Goal: Information Seeking & Learning: Learn about a topic

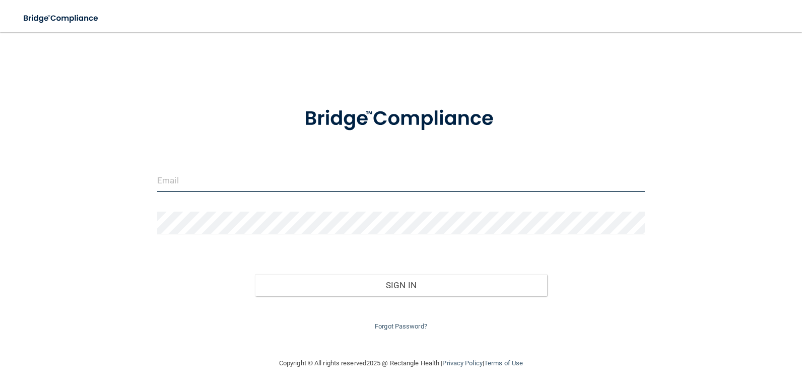
click at [196, 182] on input "email" at bounding box center [400, 180] width 487 height 23
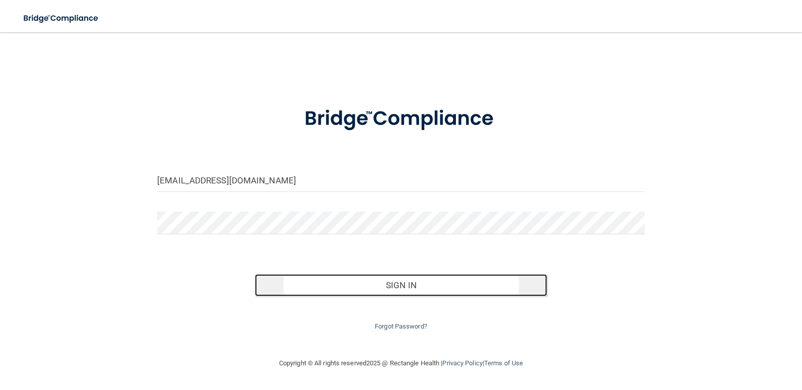
click at [442, 286] on button "Sign In" at bounding box center [401, 285] width 293 height 22
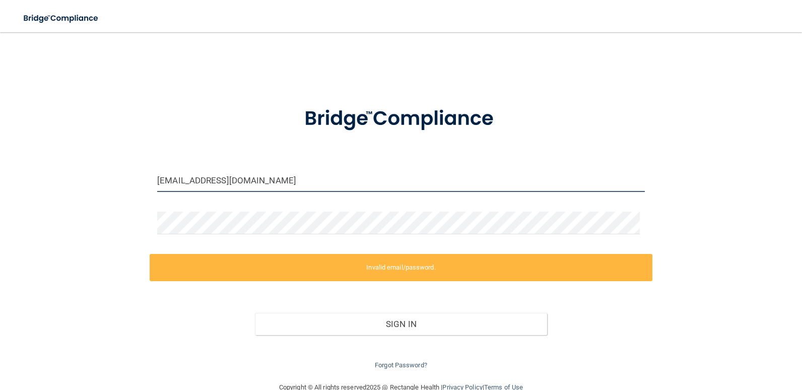
click at [337, 179] on input "paulamcarpenter2024@outlook.com" at bounding box center [400, 180] width 487 height 23
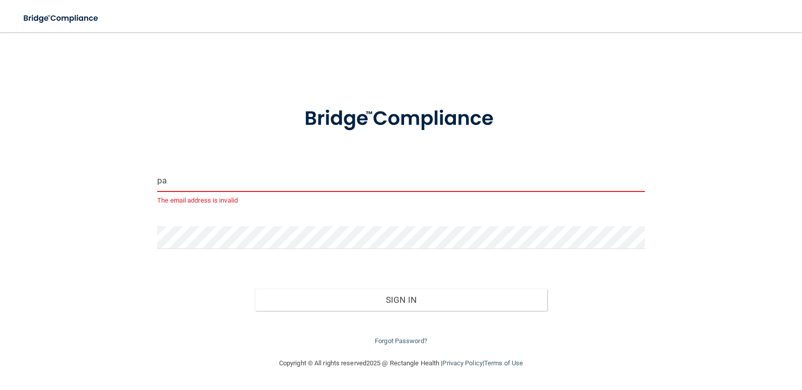
type input "p"
click at [337, 179] on input "Amy" at bounding box center [400, 180] width 487 height 23
click at [307, 177] on input "Amy" at bounding box center [400, 180] width 487 height 23
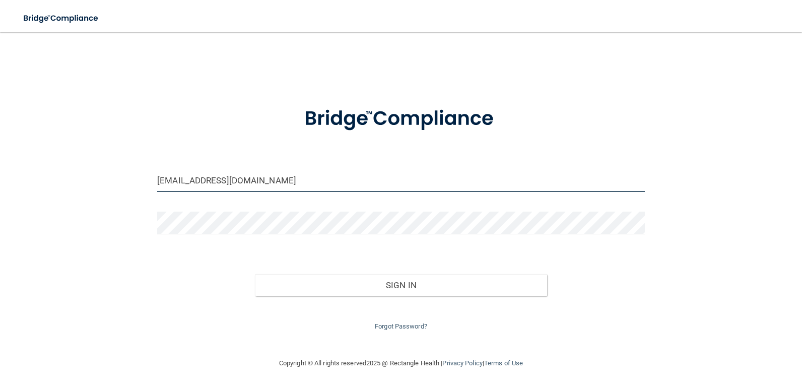
type input "Amykiviaho@icloud.com"
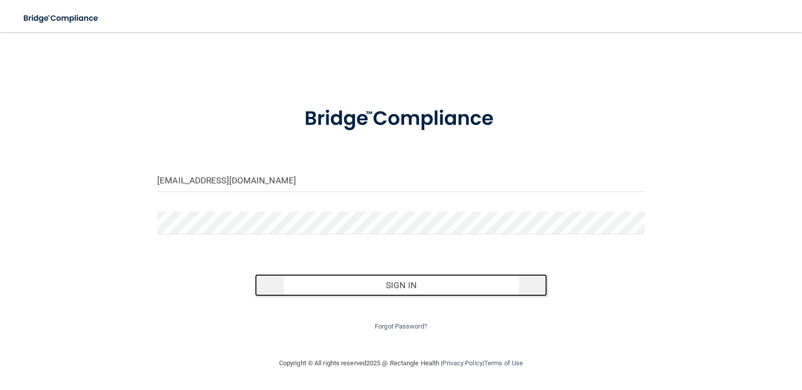
click at [403, 292] on button "Sign In" at bounding box center [401, 285] width 293 height 22
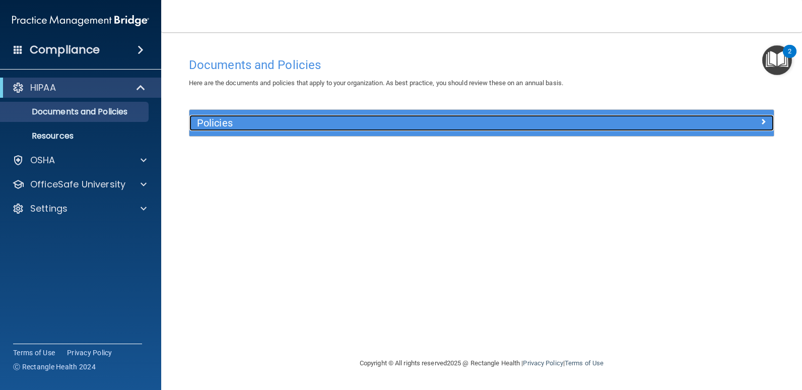
click at [227, 128] on h5 "Policies" at bounding box center [408, 122] width 423 height 11
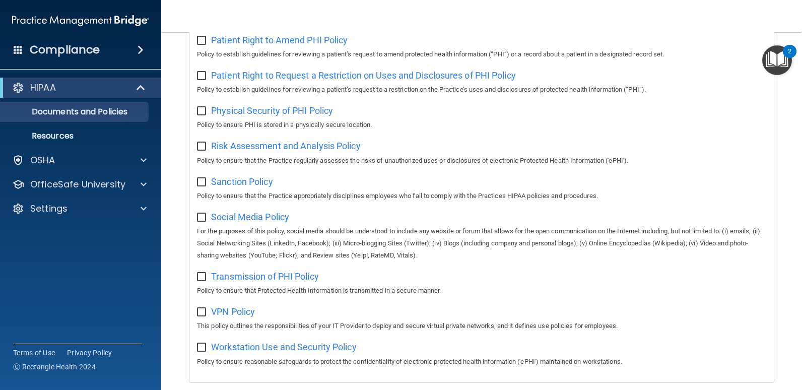
scroll to position [645, 0]
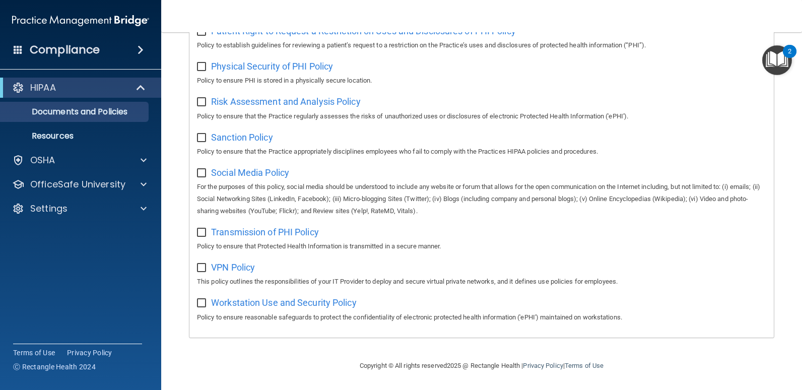
click at [64, 79] on div "HIPAA" at bounding box center [80, 88] width 161 height 20
click at [113, 54] on div "Compliance" at bounding box center [80, 50] width 161 height 22
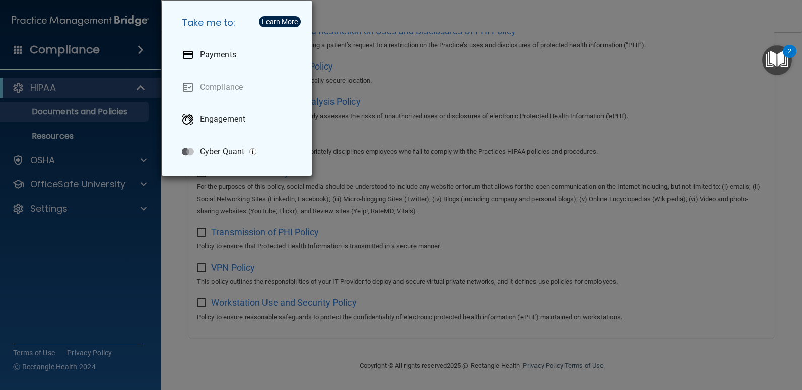
click at [86, 123] on div "Take me to: Payments Compliance Engagement Cyber Quant" at bounding box center [401, 195] width 802 height 390
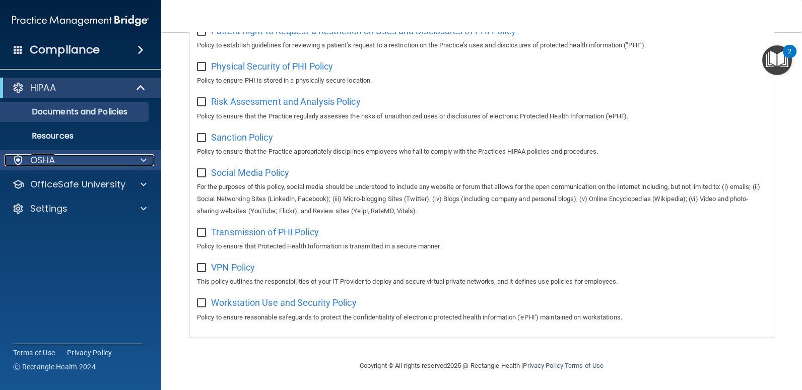
click at [62, 157] on div "OSHA" at bounding box center [67, 160] width 125 height 12
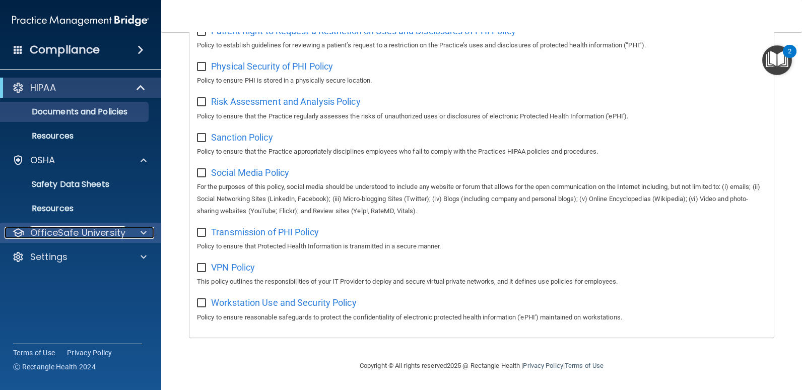
click at [89, 227] on p "OfficeSafe University" at bounding box center [77, 233] width 95 height 12
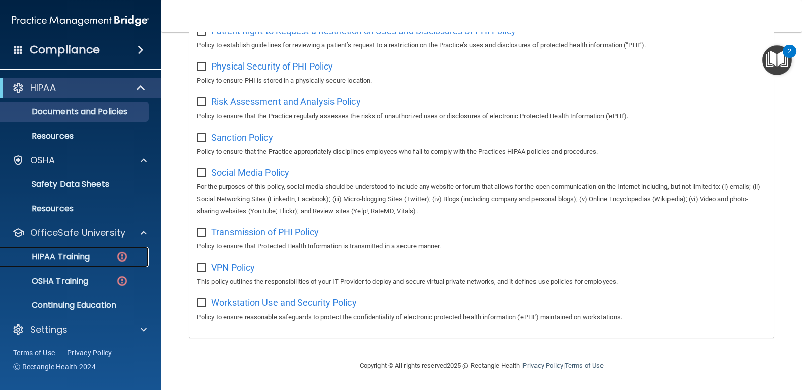
click at [75, 261] on p "HIPAA Training" at bounding box center [48, 257] width 83 height 10
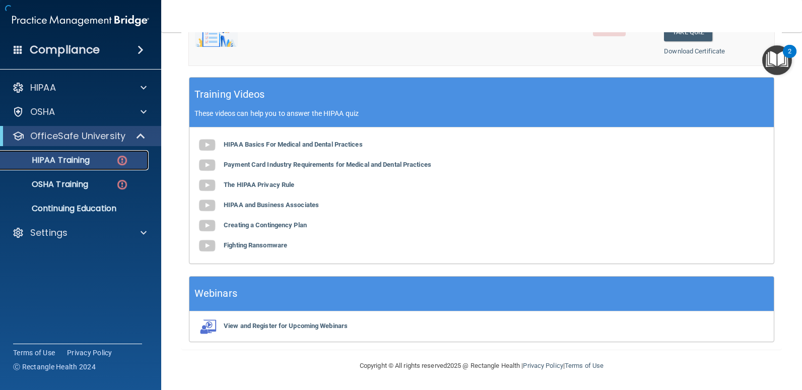
scroll to position [369, 0]
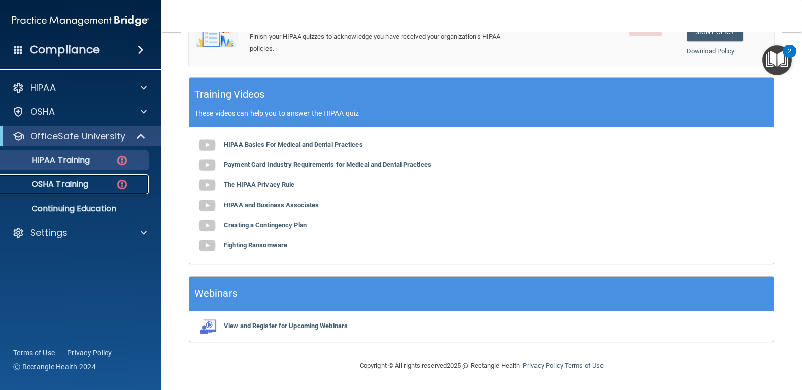
click at [78, 187] on p "OSHA Training" at bounding box center [48, 184] width 82 height 10
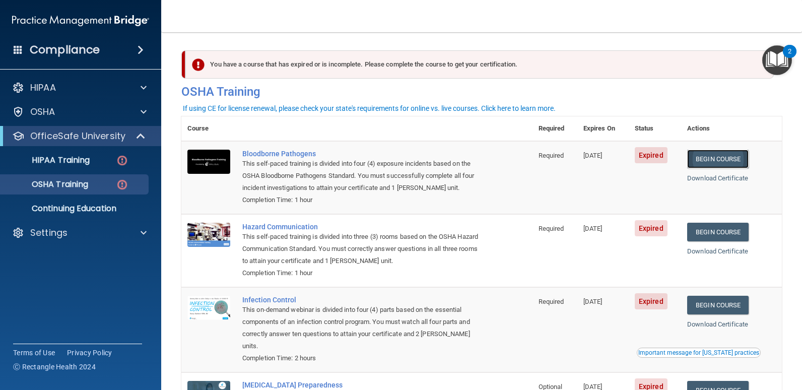
click at [709, 154] on link "Begin Course" at bounding box center [717, 159] width 61 height 19
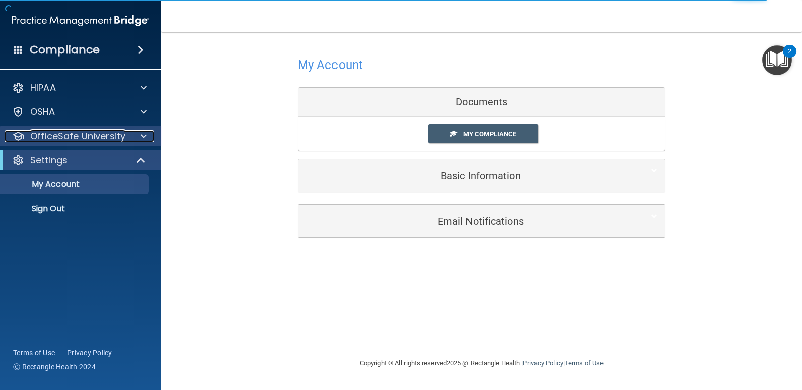
click at [122, 138] on p "OfficeSafe University" at bounding box center [77, 136] width 95 height 12
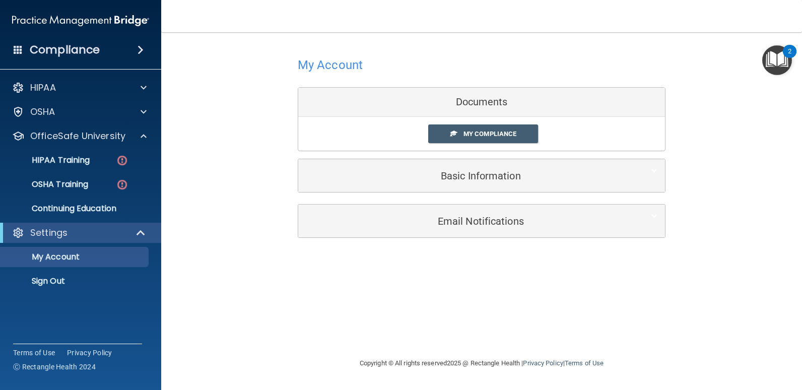
click at [144, 50] on span at bounding box center [140, 50] width 6 height 12
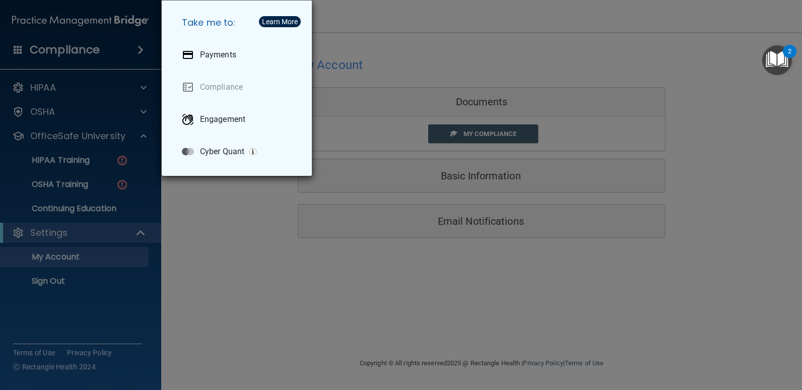
click at [95, 164] on div "Take me to: Payments Compliance Engagement Cyber Quant" at bounding box center [401, 195] width 802 height 390
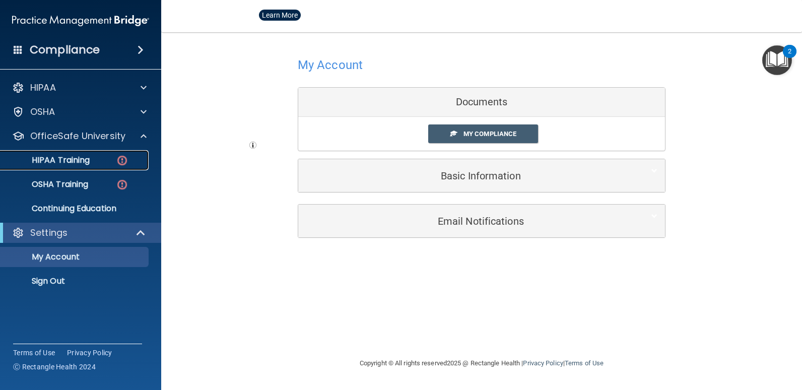
click at [95, 164] on div "HIPAA Training" at bounding box center [75, 160] width 137 height 10
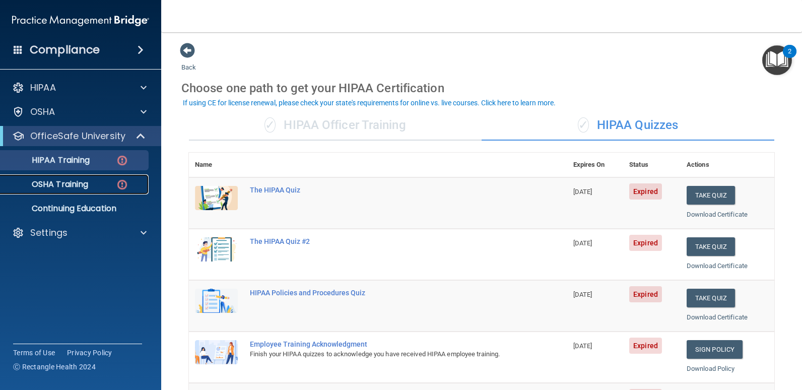
click at [60, 189] on p "OSHA Training" at bounding box center [48, 184] width 82 height 10
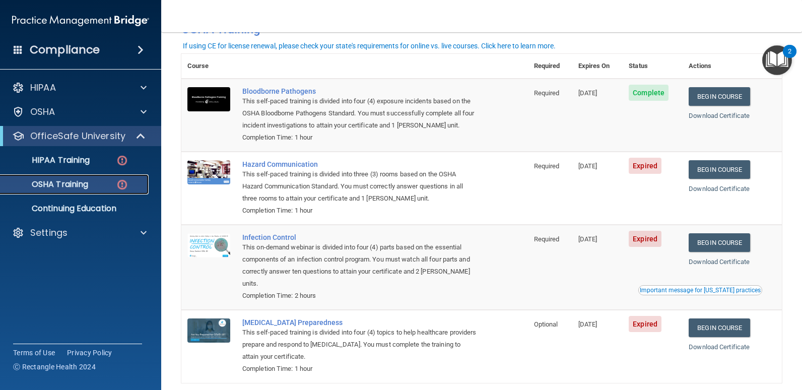
scroll to position [110, 0]
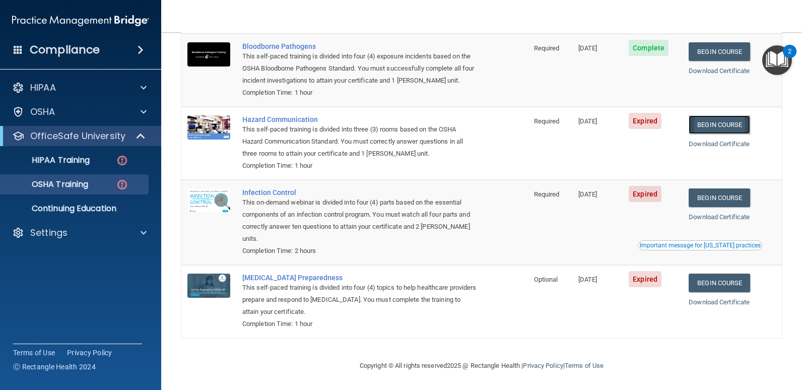
click at [725, 123] on link "Begin Course" at bounding box center [718, 124] width 61 height 19
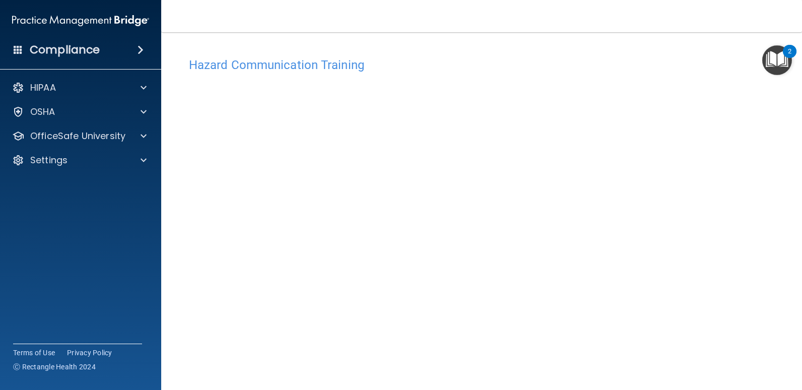
scroll to position [25, 0]
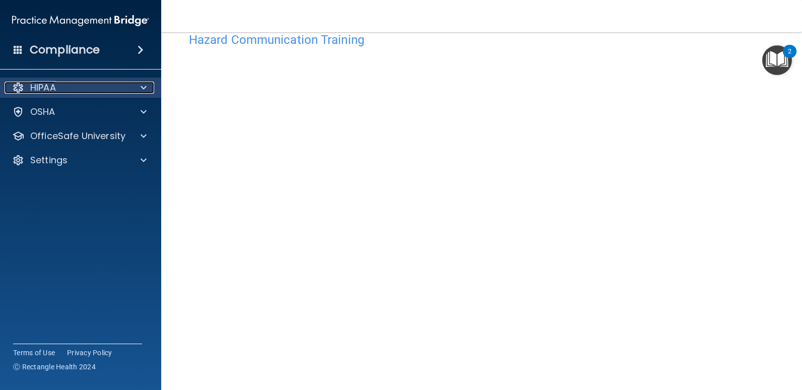
click at [107, 85] on div "HIPAA" at bounding box center [67, 88] width 125 height 12
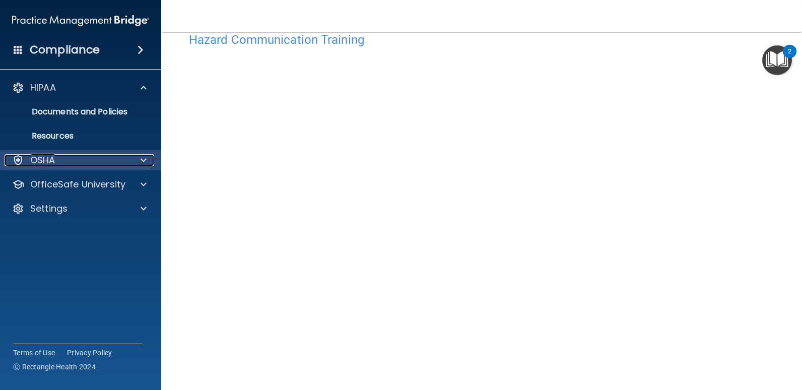
click at [60, 156] on div "OSHA" at bounding box center [67, 160] width 125 height 12
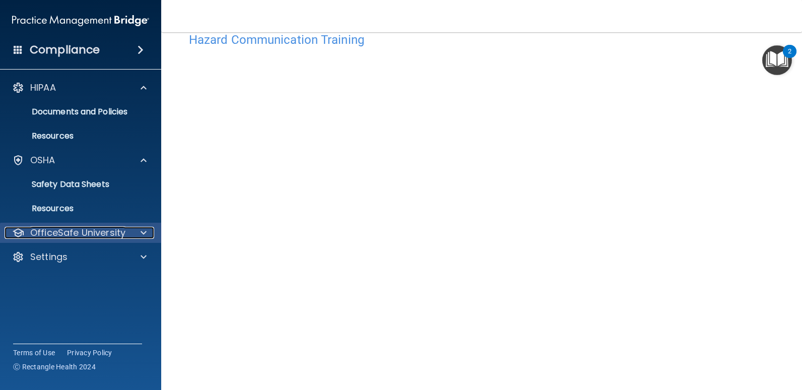
click at [104, 229] on p "OfficeSafe University" at bounding box center [77, 233] width 95 height 12
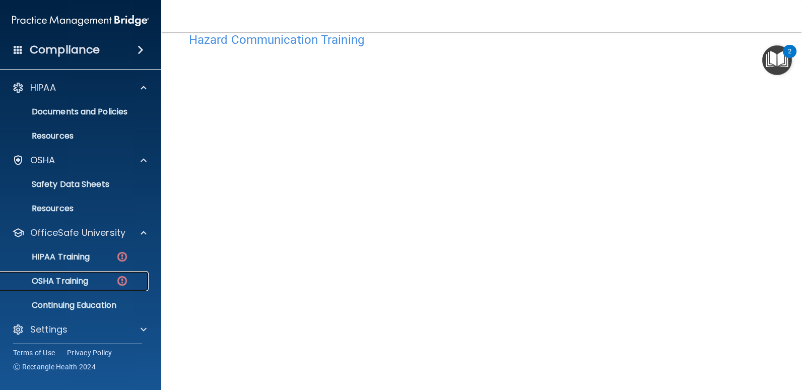
click at [74, 281] on p "OSHA Training" at bounding box center [48, 281] width 82 height 10
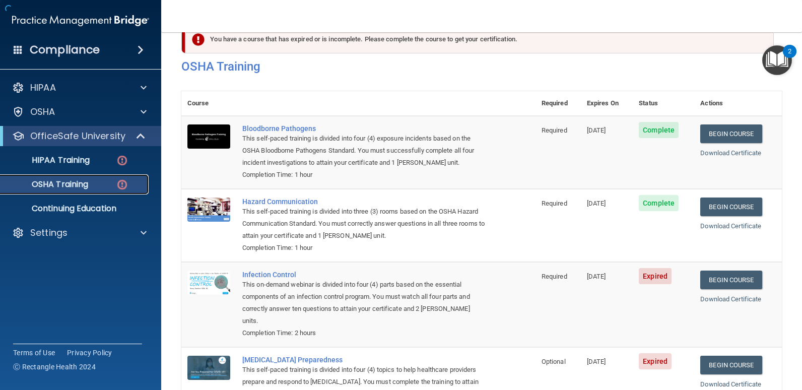
scroll to position [71, 0]
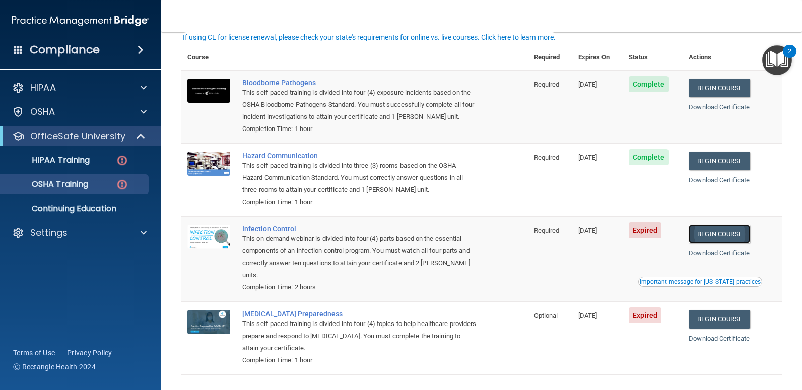
click at [725, 232] on link "Begin Course" at bounding box center [718, 234] width 61 height 19
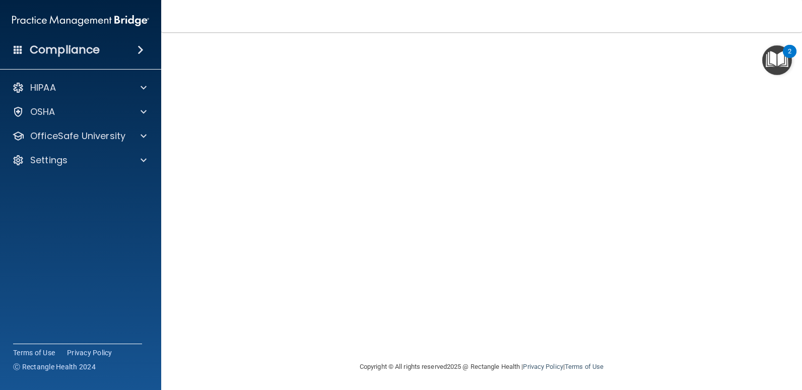
scroll to position [41, 0]
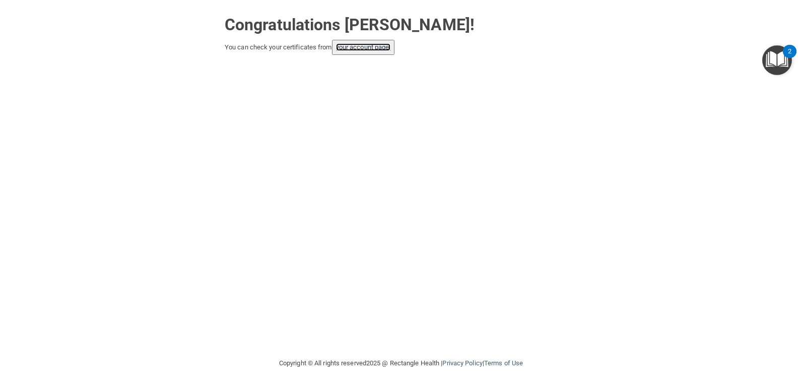
click at [368, 49] on link "your account page!" at bounding box center [363, 47] width 55 height 8
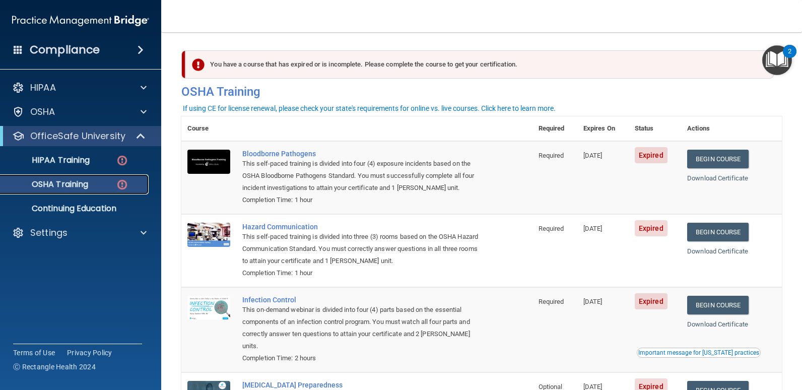
click at [90, 179] on div "OSHA Training" at bounding box center [75, 184] width 137 height 10
click at [120, 156] on img at bounding box center [122, 160] width 13 height 13
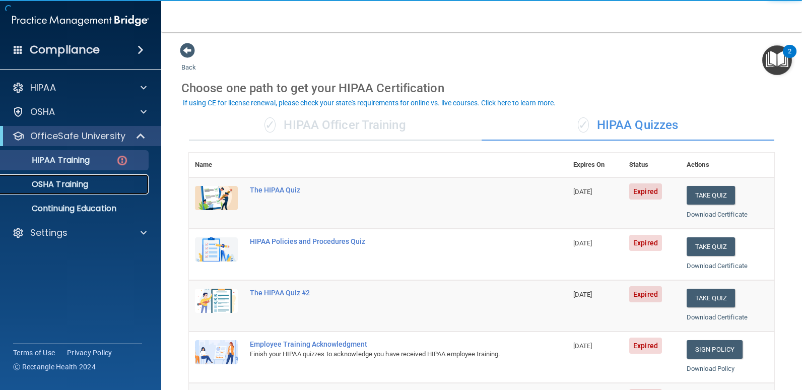
click at [64, 188] on p "OSHA Training" at bounding box center [48, 184] width 82 height 10
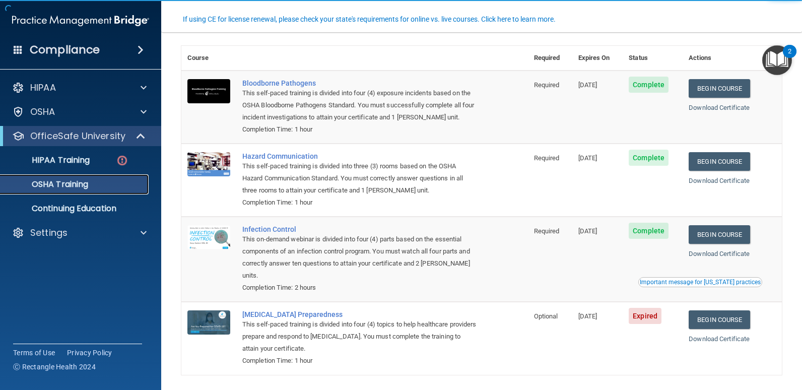
scroll to position [82, 0]
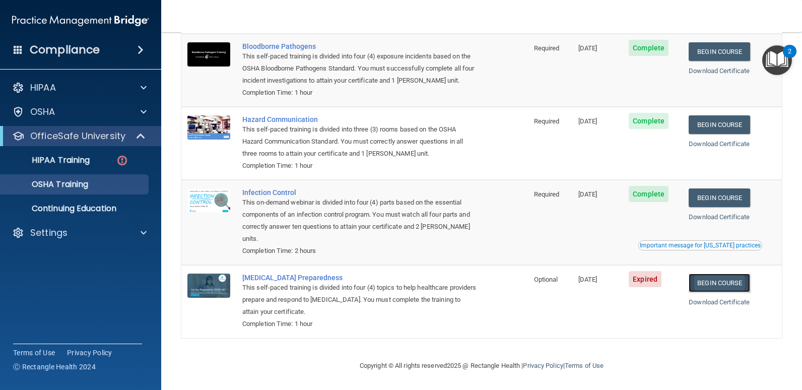
click at [719, 277] on link "Begin Course" at bounding box center [718, 282] width 61 height 19
click at [84, 172] on ul "HIPAA Training OSHA Training Continuing Education" at bounding box center [81, 182] width 182 height 73
click at [82, 163] on p "HIPAA Training" at bounding box center [48, 160] width 83 height 10
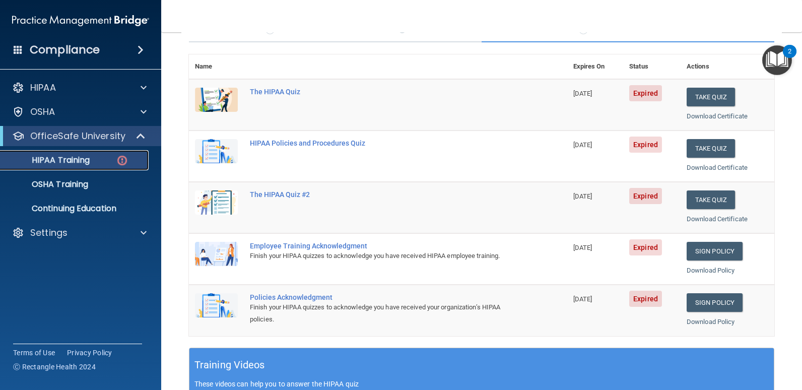
scroll to position [87, 0]
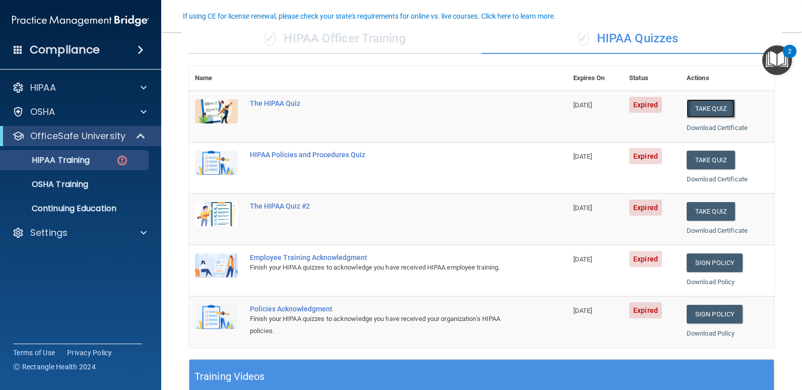
click at [709, 105] on button "Take Quiz" at bounding box center [710, 108] width 48 height 19
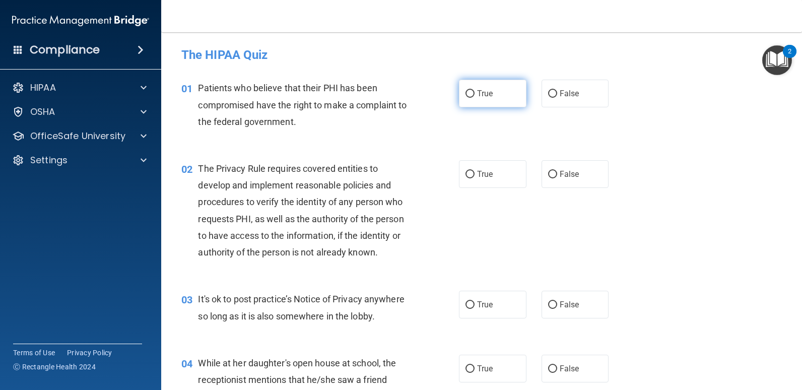
click at [477, 93] on span "True" at bounding box center [485, 94] width 16 height 10
click at [474, 93] on input "True" at bounding box center [469, 94] width 9 height 8
radio input "true"
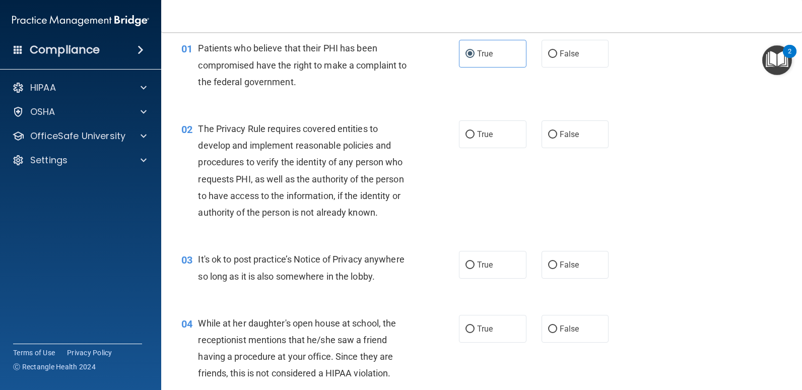
scroll to position [36, 0]
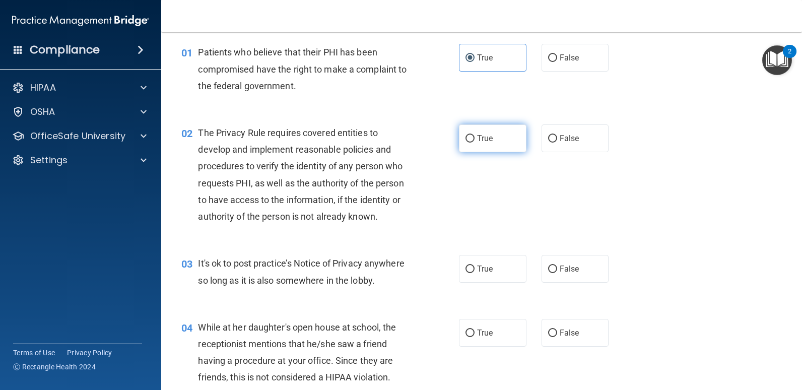
click at [471, 142] on label "True" at bounding box center [492, 138] width 67 height 28
click at [471, 142] on input "True" at bounding box center [469, 139] width 9 height 8
radio input "true"
click at [477, 267] on span "True" at bounding box center [485, 269] width 16 height 10
click at [473, 267] on input "True" at bounding box center [469, 269] width 9 height 8
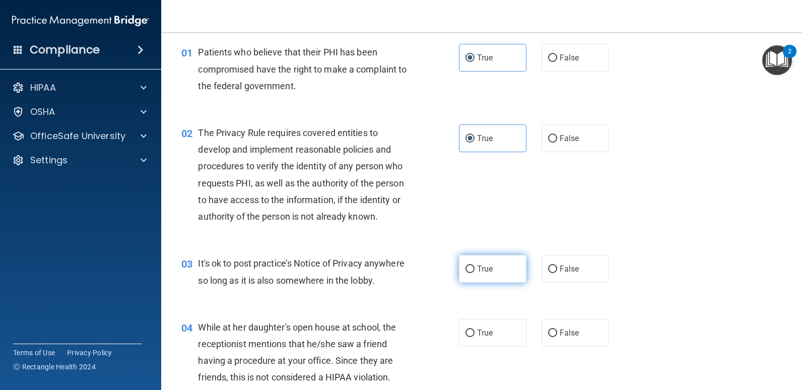
radio input "true"
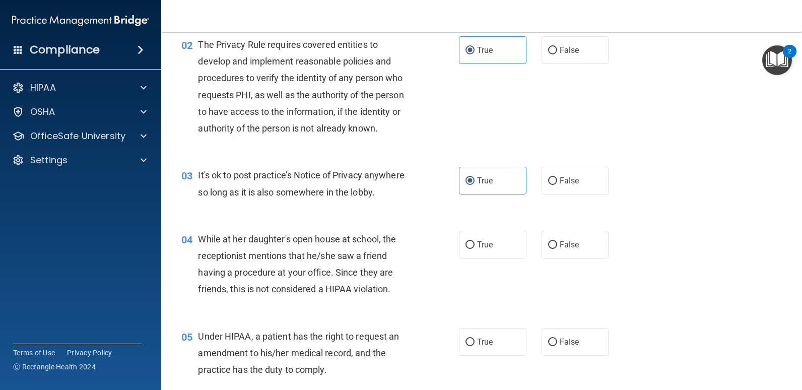
scroll to position [136, 0]
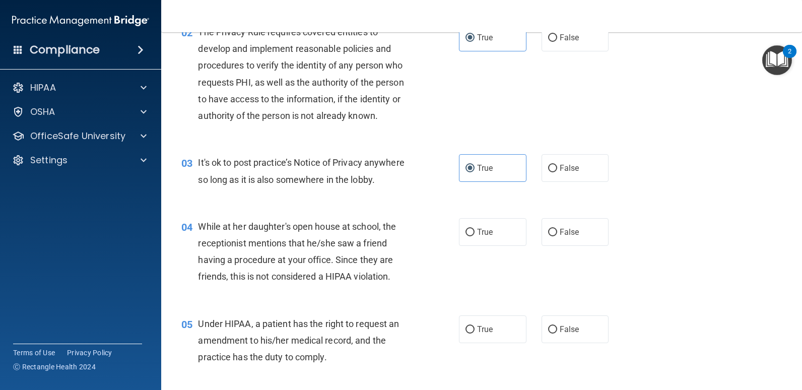
click at [403, 265] on div "While at her daughter's open house at school, the receptionist mentions that he…" at bounding box center [308, 251] width 220 height 67
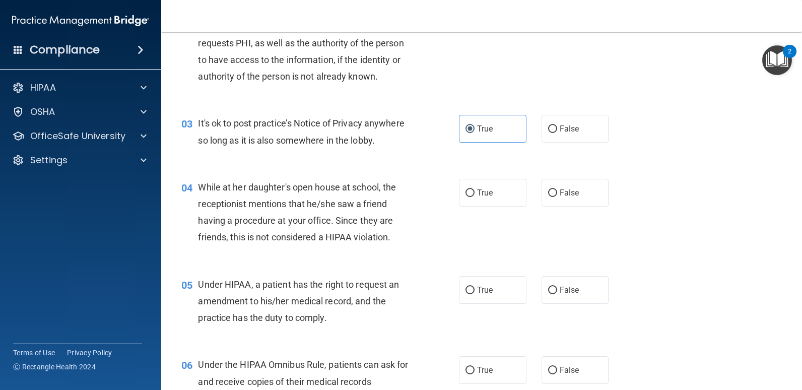
scroll to position [196, 0]
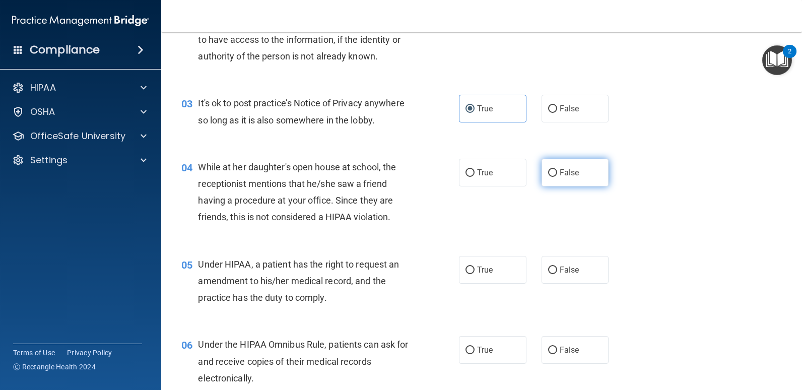
click at [554, 170] on label "False" at bounding box center [574, 173] width 67 height 28
click at [554, 170] on input "False" at bounding box center [552, 173] width 9 height 8
radio input "true"
click at [549, 271] on input "False" at bounding box center [552, 270] width 9 height 8
radio input "true"
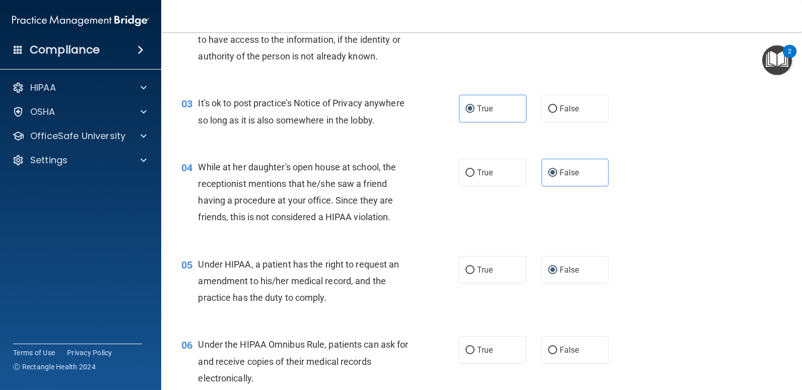
click at [366, 313] on div "05 Under HIPAA, a patient has the right to request an amendment to his/her medi…" at bounding box center [481, 283] width 615 height 81
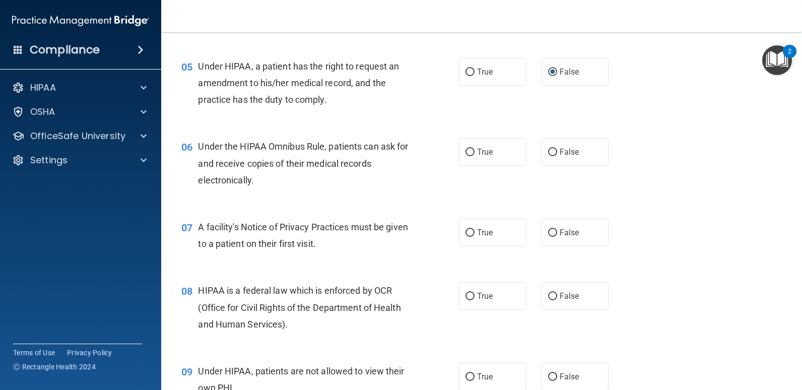
scroll to position [405, 0]
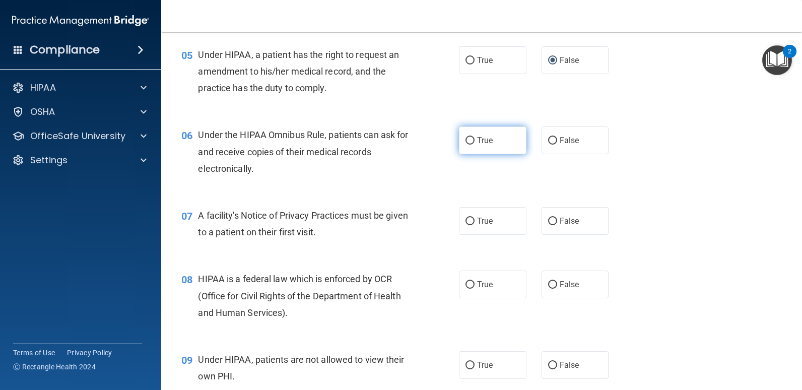
click at [471, 145] on label "True" at bounding box center [492, 140] width 67 height 28
click at [471, 145] on input "True" at bounding box center [469, 141] width 9 height 8
radio input "true"
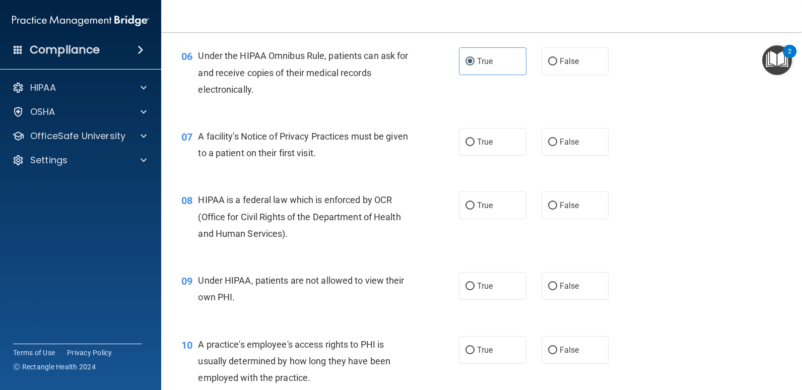
scroll to position [520, 0]
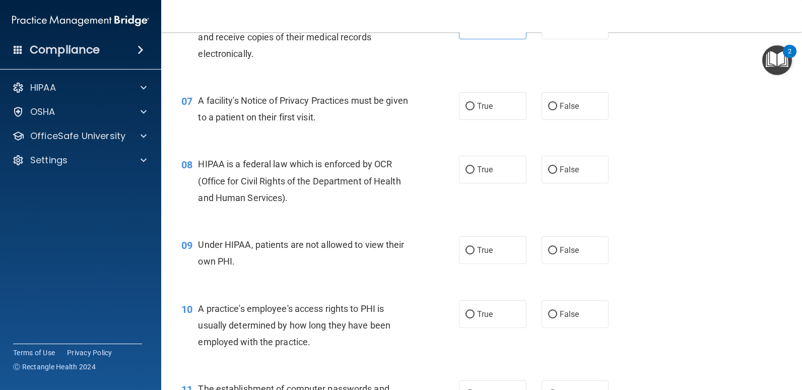
click at [380, 111] on div "A facility's Notice of Privacy Practices must be given to a patient on their fi…" at bounding box center [308, 108] width 220 height 33
click at [470, 103] on input "True" at bounding box center [469, 107] width 9 height 8
radio input "true"
click at [465, 172] on input "True" at bounding box center [469, 170] width 9 height 8
radio input "true"
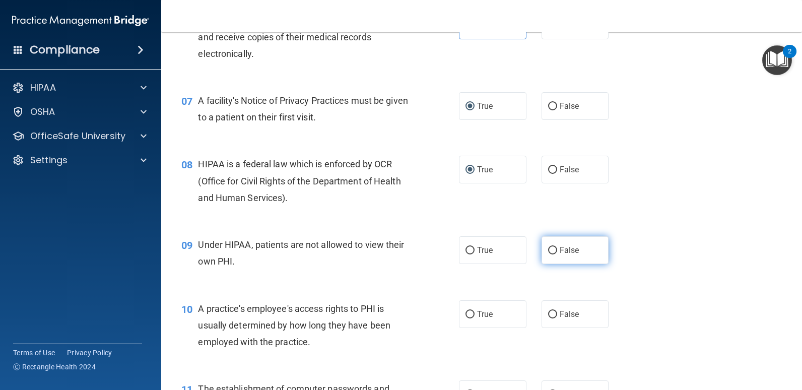
click at [553, 248] on label "False" at bounding box center [574, 250] width 67 height 28
click at [553, 248] on input "False" at bounding box center [552, 251] width 9 height 8
radio input "true"
click at [340, 251] on div "Under HIPAA, patients are not allowed to view their own PHI." at bounding box center [308, 252] width 220 height 33
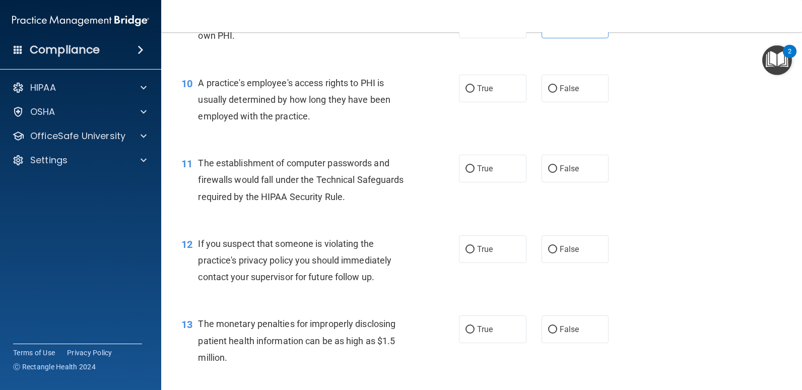
scroll to position [754, 0]
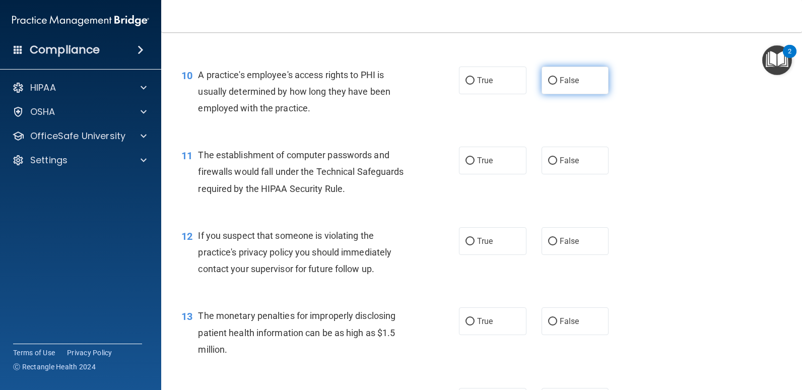
click at [555, 86] on label "False" at bounding box center [574, 80] width 67 height 28
click at [555, 85] on input "False" at bounding box center [552, 81] width 9 height 8
radio input "true"
click at [548, 159] on input "False" at bounding box center [552, 161] width 9 height 8
radio input "true"
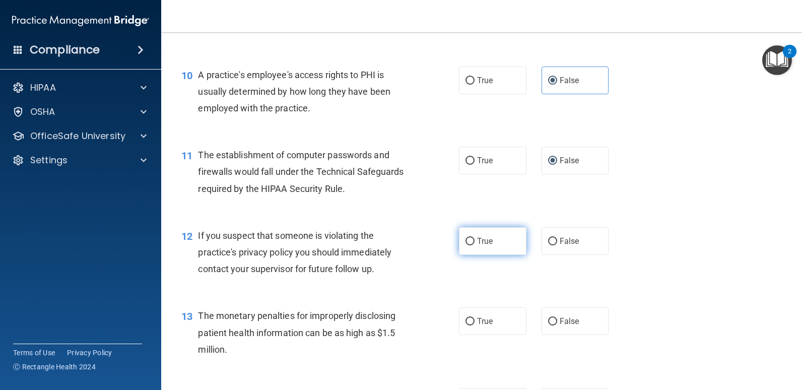
click at [479, 250] on label "True" at bounding box center [492, 241] width 67 height 28
click at [474, 245] on input "True" at bounding box center [469, 242] width 9 height 8
radio input "true"
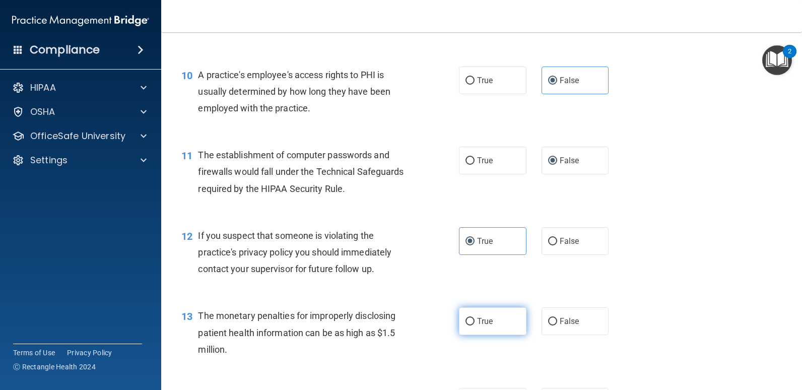
click at [480, 314] on label "True" at bounding box center [492, 321] width 67 height 28
click at [474, 318] on input "True" at bounding box center [469, 322] width 9 height 8
radio input "true"
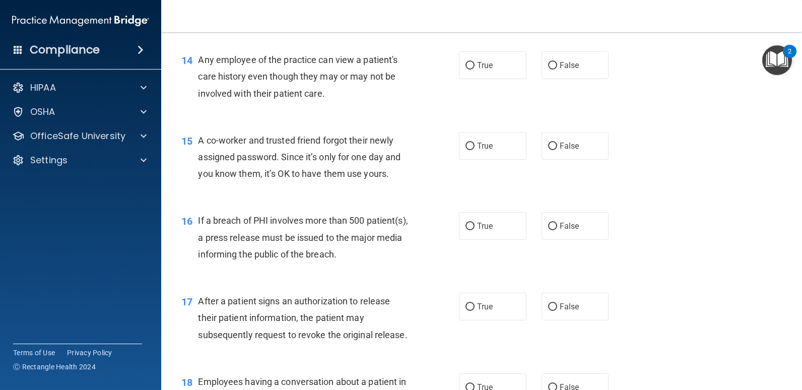
scroll to position [1094, 0]
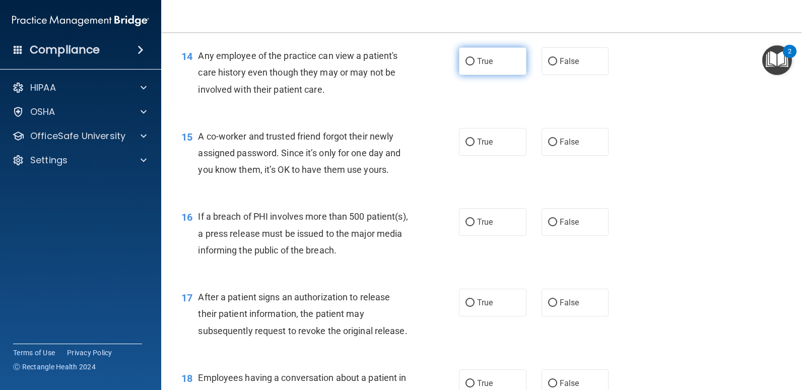
click at [476, 48] on label "True" at bounding box center [492, 61] width 67 height 28
click at [474, 58] on input "True" at bounding box center [469, 62] width 9 height 8
radio input "true"
click at [564, 136] on label "False" at bounding box center [574, 142] width 67 height 28
click at [557, 138] on input "False" at bounding box center [552, 142] width 9 height 8
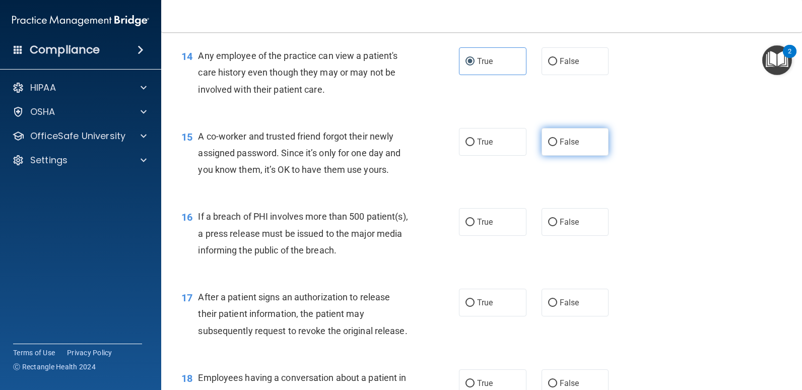
radio input "true"
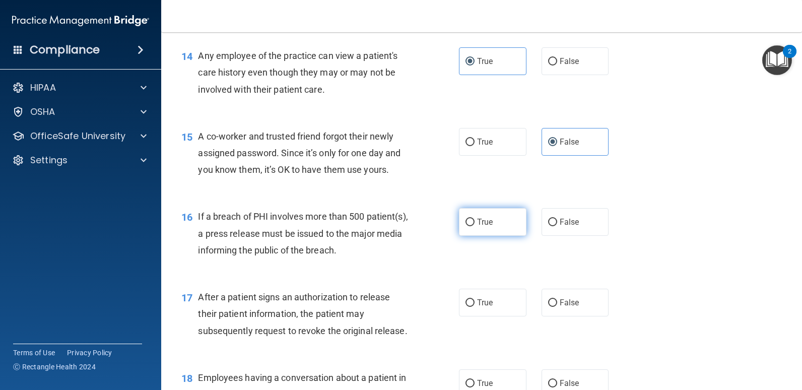
click at [481, 232] on label "True" at bounding box center [492, 222] width 67 height 28
click at [474, 226] on input "True" at bounding box center [469, 223] width 9 height 8
radio input "true"
click at [397, 273] on div "16 If a breach of PHI involves more than 500 patient(s), a press release must b…" at bounding box center [481, 235] width 615 height 81
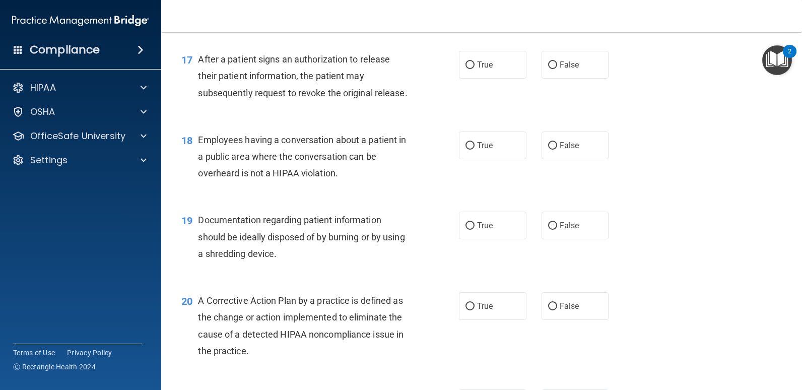
scroll to position [1340, 0]
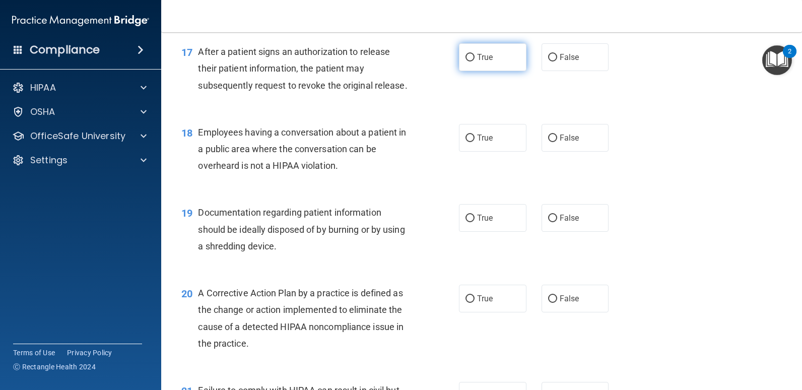
click at [484, 54] on span "True" at bounding box center [485, 57] width 16 height 10
click at [474, 54] on input "True" at bounding box center [469, 58] width 9 height 8
radio input "true"
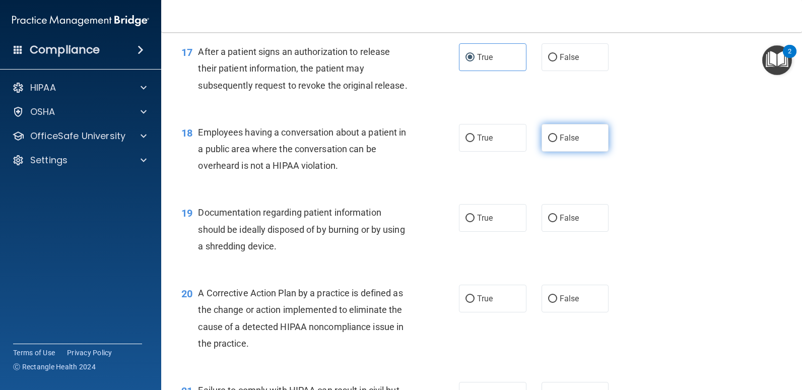
click at [548, 138] on input "False" at bounding box center [552, 138] width 9 height 8
radio input "true"
click at [484, 225] on label "True" at bounding box center [492, 218] width 67 height 28
click at [474, 222] on input "True" at bounding box center [469, 219] width 9 height 8
radio input "true"
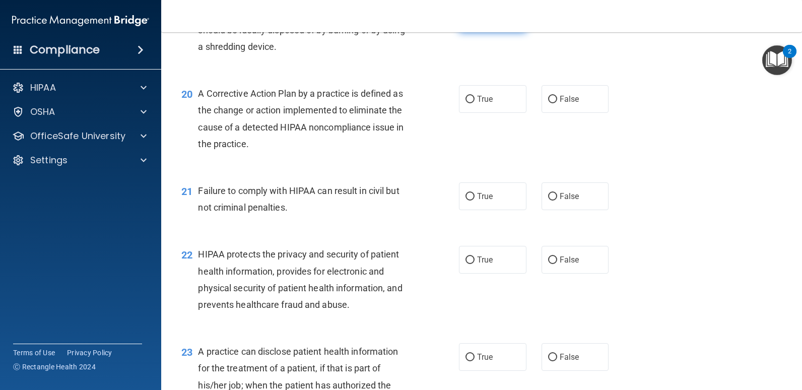
scroll to position [1541, 0]
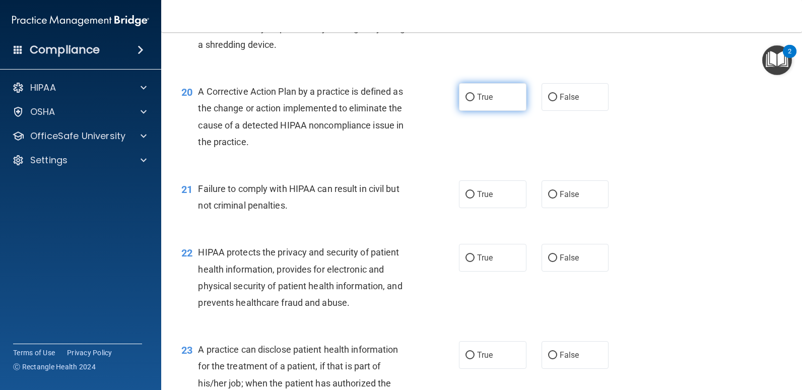
click at [479, 103] on label "True" at bounding box center [492, 97] width 67 height 28
click at [474, 101] on input "True" at bounding box center [469, 98] width 9 height 8
radio input "true"
click at [555, 188] on label "False" at bounding box center [574, 194] width 67 height 28
click at [555, 191] on input "False" at bounding box center [552, 195] width 9 height 8
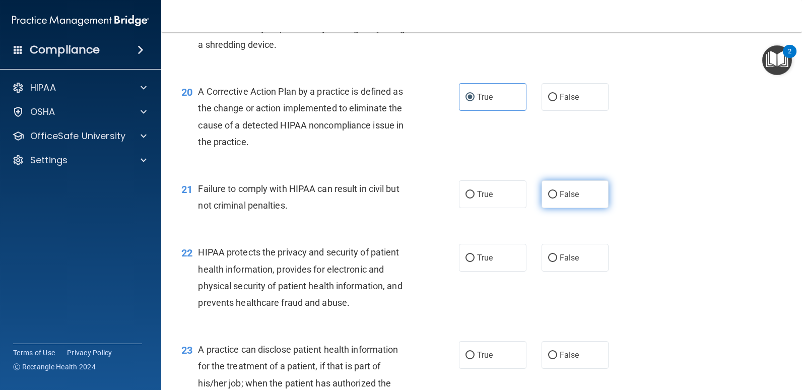
radio input "true"
click at [352, 205] on div "Failure to comply with HIPAA can result in civil but not criminal penalties." at bounding box center [308, 196] width 220 height 33
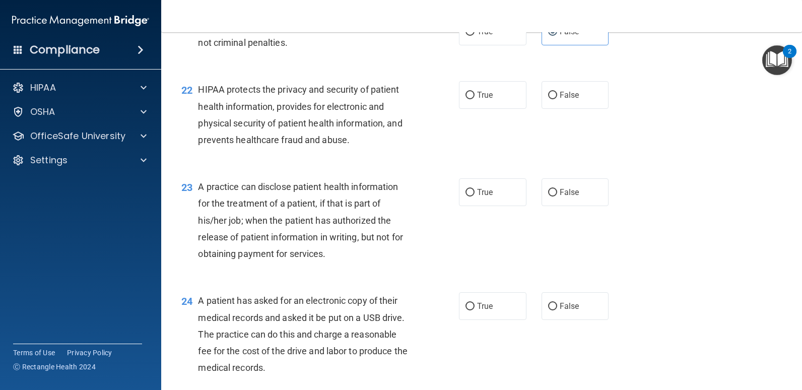
scroll to position [1711, 0]
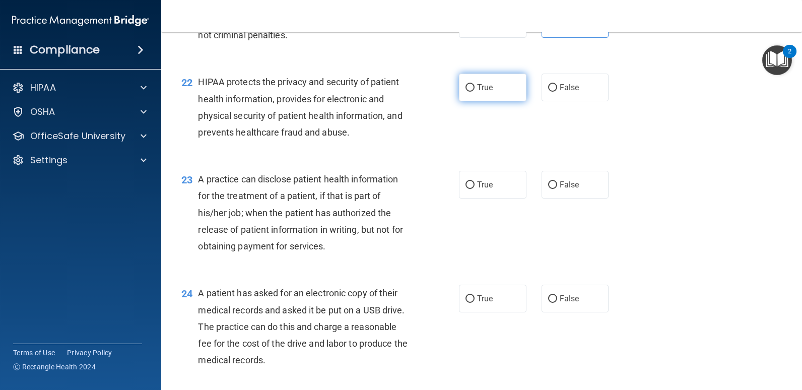
click at [480, 87] on span "True" at bounding box center [485, 88] width 16 height 10
click at [474, 87] on input "True" at bounding box center [469, 88] width 9 height 8
radio input "true"
click at [548, 181] on input "False" at bounding box center [552, 185] width 9 height 8
radio input "true"
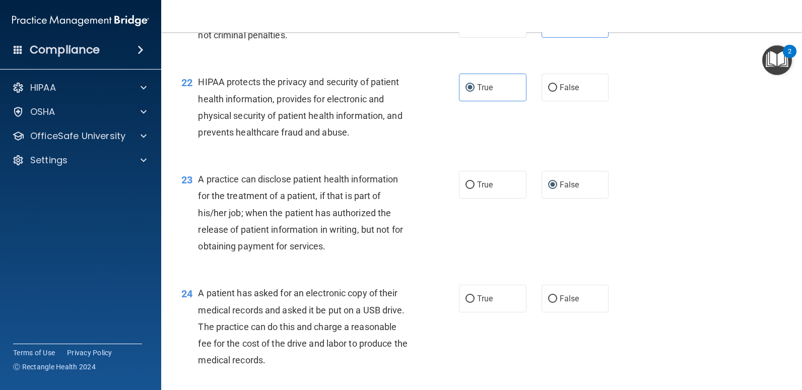
click at [334, 262] on div "23 A practice can disclose patient health information for the treatment of a pa…" at bounding box center [481, 215] width 615 height 114
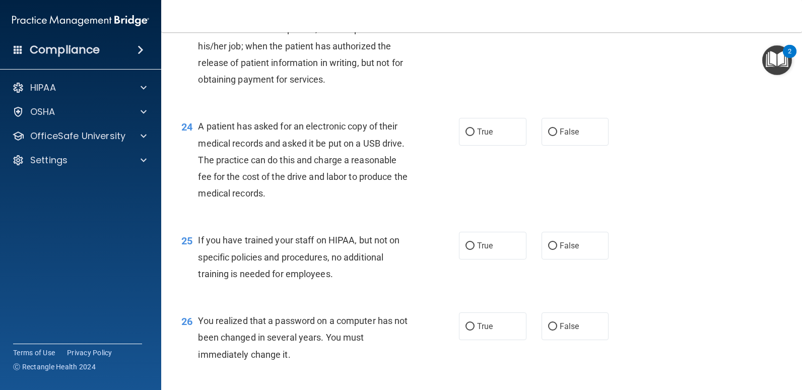
scroll to position [1881, 0]
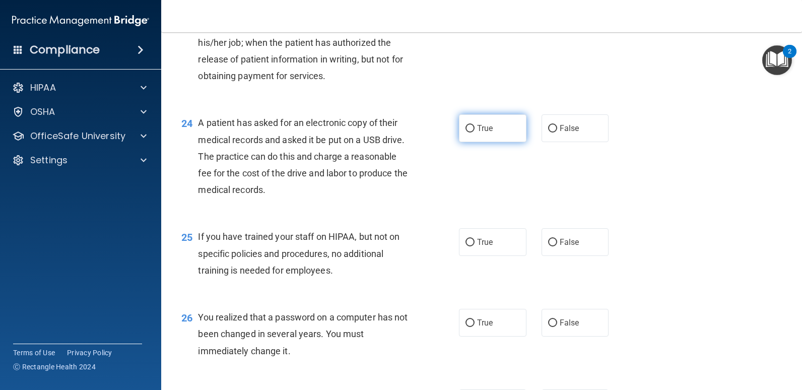
click at [477, 131] on span "True" at bounding box center [485, 128] width 16 height 10
click at [474, 131] on input "True" at bounding box center [469, 129] width 9 height 8
radio input "true"
click at [568, 253] on label "False" at bounding box center [574, 242] width 67 height 28
click at [557, 246] on input "False" at bounding box center [552, 243] width 9 height 8
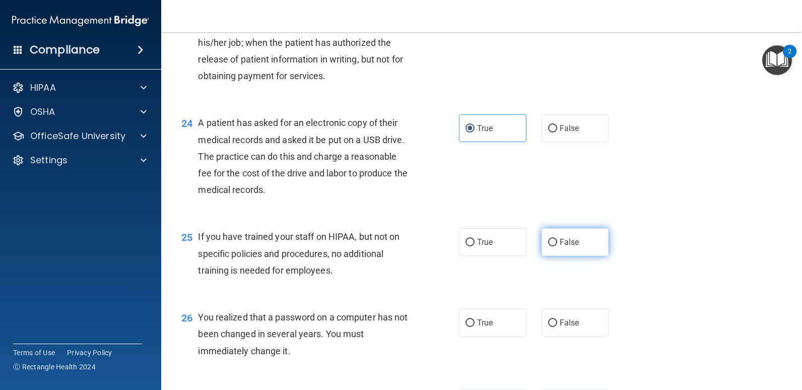
radio input "true"
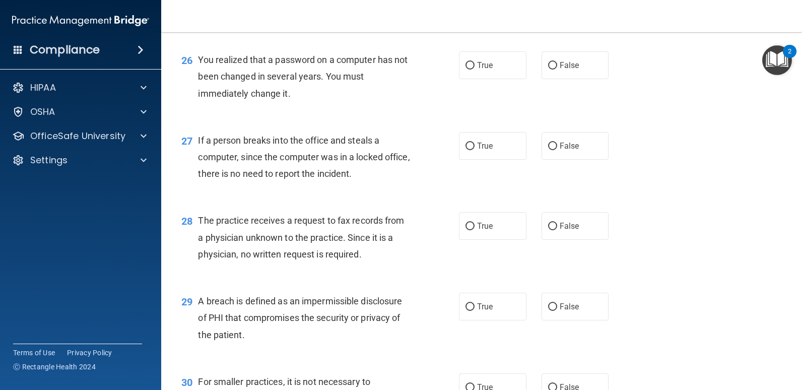
scroll to position [2143, 0]
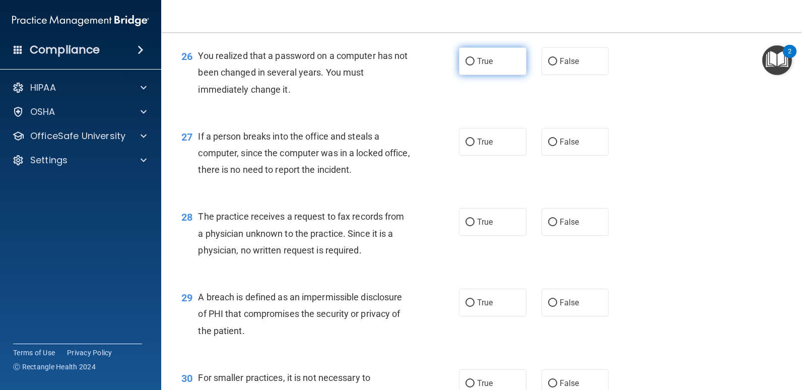
click at [477, 64] on span "True" at bounding box center [485, 61] width 16 height 10
click at [473, 64] on input "True" at bounding box center [469, 62] width 9 height 8
radio input "true"
click at [562, 146] on span "False" at bounding box center [569, 142] width 20 height 10
click at [557, 146] on input "False" at bounding box center [552, 142] width 9 height 8
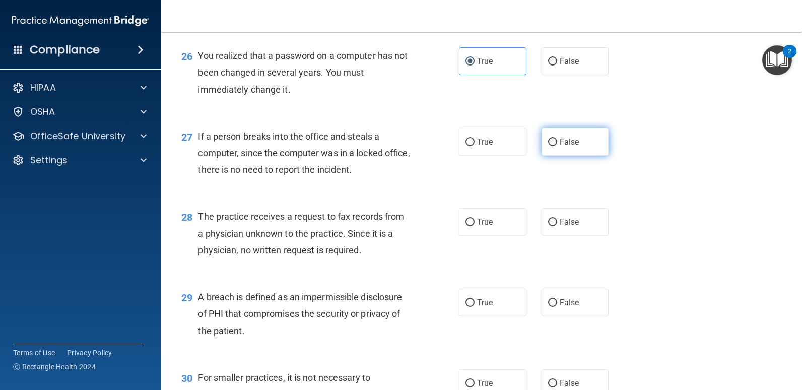
radio input "true"
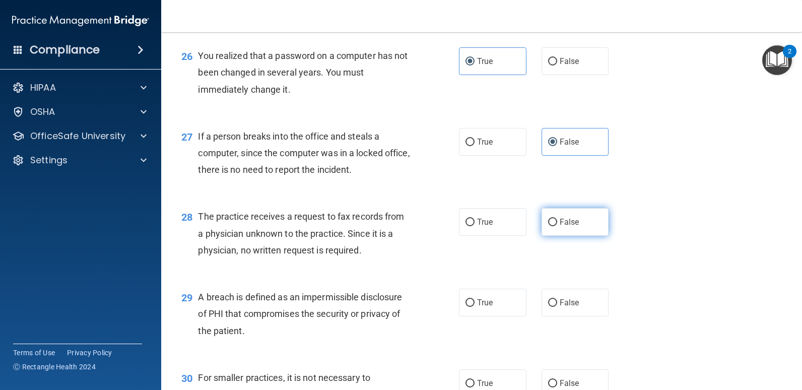
click at [562, 222] on span "False" at bounding box center [569, 222] width 20 height 10
click at [557, 222] on input "False" at bounding box center [552, 223] width 9 height 8
radio input "true"
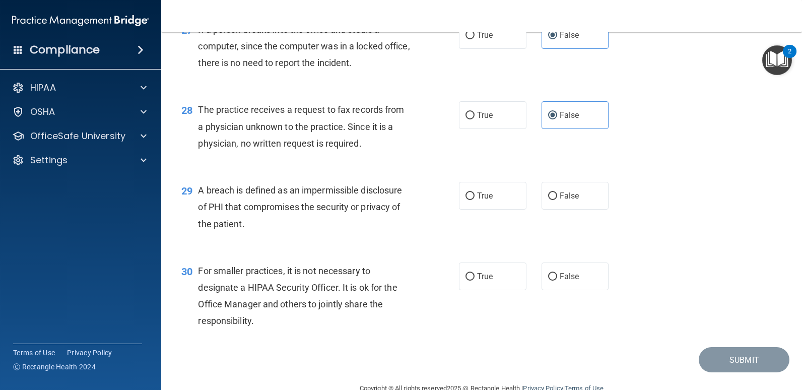
scroll to position [2272, 0]
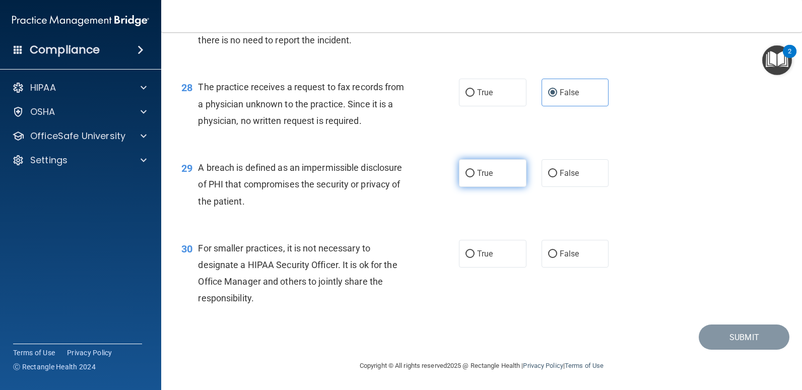
click at [479, 170] on span "True" at bounding box center [485, 173] width 16 height 10
click at [474, 170] on input "True" at bounding box center [469, 174] width 9 height 8
radio input "true"
click at [559, 251] on span "False" at bounding box center [569, 254] width 20 height 10
click at [557, 251] on input "False" at bounding box center [552, 254] width 9 height 8
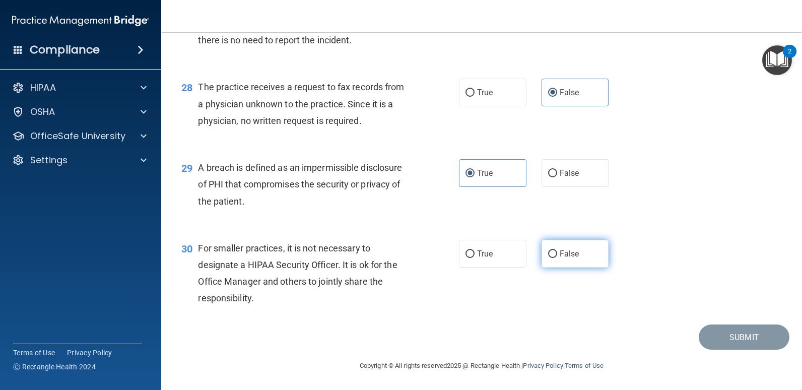
radio input "true"
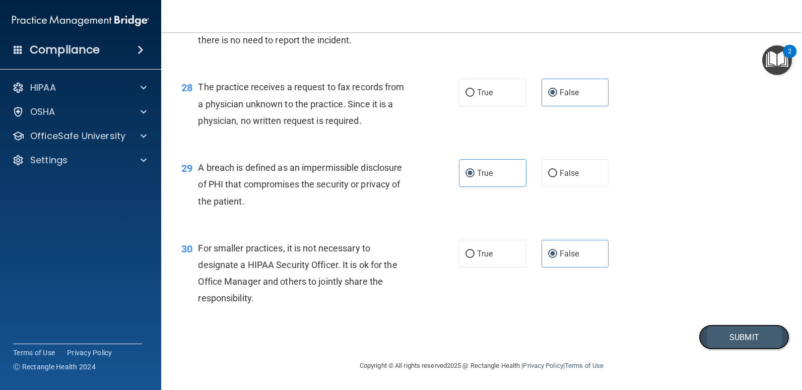
click at [724, 339] on button "Submit" at bounding box center [743, 337] width 91 height 26
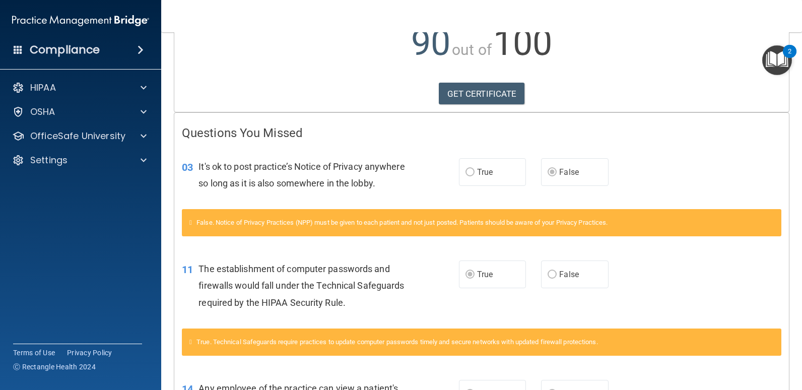
scroll to position [126, 0]
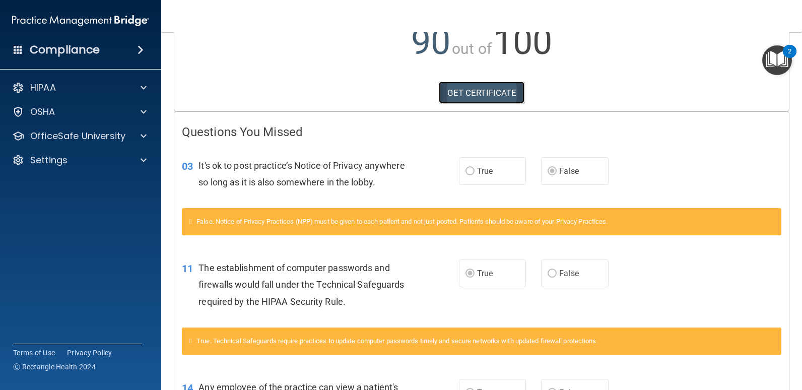
click at [464, 93] on link "GET CERTIFICATE" at bounding box center [482, 93] width 86 height 22
click at [94, 83] on div "HIPAA" at bounding box center [67, 88] width 125 height 12
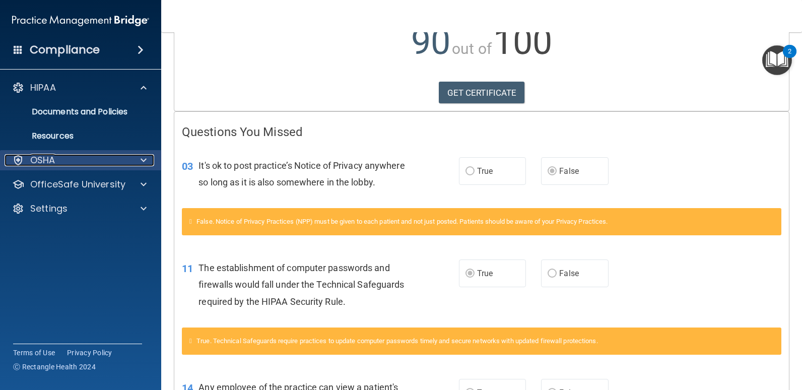
click at [64, 157] on div "OSHA" at bounding box center [67, 160] width 125 height 12
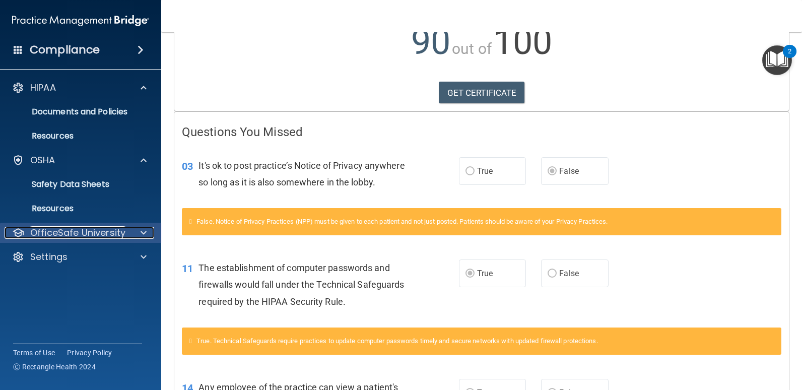
click at [85, 227] on p "OfficeSafe University" at bounding box center [77, 233] width 95 height 12
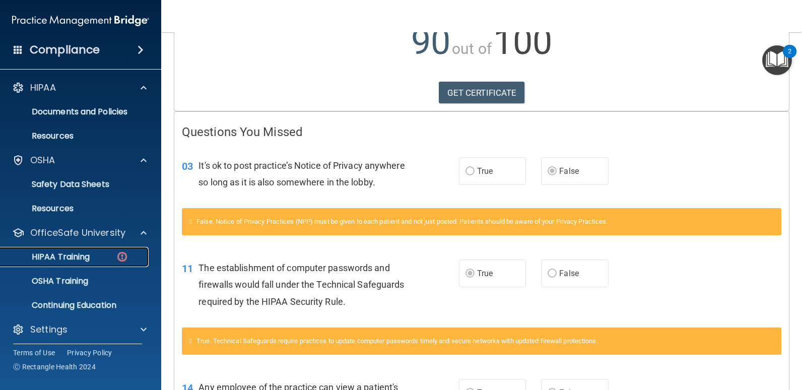
click at [63, 259] on p "HIPAA Training" at bounding box center [48, 257] width 83 height 10
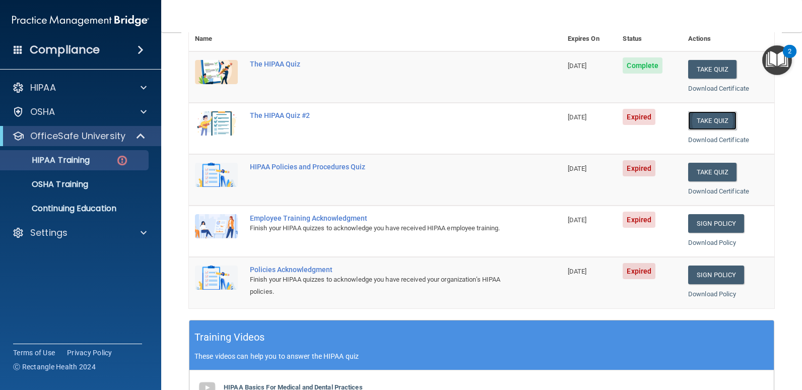
click at [695, 118] on button "Take Quiz" at bounding box center [712, 120] width 48 height 19
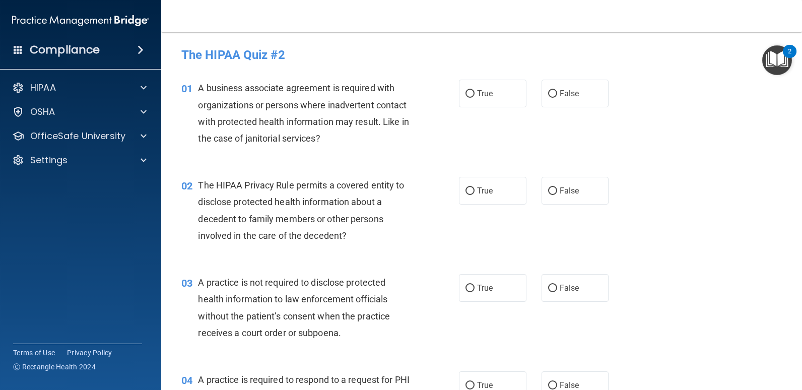
click at [405, 111] on div "A business associate agreement is required with organizations or persons where …" at bounding box center [308, 113] width 220 height 67
click at [477, 90] on span "True" at bounding box center [485, 94] width 16 height 10
click at [474, 90] on input "True" at bounding box center [469, 94] width 9 height 8
radio input "true"
click at [362, 232] on div "The HIPAA Privacy Rule permits a covered entity to disclose protected health in…" at bounding box center [308, 210] width 220 height 67
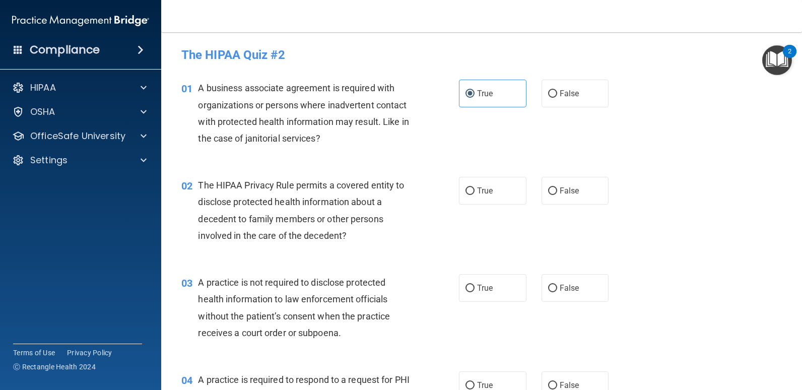
click at [366, 247] on div "02 The HIPAA Privacy Rule permits a covered entity to disclose protected health…" at bounding box center [320, 213] width 308 height 72
click at [551, 187] on label "False" at bounding box center [574, 191] width 67 height 28
click at [551, 187] on input "False" at bounding box center [552, 191] width 9 height 8
radio input "true"
click at [448, 236] on div "02 The HIPAA Privacy Rule permits a covered entity to disclose protected health…" at bounding box center [320, 213] width 308 height 72
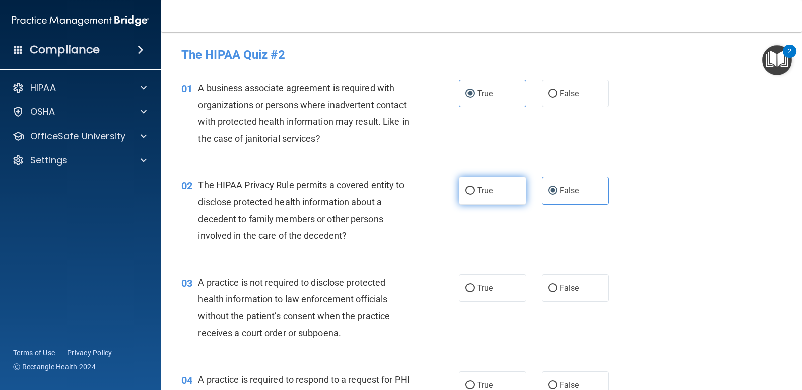
click at [472, 192] on label "True" at bounding box center [492, 191] width 67 height 28
click at [472, 192] on input "True" at bounding box center [469, 191] width 9 height 8
radio input "true"
radio input "false"
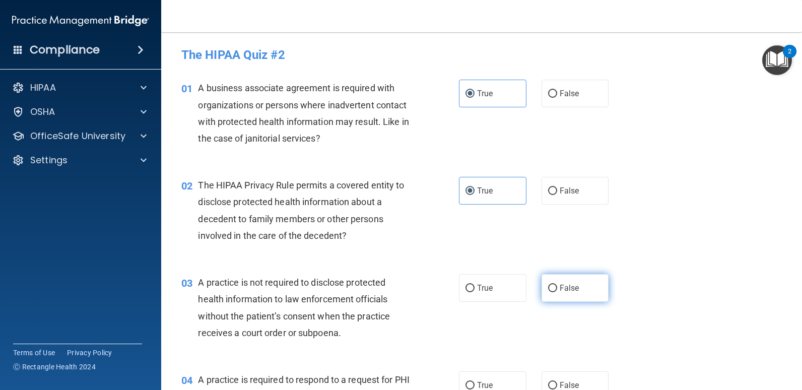
click at [549, 285] on input "False" at bounding box center [552, 289] width 9 height 8
radio input "true"
click at [709, 245] on div "02 The HIPAA Privacy Rule permits a covered entity to disclose protected health…" at bounding box center [481, 212] width 615 height 97
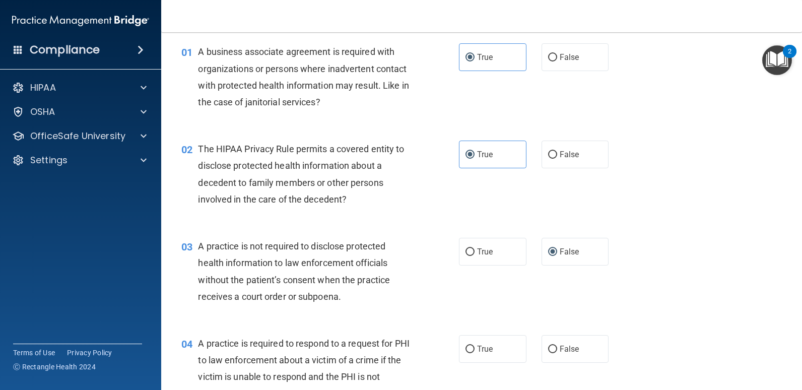
scroll to position [40, 0]
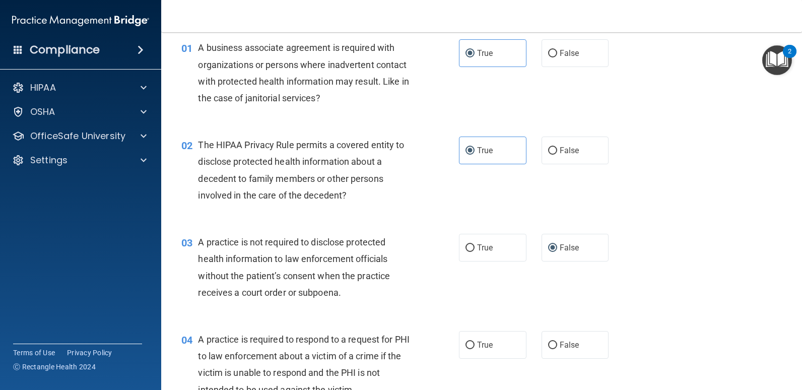
click at [207, 373] on span "A practice is required to respond to a request for PHI to law enforcement about…" at bounding box center [303, 364] width 211 height 61
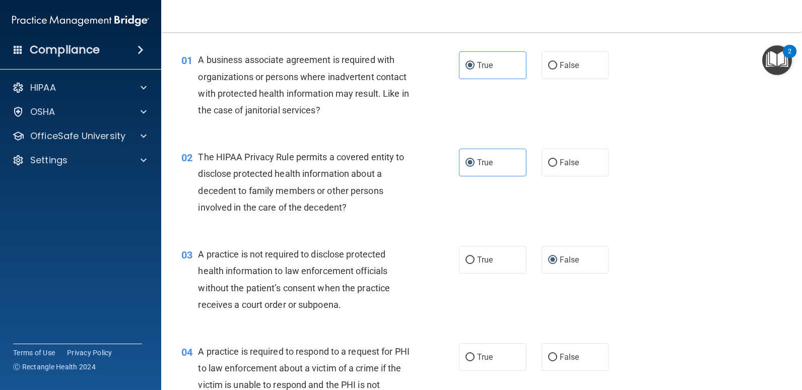
scroll to position [56, 0]
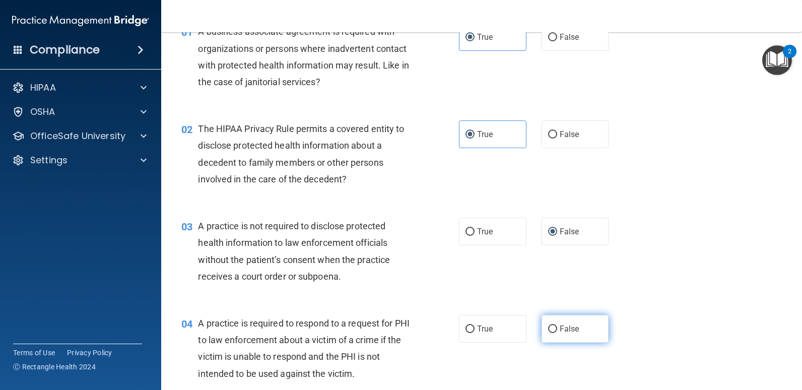
click at [548, 331] on input "False" at bounding box center [552, 329] width 9 height 8
radio input "true"
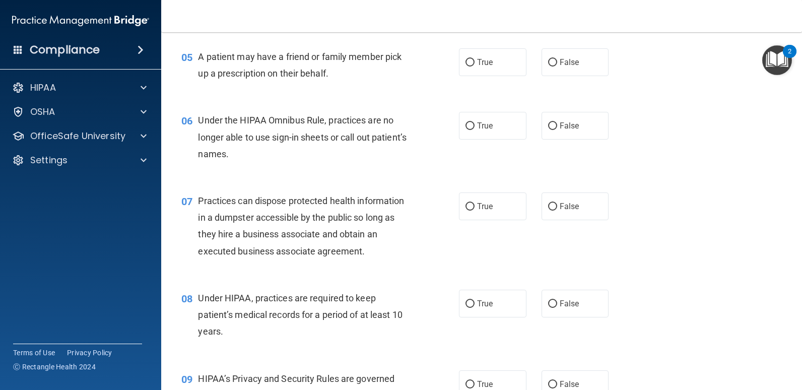
scroll to position [428, 0]
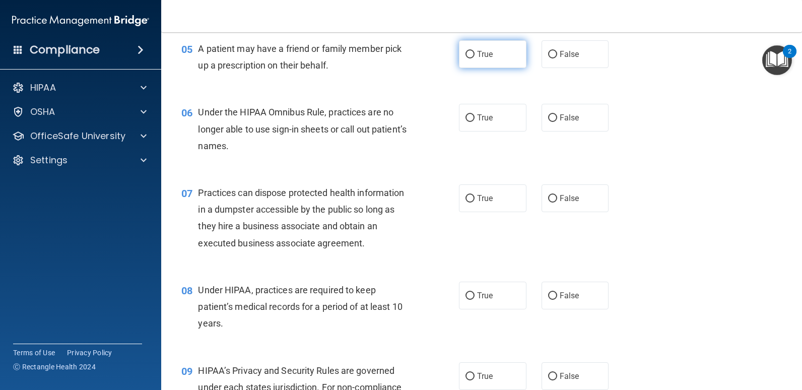
click at [467, 55] on input "True" at bounding box center [469, 55] width 9 height 8
radio input "true"
click at [548, 111] on label "False" at bounding box center [574, 118] width 67 height 28
click at [548, 114] on input "False" at bounding box center [552, 118] width 9 height 8
radio input "true"
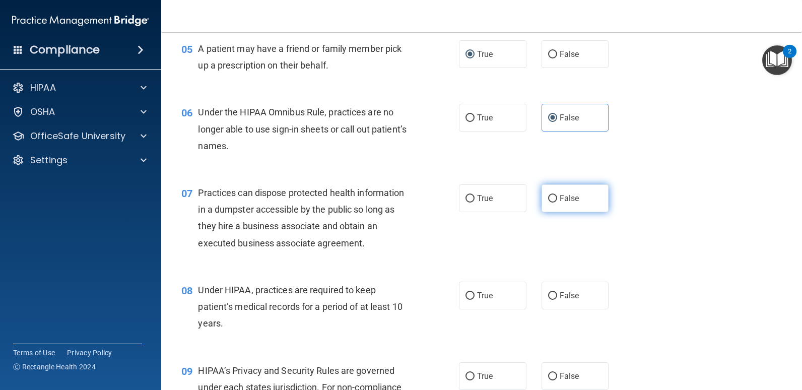
click at [559, 201] on span "False" at bounding box center [569, 198] width 20 height 10
click at [556, 201] on input "False" at bounding box center [552, 199] width 9 height 8
radio input "true"
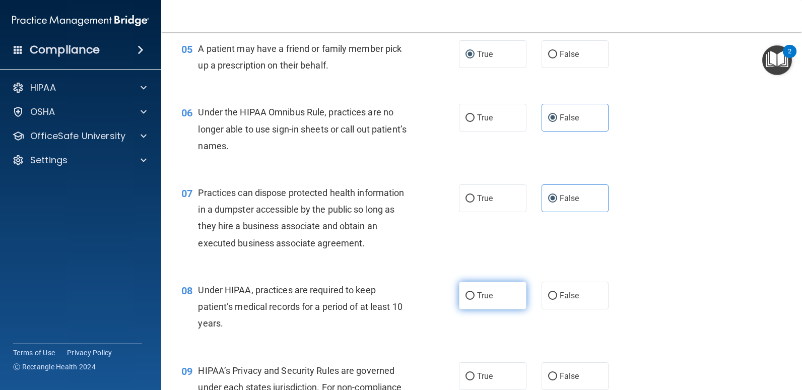
click at [468, 292] on input "True" at bounding box center [469, 296] width 9 height 8
radio input "true"
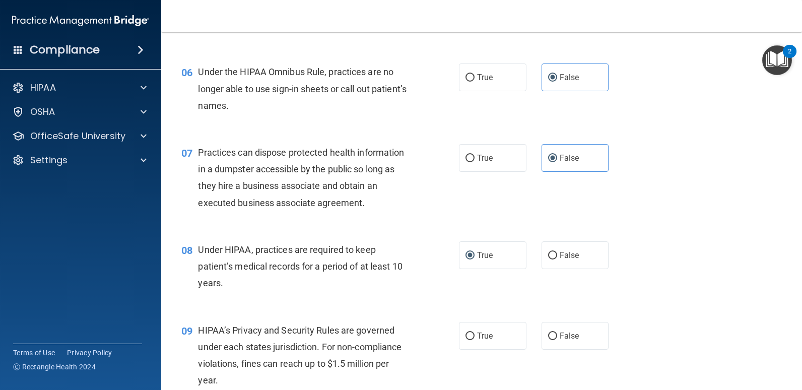
scroll to position [488, 0]
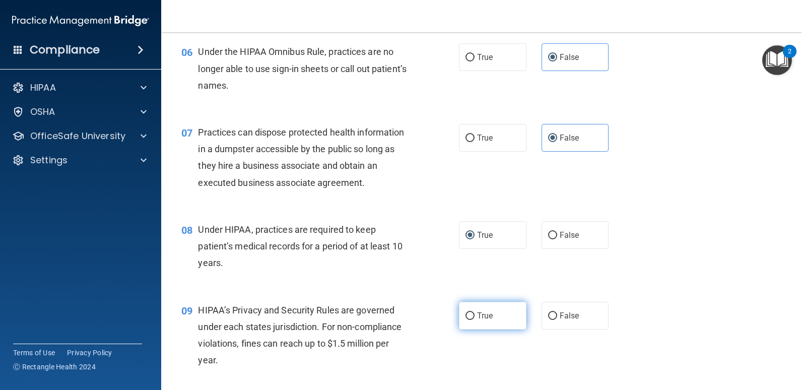
click at [466, 315] on input "True" at bounding box center [469, 316] width 9 height 8
radio input "true"
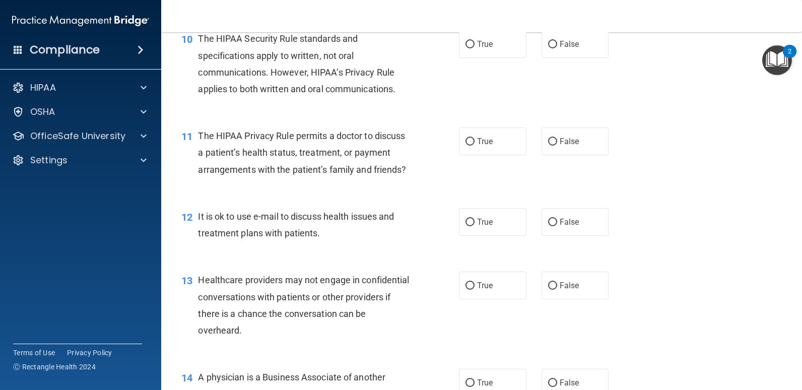
scroll to position [861, 0]
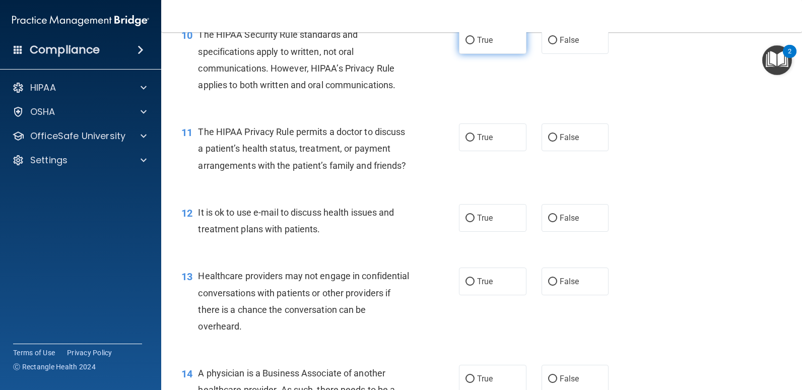
click at [471, 40] on label "True" at bounding box center [492, 40] width 67 height 28
click at [471, 40] on input "True" at bounding box center [469, 41] width 9 height 8
radio input "true"
click at [548, 139] on input "False" at bounding box center [552, 138] width 9 height 8
radio input "true"
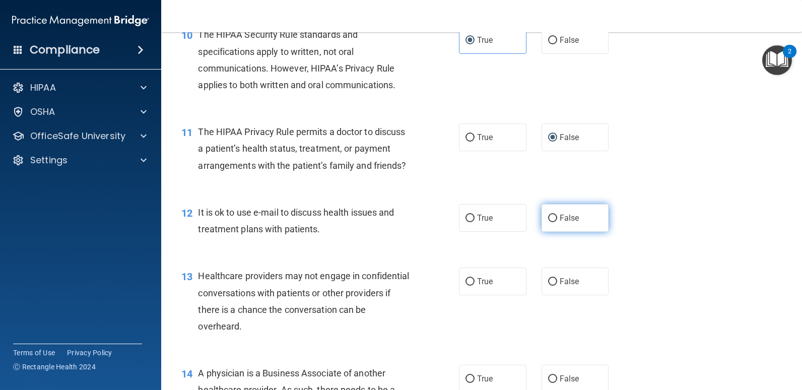
drag, startPoint x: 555, startPoint y: 237, endPoint x: 549, endPoint y: 235, distance: 6.5
click at [549, 222] on input "False" at bounding box center [552, 219] width 9 height 8
radio input "true"
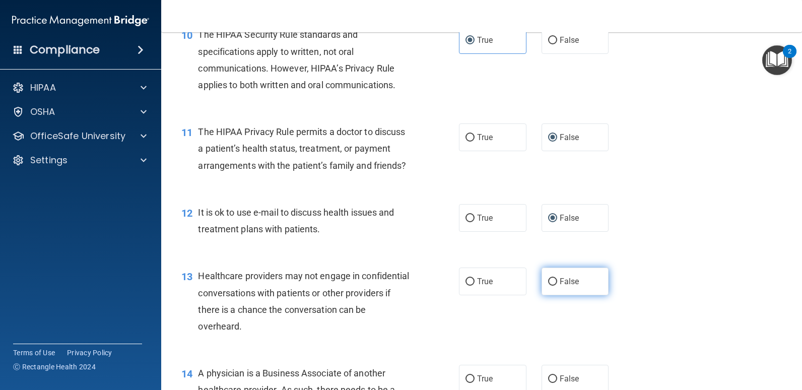
click at [548, 286] on input "False" at bounding box center [552, 282] width 9 height 8
radio input "true"
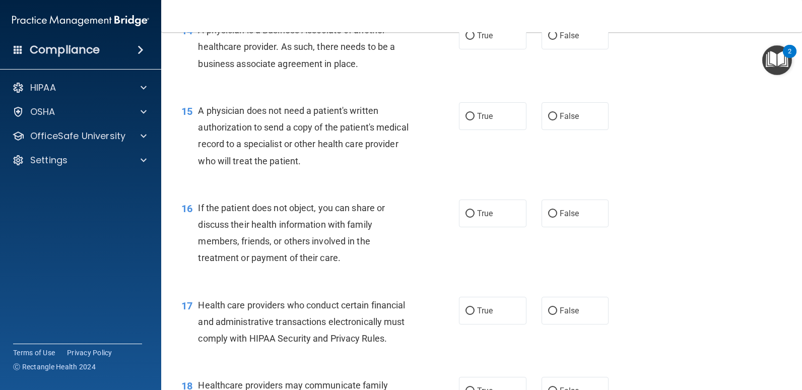
scroll to position [1212, 0]
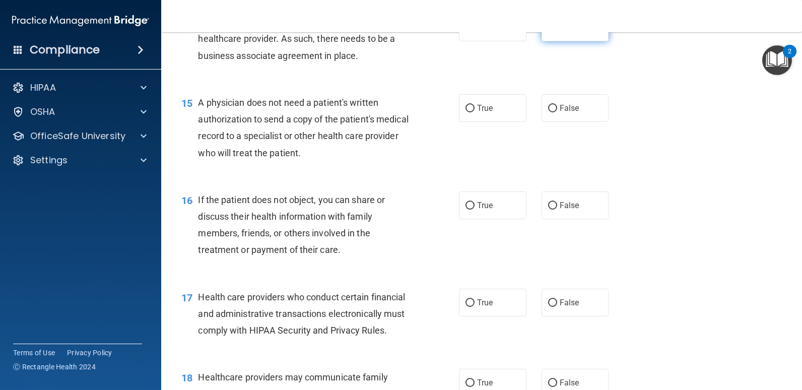
click at [551, 32] on input "False" at bounding box center [552, 28] width 9 height 8
radio input "true"
click at [482, 113] on span "True" at bounding box center [485, 108] width 16 height 10
click at [474, 112] on input "True" at bounding box center [469, 109] width 9 height 8
radio input "true"
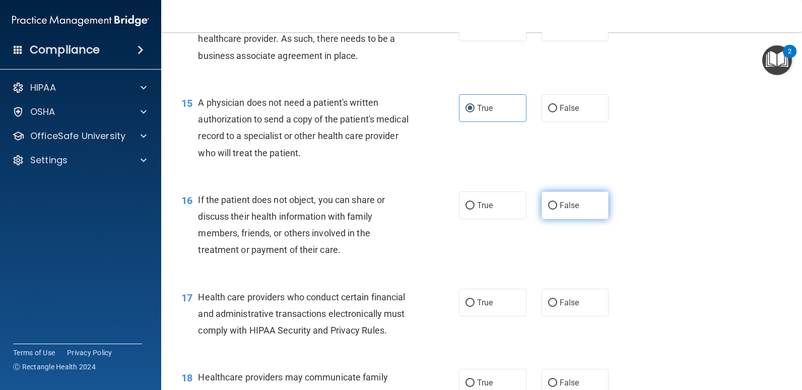
click at [552, 209] on input "False" at bounding box center [552, 206] width 9 height 8
radio input "true"
click at [399, 243] on div "If the patient does not object, you can share or discuss their health informati…" at bounding box center [308, 224] width 220 height 67
click at [471, 315] on label "True" at bounding box center [492, 303] width 67 height 28
click at [471, 307] on input "True" at bounding box center [469, 303] width 9 height 8
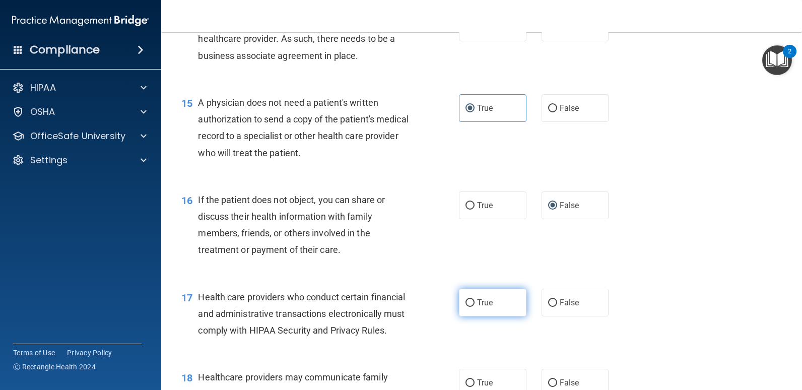
radio input "true"
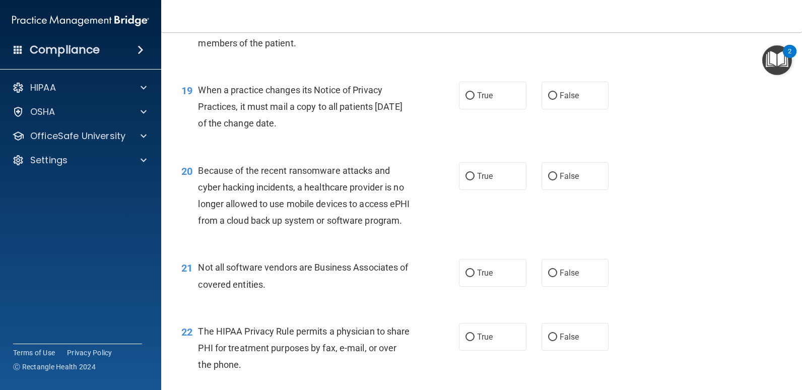
scroll to position [1583, 0]
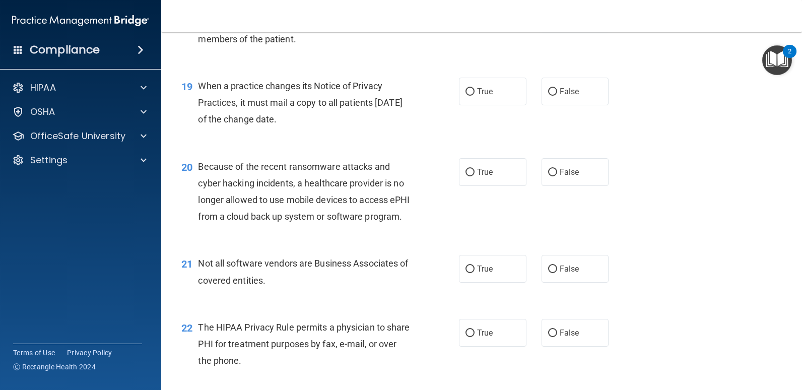
click at [551, 15] on input "False" at bounding box center [552, 12] width 9 height 8
radio input "true"
click at [551, 105] on label "False" at bounding box center [574, 92] width 67 height 28
click at [551, 96] on input "False" at bounding box center [552, 92] width 9 height 8
radio input "true"
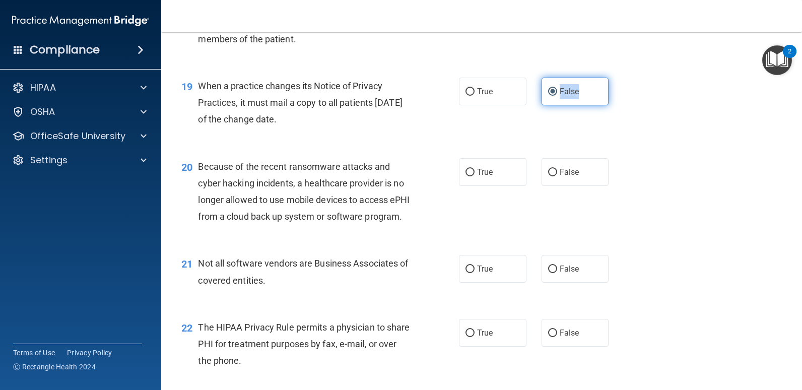
click at [551, 105] on label "False" at bounding box center [574, 92] width 67 height 28
click at [551, 96] on input "False" at bounding box center [552, 92] width 9 height 8
click at [295, 133] on div "19 When a practice changes its Notice of Privacy Practices, it must mail a copy…" at bounding box center [320, 105] width 308 height 55
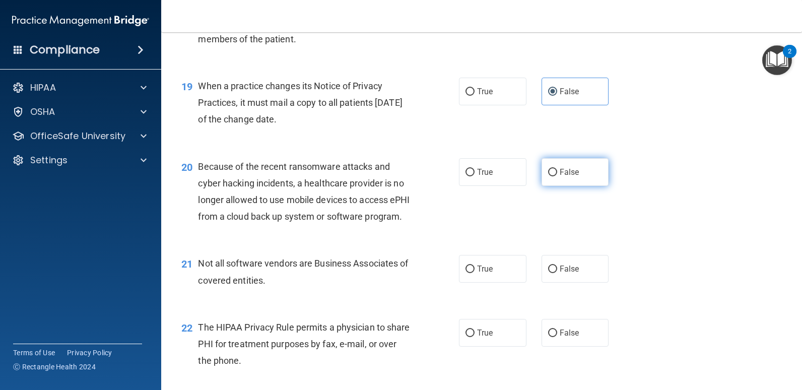
click at [559, 177] on span "False" at bounding box center [569, 172] width 20 height 10
click at [554, 176] on input "False" at bounding box center [552, 173] width 9 height 8
radio input "true"
click at [565, 273] on span "False" at bounding box center [569, 269] width 20 height 10
click at [557, 273] on input "False" at bounding box center [552, 269] width 9 height 8
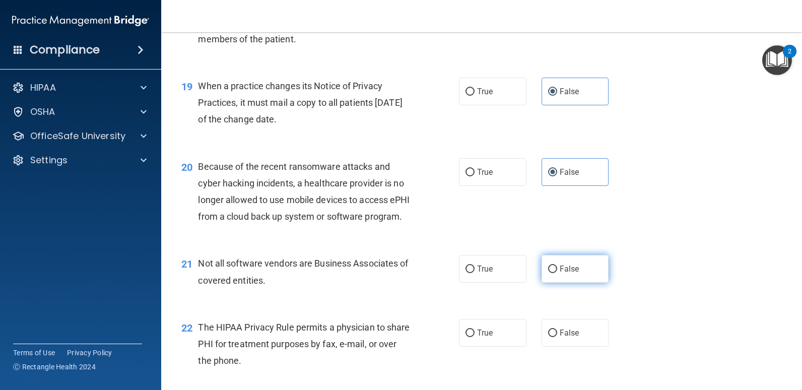
radio input "true"
click at [382, 288] on div "Not all software vendors are Business Associates of covered entities." at bounding box center [308, 271] width 220 height 33
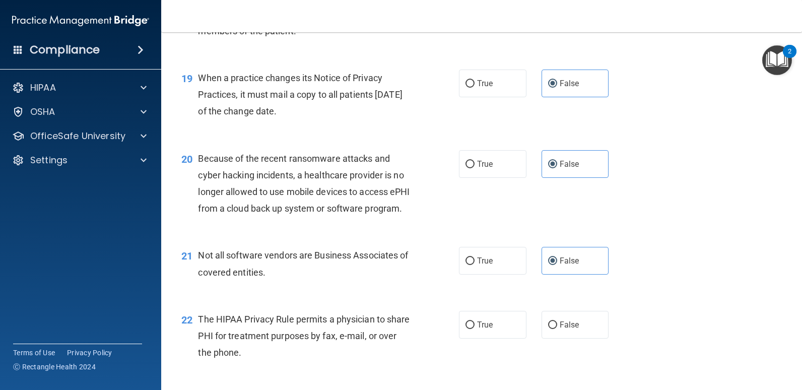
drag, startPoint x: 794, startPoint y: 265, endPoint x: 794, endPoint y: 273, distance: 8.6
click at [794, 273] on main "- The HIPAA Quiz #2 This quiz doesn’t expire until 08/07/2025. Are you sure you…" at bounding box center [481, 211] width 641 height 358
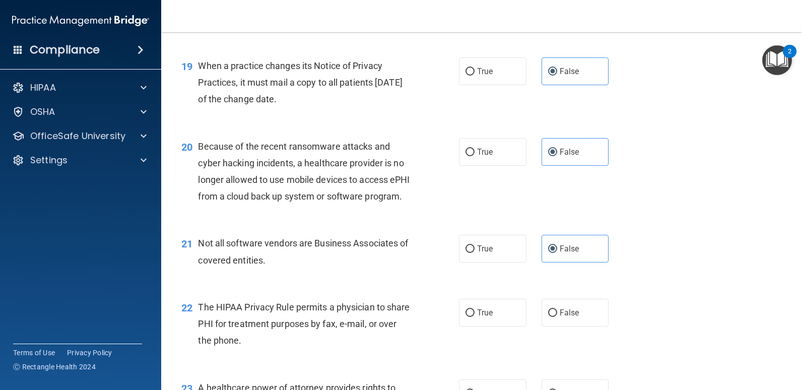
scroll to position [1620, 0]
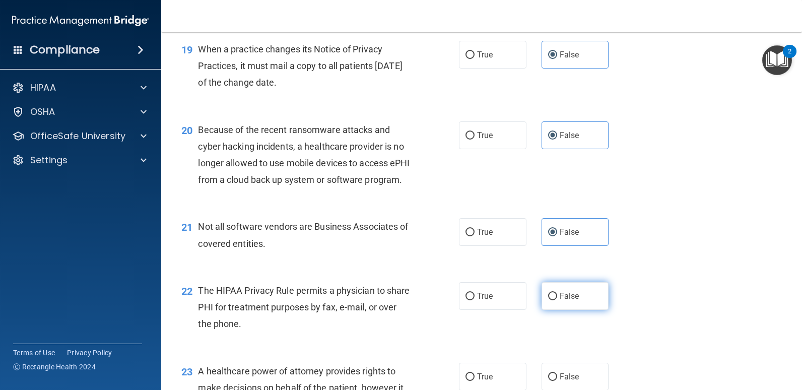
click at [559, 310] on label "False" at bounding box center [574, 296] width 67 height 28
click at [557, 300] on input "False" at bounding box center [552, 297] width 9 height 8
radio input "true"
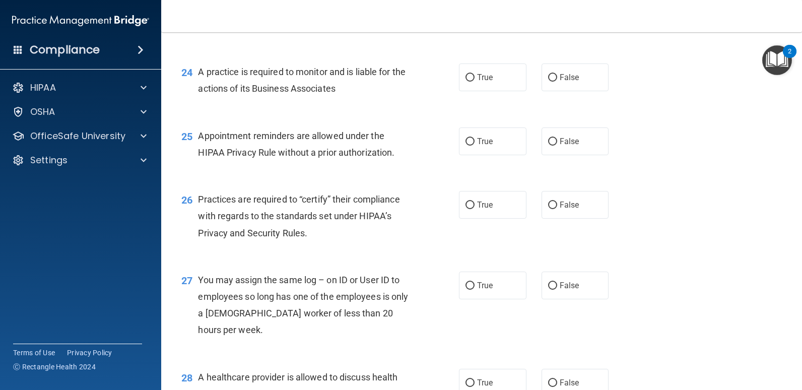
scroll to position [1995, 0]
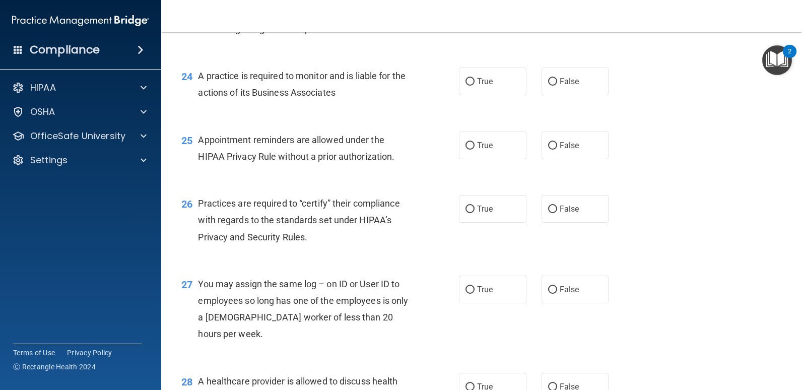
click at [548, 6] on input "False" at bounding box center [552, 2] width 9 height 8
radio input "true"
click at [575, 95] on label "False" at bounding box center [574, 81] width 67 height 28
click at [557, 86] on input "False" at bounding box center [552, 82] width 9 height 8
radio input "true"
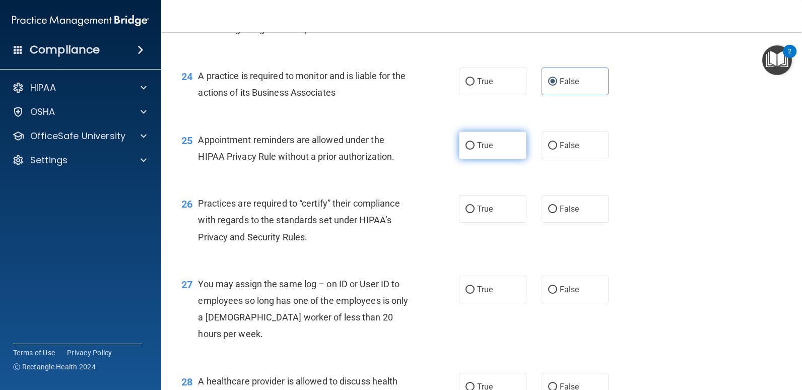
click at [465, 150] on input "True" at bounding box center [469, 146] width 9 height 8
radio input "true"
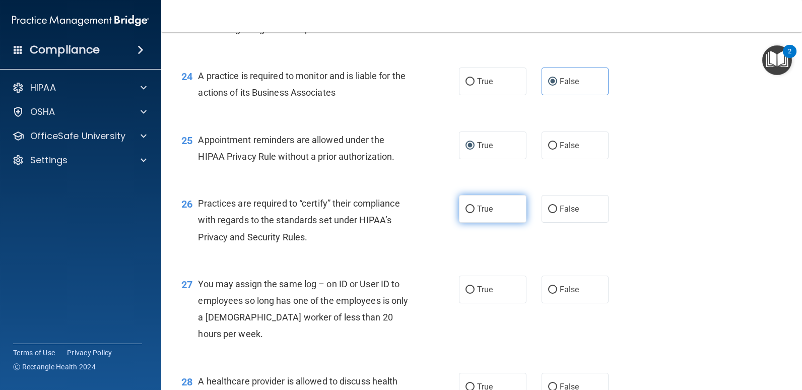
click at [466, 213] on input "True" at bounding box center [469, 209] width 9 height 8
radio input "true"
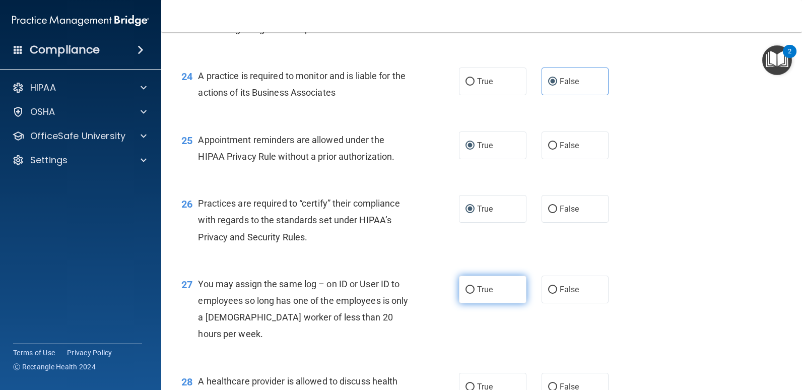
click at [484, 294] on span "True" at bounding box center [485, 290] width 16 height 10
click at [474, 294] on input "True" at bounding box center [469, 290] width 9 height 8
radio input "true"
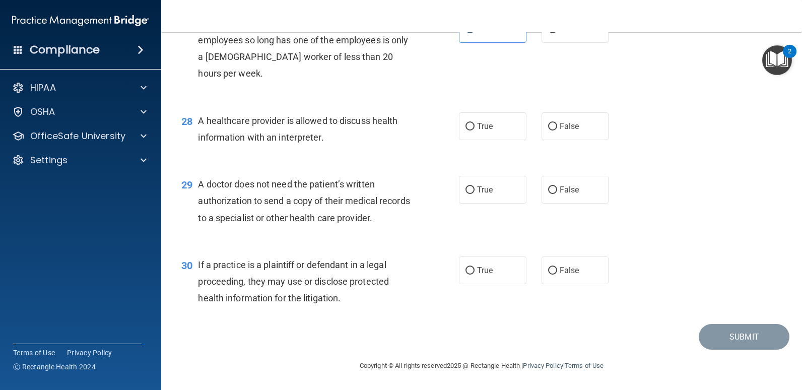
scroll to position [2323, 0]
click at [470, 125] on input "True" at bounding box center [469, 127] width 9 height 8
radio input "true"
click at [469, 198] on label "True" at bounding box center [492, 190] width 67 height 28
click at [469, 194] on input "True" at bounding box center [469, 190] width 9 height 8
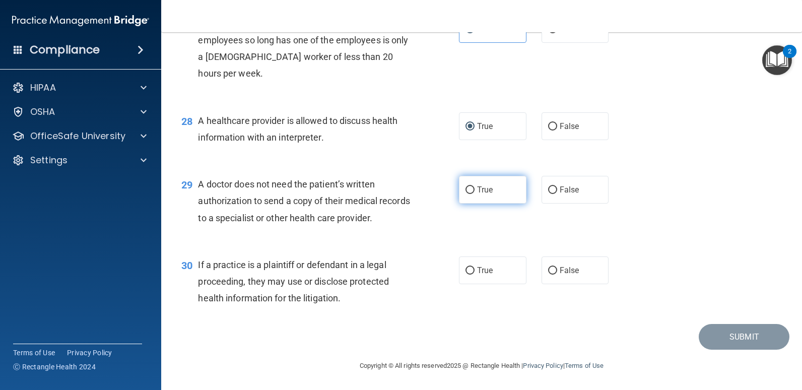
radio input "true"
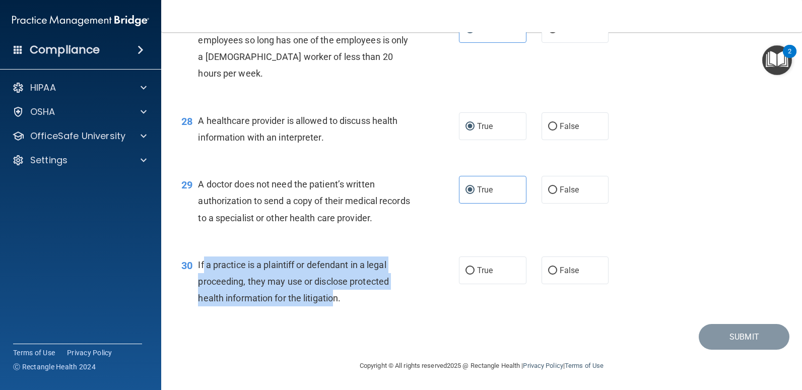
drag, startPoint x: 202, startPoint y: 263, endPoint x: 337, endPoint y: 309, distance: 142.5
click at [337, 309] on div "30 If a practice is a plaintiff or defendant in a legal proceeding, they may us…" at bounding box center [320, 283] width 308 height 55
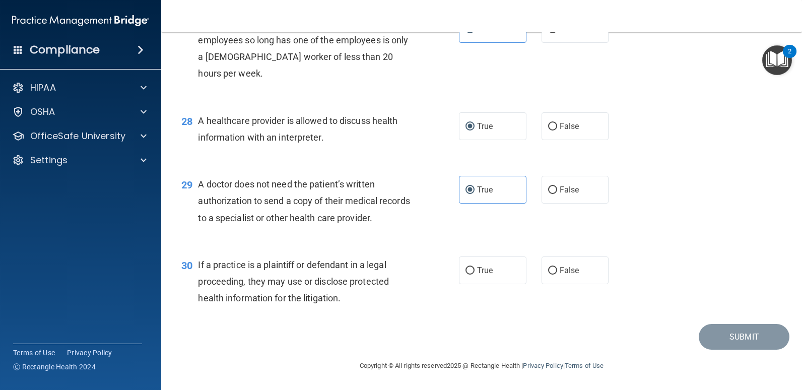
click at [222, 344] on div "Submit" at bounding box center [481, 337] width 615 height 26
click at [468, 271] on input "True" at bounding box center [469, 271] width 9 height 8
radio input "true"
click at [734, 337] on button "Submit" at bounding box center [743, 337] width 91 height 26
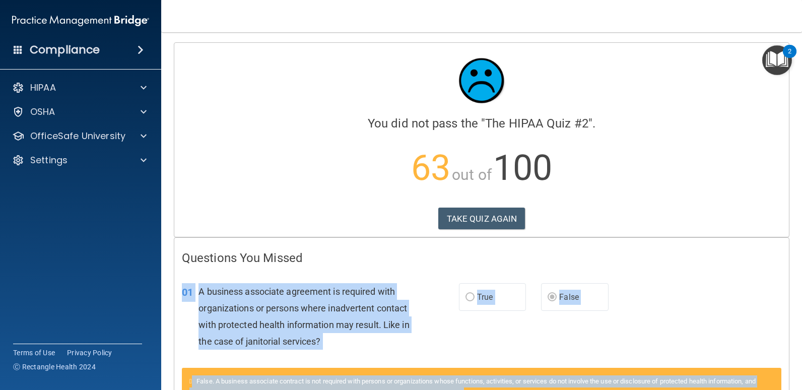
drag, startPoint x: 261, startPoint y: 261, endPoint x: 181, endPoint y: 284, distance: 82.7
drag, startPoint x: 181, startPoint y: 284, endPoint x: 211, endPoint y: 293, distance: 30.6
copy div "01 A business associate agreement is required with organizations or persons whe…"
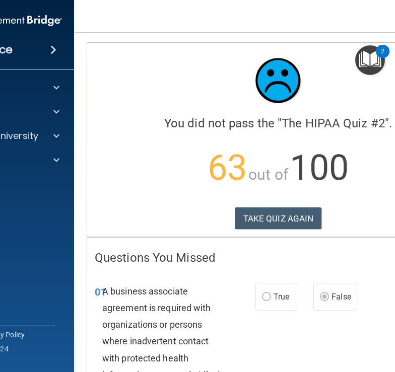
click at [275, 350] on div "01 A business associate agreement is required with organizations or persons whe…" at bounding box center [278, 344] width 382 height 148
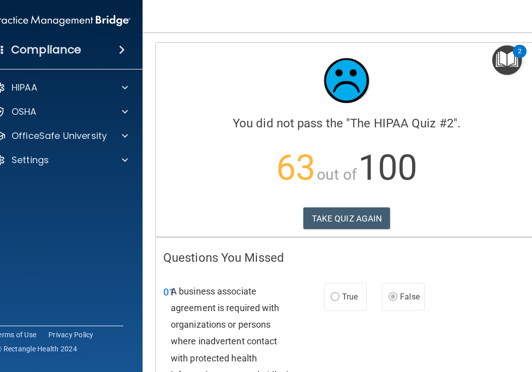
click at [417, 337] on div "01 A business associate agreement is required with organizations or persons whe…" at bounding box center [347, 344] width 382 height 148
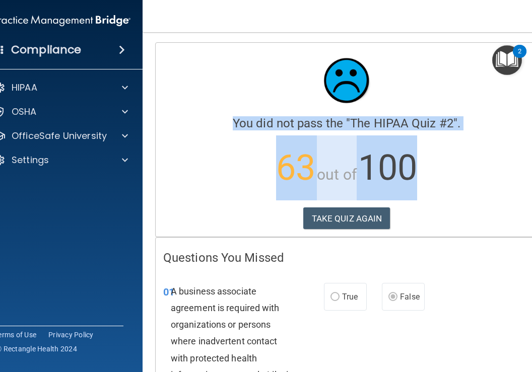
drag, startPoint x: 529, startPoint y: 73, endPoint x: 527, endPoint y: 131, distance: 58.5
click at [527, 131] on div "Calculating your score.... You did not pass the " The HIPAA Quiz #2 ". 63 out o…" at bounding box center [347, 140] width 382 height 194
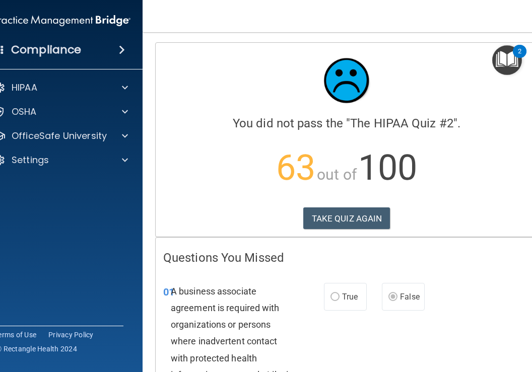
click at [439, 331] on div "01 A business associate agreement is required with organizations or persons whe…" at bounding box center [347, 344] width 382 height 148
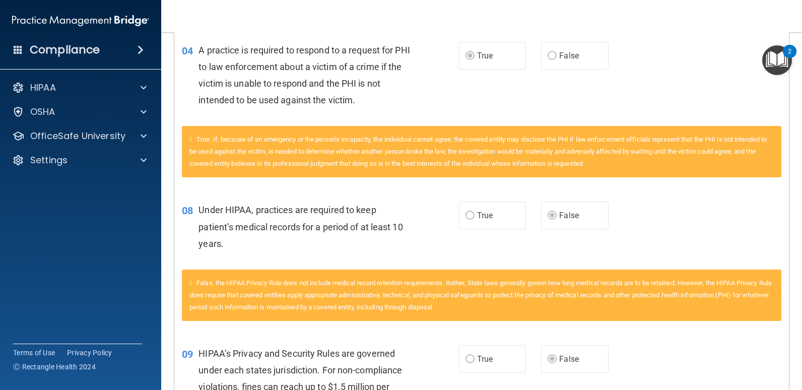
scroll to position [395, 0]
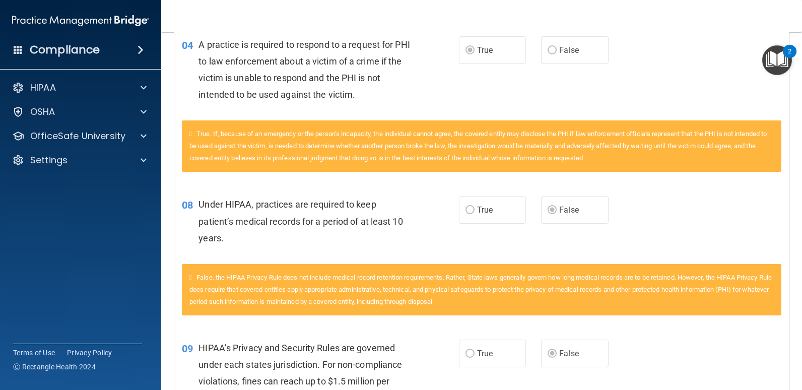
click at [178, 229] on div "08 Under HIPAA, practices are required to keep patient’s medical records for a …" at bounding box center [320, 223] width 307 height 55
click at [656, 16] on nav "Toggle navigation Amy Kiviaho amykiviaho@icloud.com Manage My Enterprise Brenne…" at bounding box center [481, 16] width 641 height 32
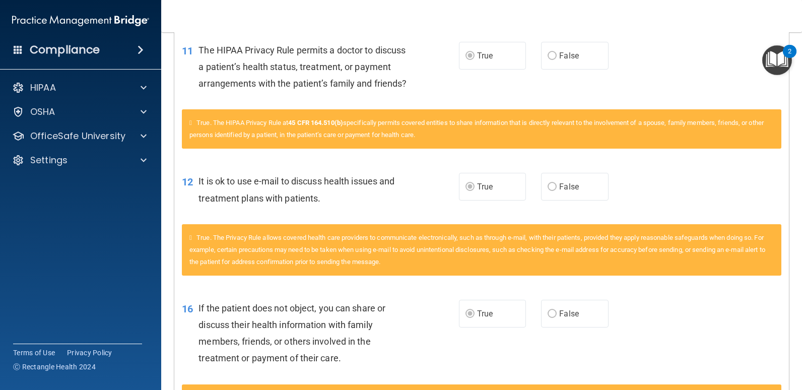
scroll to position [834, 0]
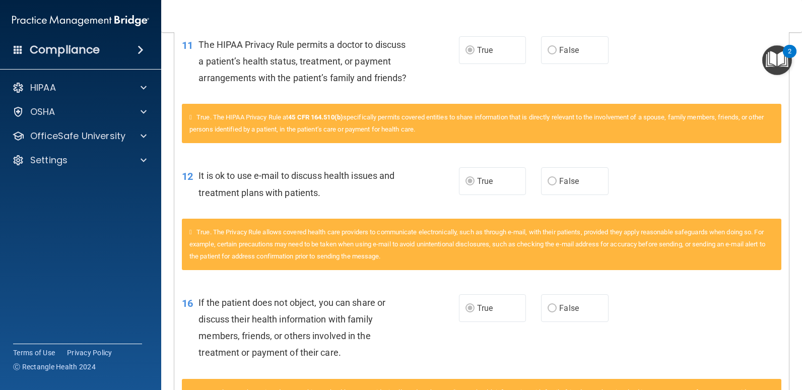
click at [186, 205] on div "12 It is ok to use e-mail to discuss health issues and treatment plans with pat…" at bounding box center [320, 186] width 307 height 38
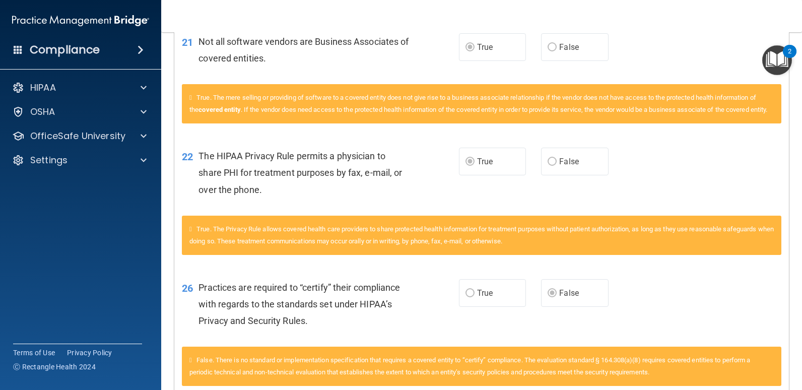
scroll to position [1248, 0]
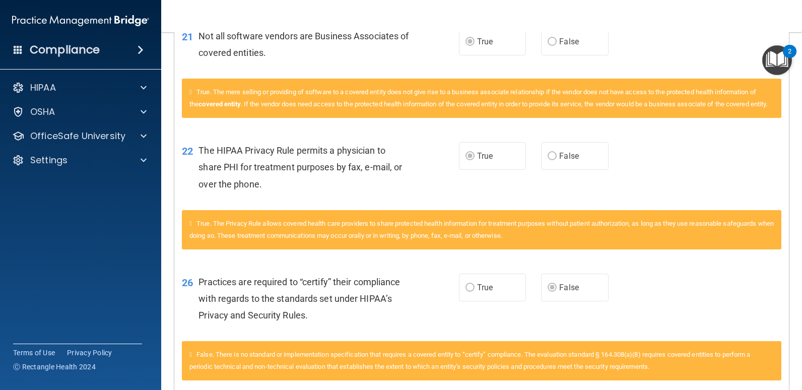
click at [187, 197] on div "22 The HIPAA Privacy Rule permits a physician to share PHI for treatment purpos…" at bounding box center [320, 169] width 307 height 55
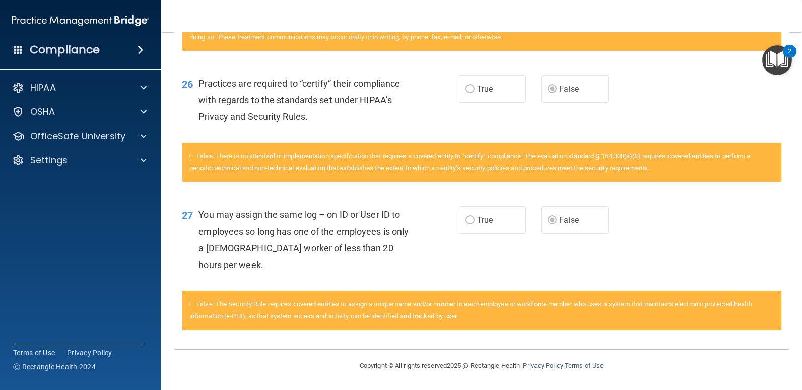
scroll to position [1488, 0]
click at [705, 27] on nav "Toggle navigation Amy Kiviaho amykiviaho@icloud.com Manage My Enterprise Brenne…" at bounding box center [481, 16] width 641 height 32
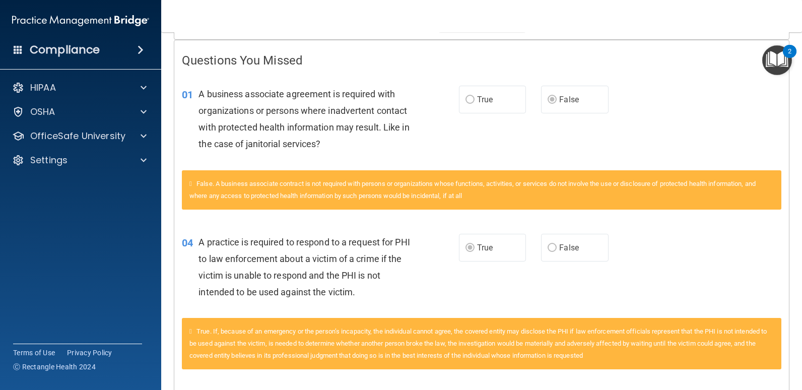
scroll to position [0, 0]
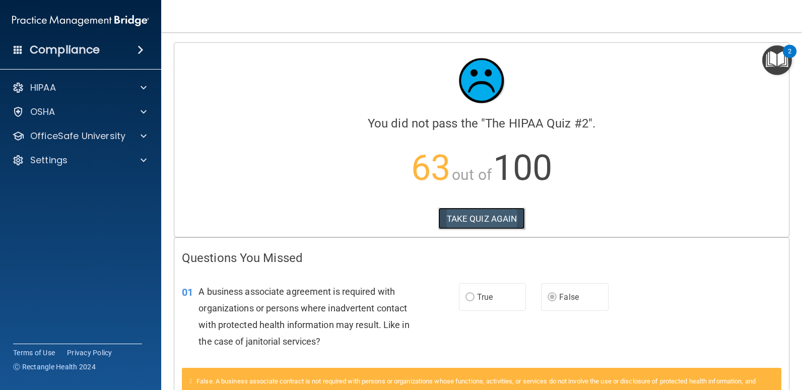
click at [478, 219] on button "TAKE QUIZ AGAIN" at bounding box center [481, 218] width 87 height 22
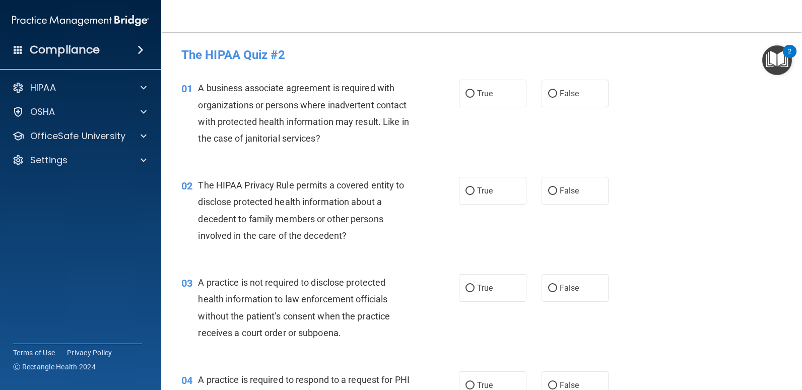
click at [603, 15] on nav "Toggle navigation Amy Kiviaho amykiviaho@icloud.com Manage My Enterprise Brenne…" at bounding box center [481, 16] width 641 height 32
click at [550, 95] on input "False" at bounding box center [552, 94] width 9 height 8
radio input "true"
click at [471, 190] on label "True" at bounding box center [492, 191] width 67 height 28
click at [471, 190] on input "True" at bounding box center [469, 191] width 9 height 8
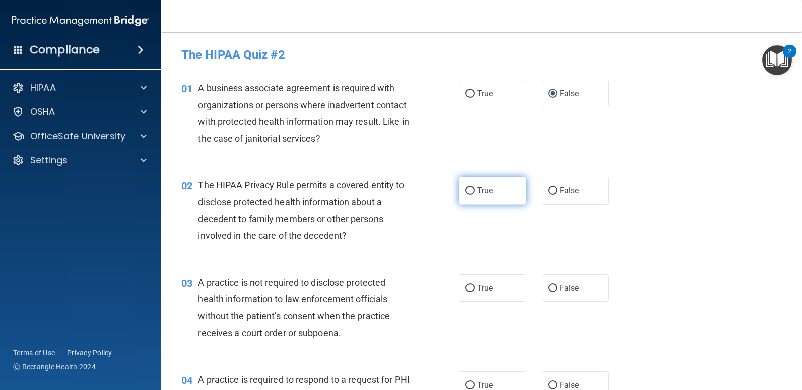
radio input "true"
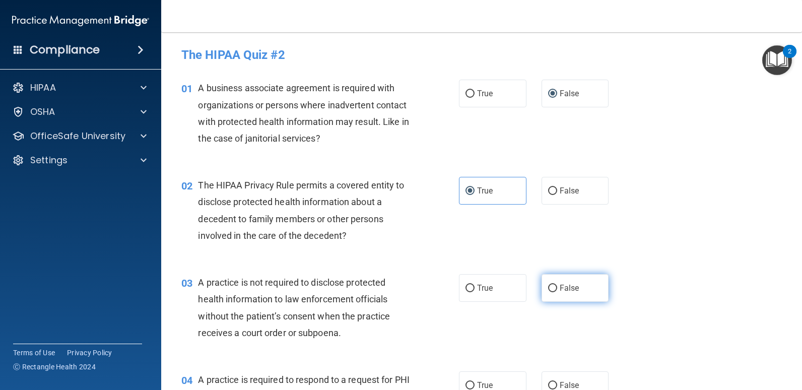
click at [551, 286] on input "False" at bounding box center [552, 289] width 9 height 8
radio input "true"
click at [658, 348] on div "03 A practice is not required to disclose protected health information to law e…" at bounding box center [481, 309] width 615 height 97
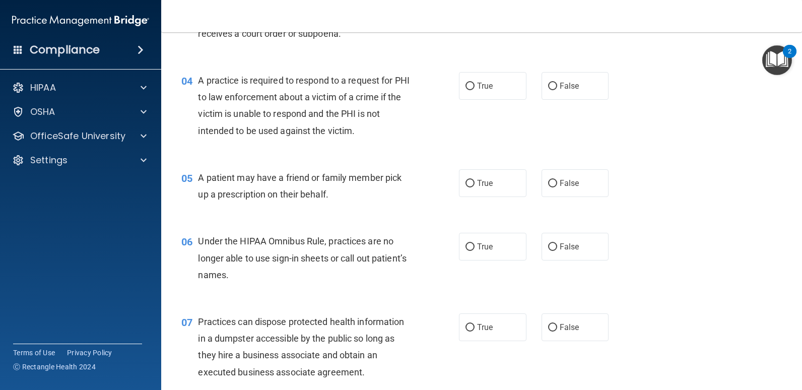
scroll to position [303, 0]
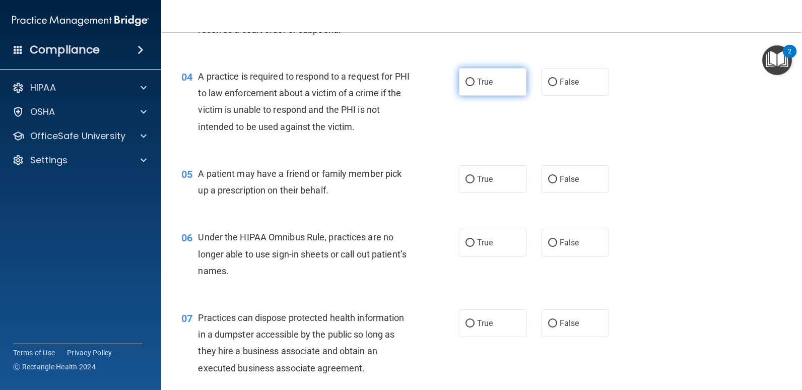
click at [482, 84] on span "True" at bounding box center [485, 82] width 16 height 10
click at [474, 84] on input "True" at bounding box center [469, 83] width 9 height 8
radio input "true"
click at [481, 179] on span "True" at bounding box center [485, 179] width 16 height 10
click at [474, 179] on input "True" at bounding box center [469, 180] width 9 height 8
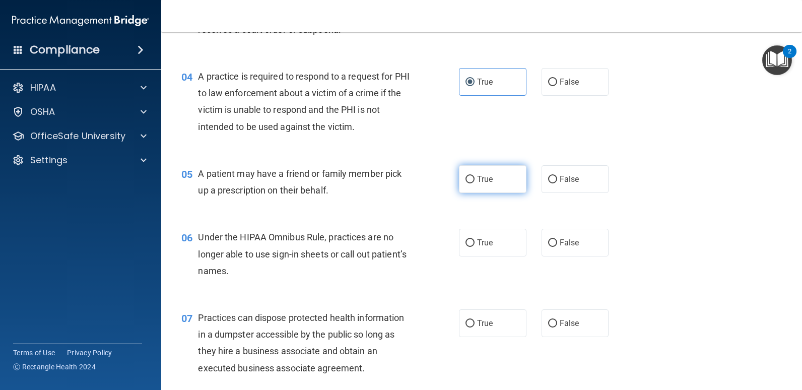
radio input "true"
click at [479, 243] on span "True" at bounding box center [485, 243] width 16 height 10
click at [474, 243] on input "True" at bounding box center [469, 243] width 9 height 8
radio input "true"
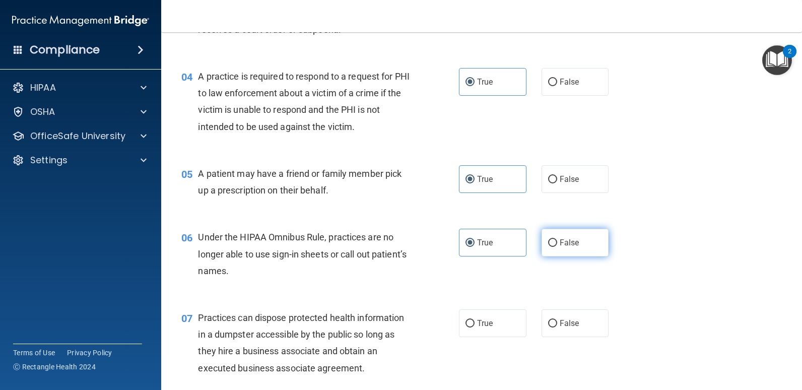
click at [556, 249] on label "False" at bounding box center [574, 243] width 67 height 28
click at [556, 247] on input "False" at bounding box center [552, 243] width 9 height 8
radio input "true"
radio input "false"
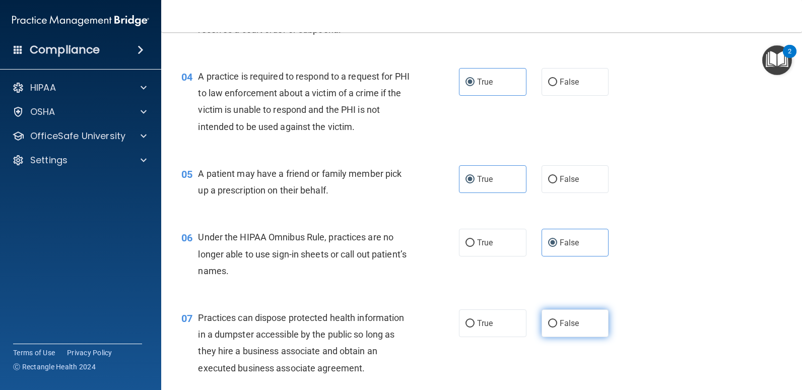
click at [552, 329] on label "False" at bounding box center [574, 323] width 67 height 28
click at [552, 327] on input "False" at bounding box center [552, 324] width 9 height 8
radio input "true"
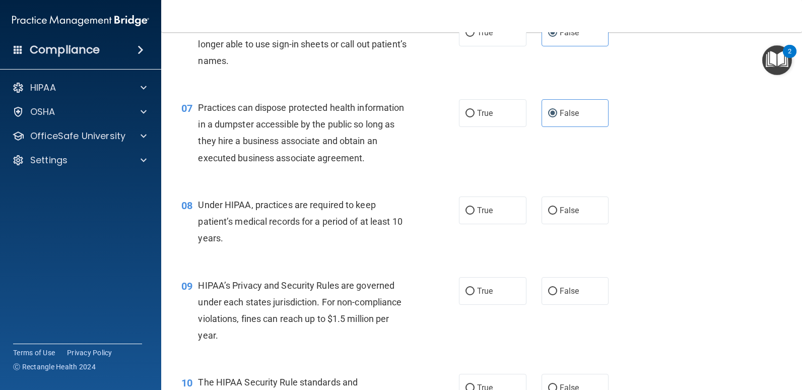
scroll to position [570, 0]
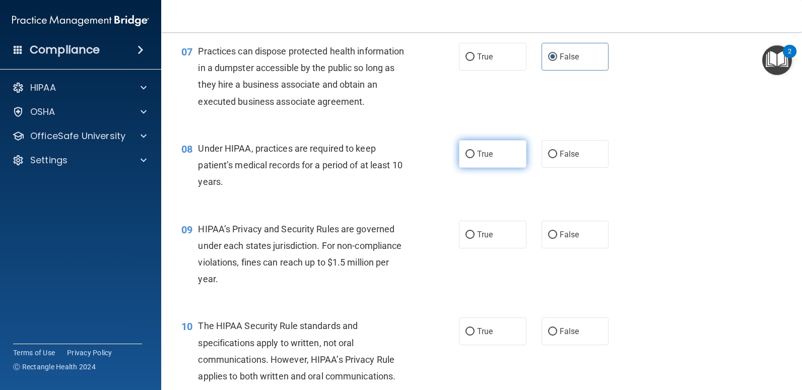
click at [471, 157] on label "True" at bounding box center [492, 154] width 67 height 28
click at [471, 157] on input "True" at bounding box center [469, 155] width 9 height 8
radio input "true"
click at [476, 229] on label "True" at bounding box center [492, 235] width 67 height 28
click at [474, 231] on input "True" at bounding box center [469, 235] width 9 height 8
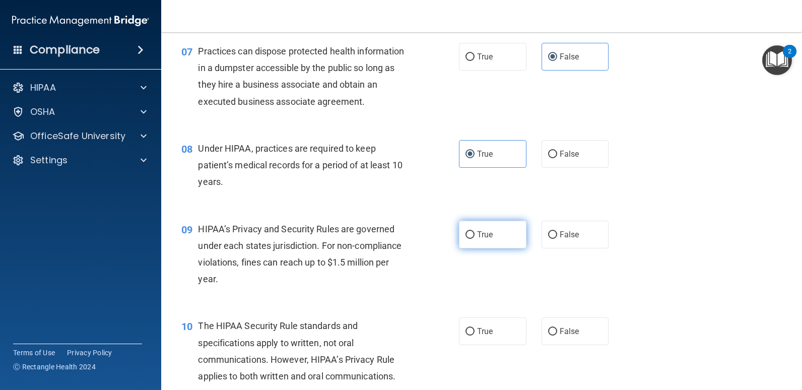
radio input "true"
click at [548, 158] on input "False" at bounding box center [552, 155] width 9 height 8
radio input "true"
radio input "false"
click at [559, 230] on span "False" at bounding box center [569, 235] width 20 height 10
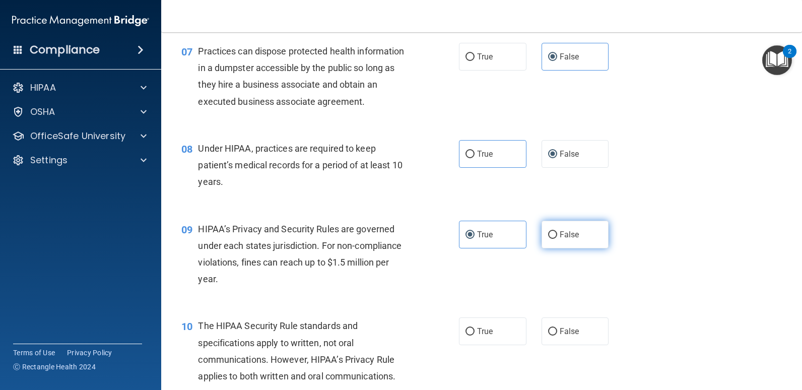
click at [557, 231] on input "False" at bounding box center [552, 235] width 9 height 8
radio input "true"
radio input "false"
click at [639, 304] on div "09 HIPAA’s Privacy and Security Rules are governed under each states jurisdicti…" at bounding box center [481, 256] width 615 height 97
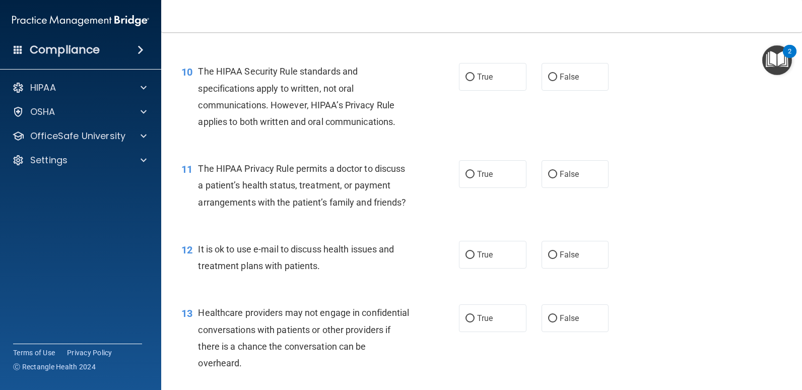
scroll to position [820, 0]
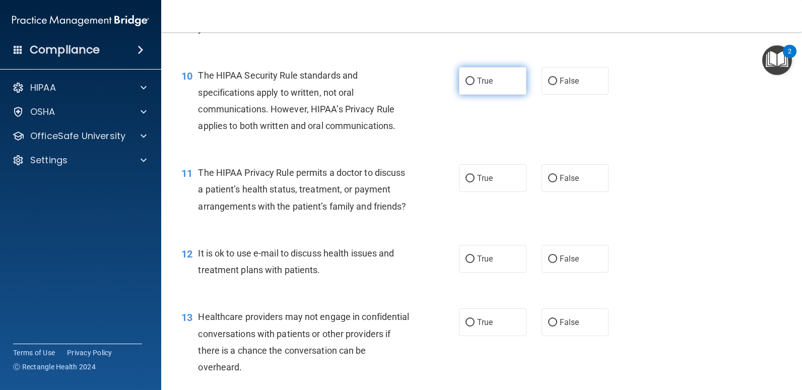
click at [478, 88] on label "True" at bounding box center [492, 81] width 67 height 28
click at [474, 85] on input "True" at bounding box center [469, 82] width 9 height 8
radio input "true"
click at [562, 184] on label "False" at bounding box center [574, 178] width 67 height 28
click at [557, 182] on input "False" at bounding box center [552, 179] width 9 height 8
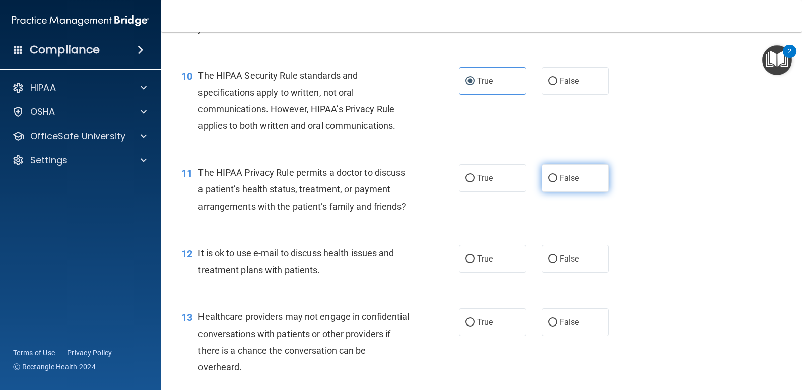
radio input "true"
click at [559, 263] on span "False" at bounding box center [569, 259] width 20 height 10
click at [554, 263] on input "False" at bounding box center [552, 259] width 9 height 8
radio input "true"
click at [564, 327] on span "False" at bounding box center [569, 322] width 20 height 10
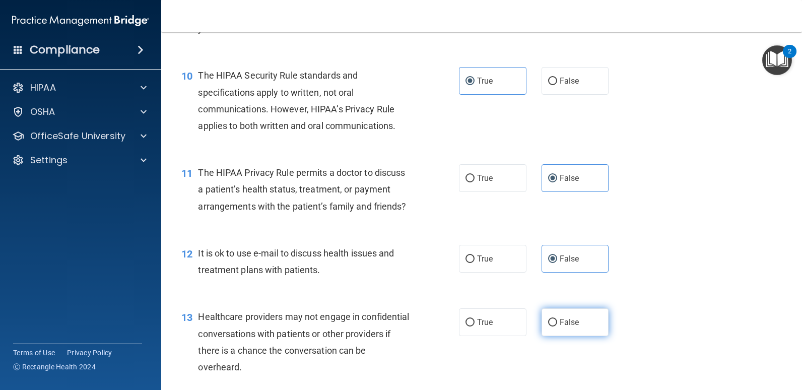
click at [557, 326] on input "False" at bounding box center [552, 323] width 9 height 8
radio input "true"
click at [599, 25] on nav "Toggle navigation Amy Kiviaho amykiviaho@icloud.com Manage My Enterprise Brenne…" at bounding box center [481, 16] width 641 height 32
click at [486, 179] on span "True" at bounding box center [485, 178] width 16 height 10
click at [474, 179] on input "True" at bounding box center [469, 179] width 9 height 8
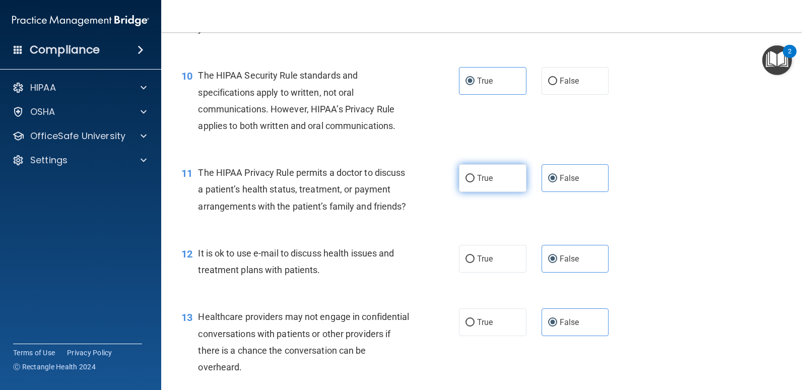
radio input "true"
radio input "false"
click at [475, 272] on label "True" at bounding box center [492, 259] width 67 height 28
click at [474, 263] on input "True" at bounding box center [469, 259] width 9 height 8
radio input "true"
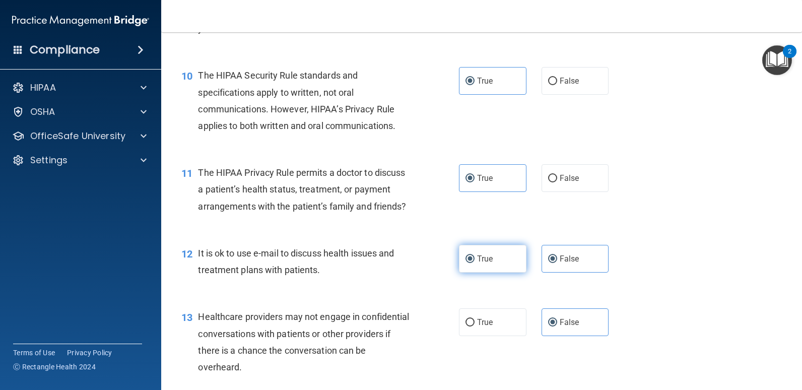
radio input "false"
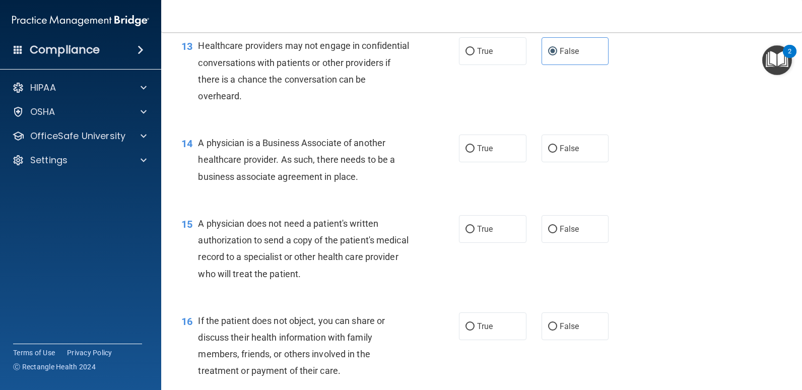
scroll to position [1095, 0]
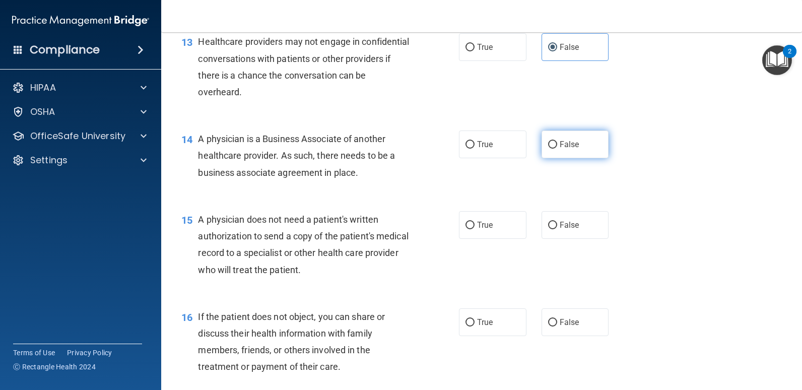
click at [578, 155] on label "False" at bounding box center [574, 144] width 67 height 28
click at [557, 149] on input "False" at bounding box center [552, 145] width 9 height 8
radio input "true"
click at [473, 239] on label "True" at bounding box center [492, 225] width 67 height 28
click at [473, 229] on input "True" at bounding box center [469, 226] width 9 height 8
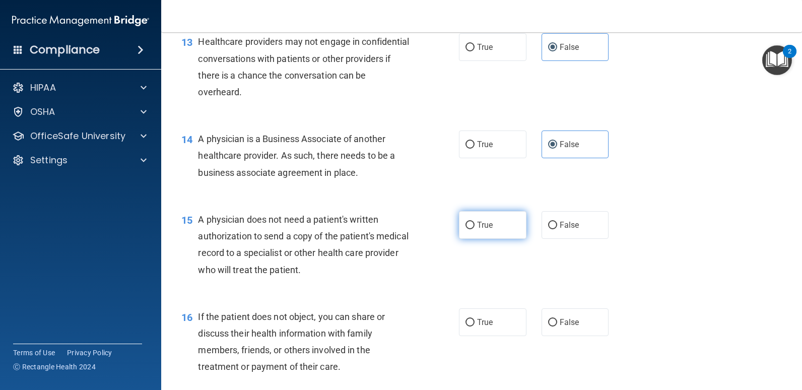
radio input "true"
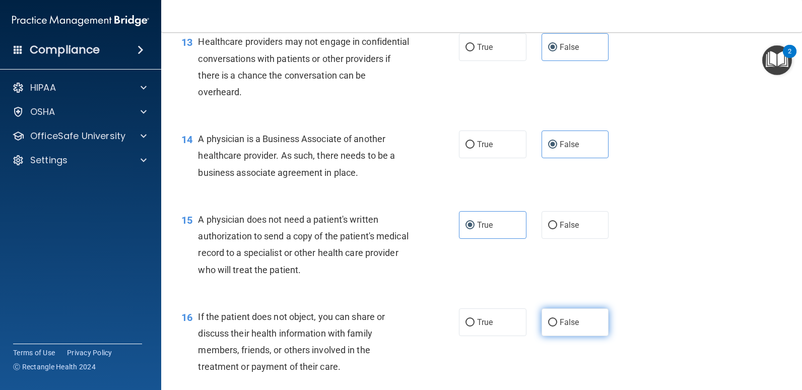
click at [559, 327] on span "False" at bounding box center [569, 322] width 20 height 10
click at [557, 326] on input "False" at bounding box center [552, 323] width 9 height 8
radio input "true"
click at [582, 12] on nav "Toggle navigation Amy Kiviaho amykiviaho@icloud.com Manage My Enterprise Brenne…" at bounding box center [481, 16] width 641 height 32
click at [489, 327] on span "True" at bounding box center [485, 322] width 16 height 10
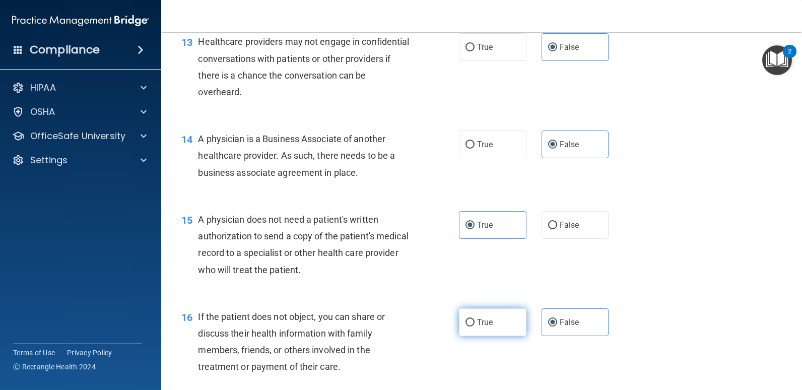
click at [474, 326] on input "True" at bounding box center [469, 323] width 9 height 8
radio input "true"
radio input "false"
click at [513, 27] on nav "Toggle navigation Amy Kiviaho amykiviaho@icloud.com Manage My Enterprise Brenne…" at bounding box center [481, 16] width 641 height 32
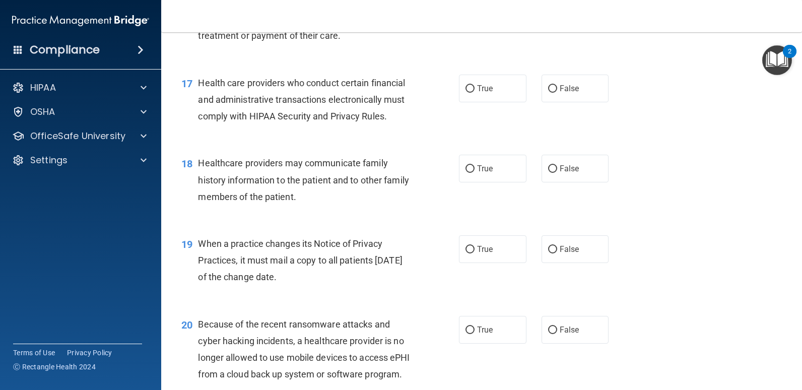
scroll to position [1430, 0]
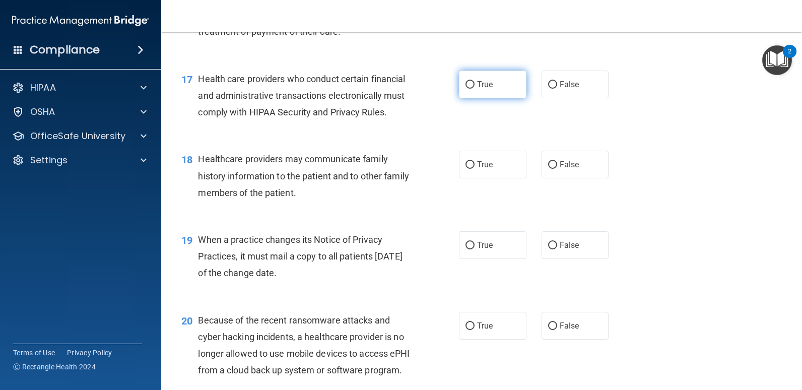
click at [477, 89] on span "True" at bounding box center [485, 85] width 16 height 10
click at [474, 89] on input "True" at bounding box center [469, 85] width 9 height 8
radio input "true"
click at [559, 178] on label "False" at bounding box center [574, 165] width 67 height 28
click at [557, 169] on input "False" at bounding box center [552, 165] width 9 height 8
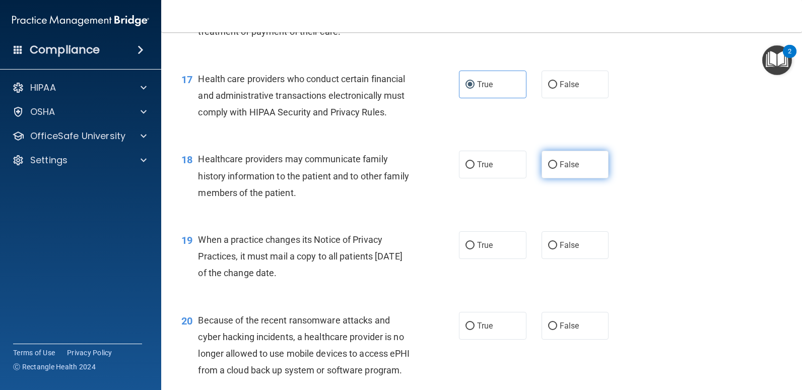
radio input "true"
click at [554, 259] on label "False" at bounding box center [574, 245] width 67 height 28
click at [554, 249] on input "False" at bounding box center [552, 246] width 9 height 8
radio input "true"
click at [570, 339] on label "False" at bounding box center [574, 326] width 67 height 28
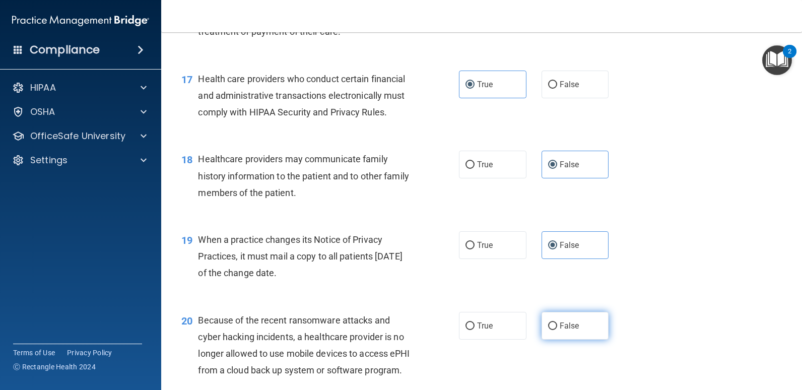
click at [557, 330] on input "False" at bounding box center [552, 326] width 9 height 8
radio input "true"
click at [661, 299] on div "19 When a practice changes its Notice of Privacy Practices, it must mail a copy…" at bounding box center [481, 259] width 615 height 81
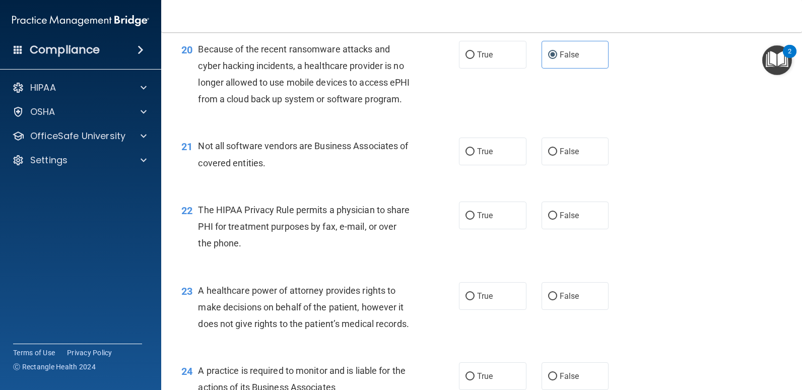
scroll to position [1705, 0]
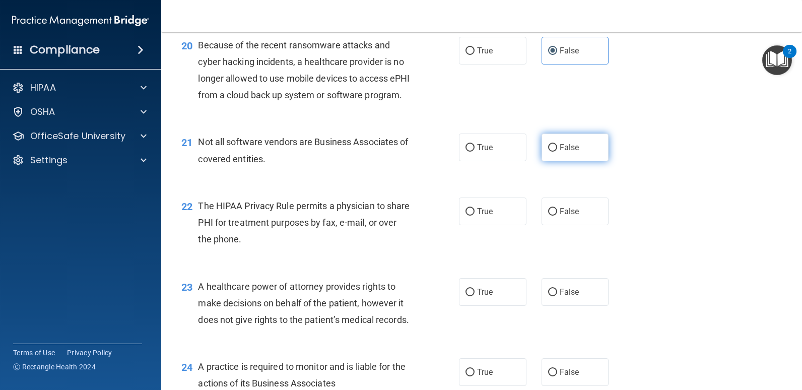
click at [574, 161] on label "False" at bounding box center [574, 147] width 67 height 28
click at [557, 152] on input "False" at bounding box center [552, 148] width 9 height 8
radio input "true"
click at [465, 29] on nav "Toggle navigation Amy Kiviaho amykiviaho@icloud.com Manage My Enterprise Brenne…" at bounding box center [481, 16] width 641 height 32
click at [465, 152] on input "True" at bounding box center [469, 148] width 9 height 8
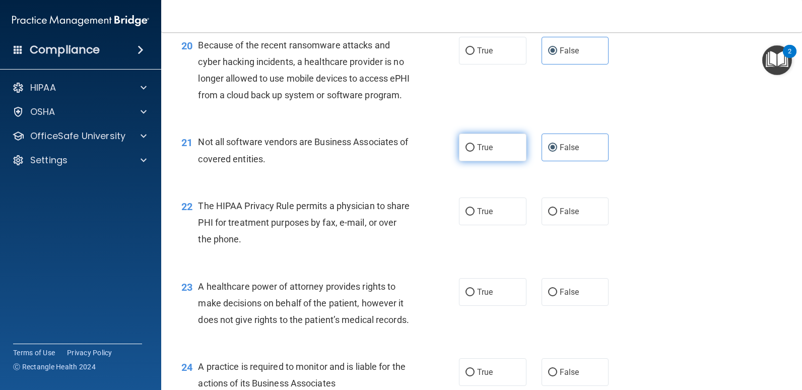
radio input "true"
radio input "false"
click at [482, 225] on label "True" at bounding box center [492, 211] width 67 height 28
click at [474, 216] on input "True" at bounding box center [469, 212] width 9 height 8
radio input "true"
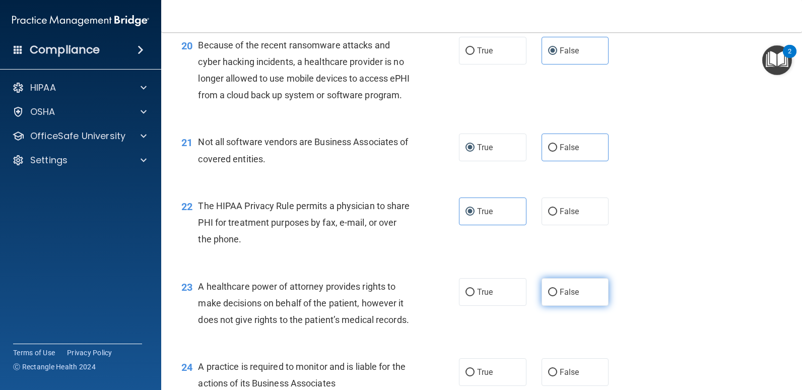
click at [550, 306] on label "False" at bounding box center [574, 292] width 67 height 28
click at [550, 296] on input "False" at bounding box center [552, 293] width 9 height 8
radio input "true"
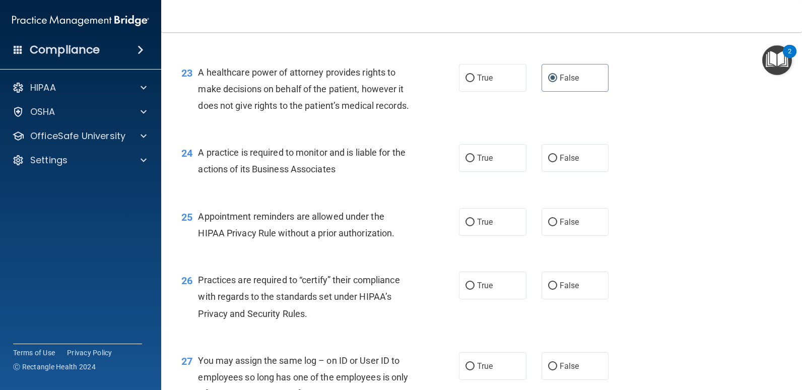
scroll to position [1927, 0]
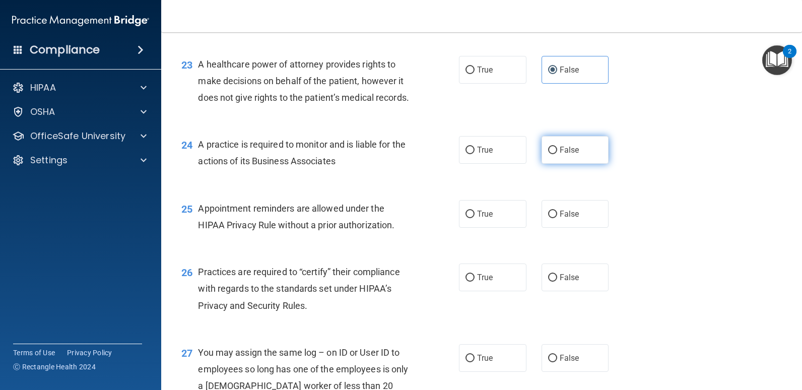
click at [575, 164] on label "False" at bounding box center [574, 150] width 67 height 28
click at [557, 154] on input "False" at bounding box center [552, 151] width 9 height 8
radio input "true"
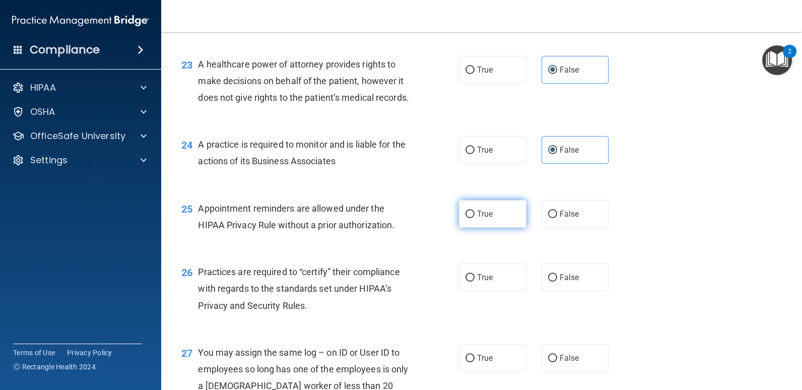
click at [465, 218] on input "True" at bounding box center [469, 215] width 9 height 8
radio input "true"
click at [487, 291] on label "True" at bounding box center [492, 277] width 67 height 28
click at [474, 282] on input "True" at bounding box center [469, 278] width 9 height 8
radio input "true"
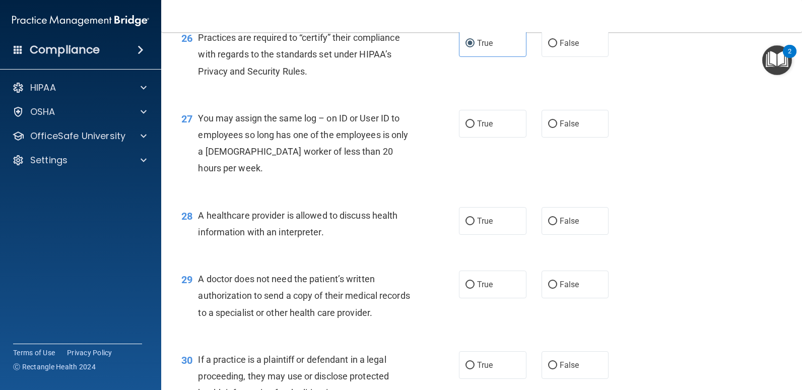
scroll to position [2193, 0]
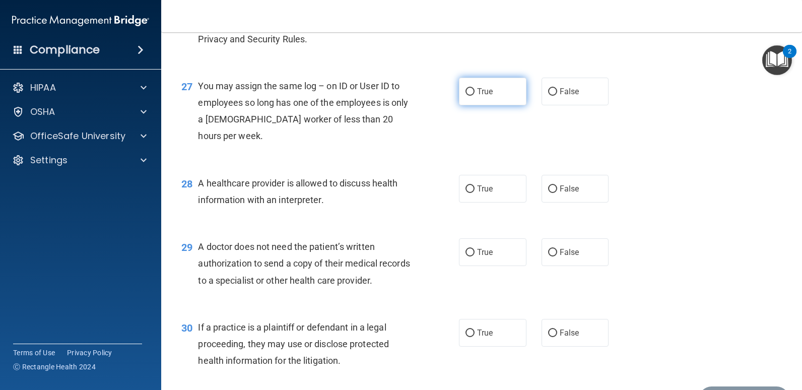
click at [484, 105] on label "True" at bounding box center [492, 92] width 67 height 28
click at [474, 96] on input "True" at bounding box center [469, 92] width 9 height 8
radio input "true"
click at [551, 21] on nav "Toggle navigation Amy Kiviaho amykiviaho@icloud.com Manage My Enterprise Brenne…" at bounding box center [481, 16] width 641 height 32
click at [576, 25] on label "False" at bounding box center [574, 11] width 67 height 28
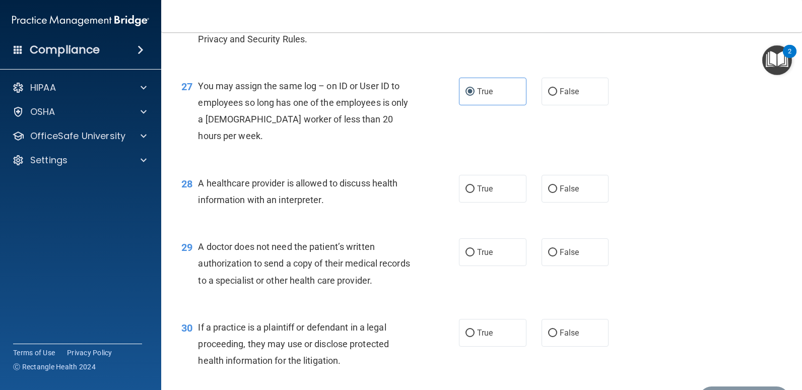
click at [557, 15] on input "False" at bounding box center [552, 12] width 9 height 8
radio input "true"
radio input "false"
click at [575, 105] on label "False" at bounding box center [574, 92] width 67 height 28
click at [557, 96] on input "False" at bounding box center [552, 92] width 9 height 8
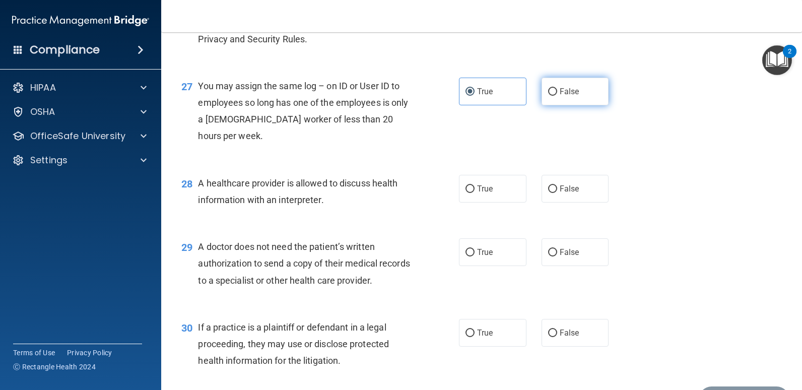
radio input "true"
radio input "false"
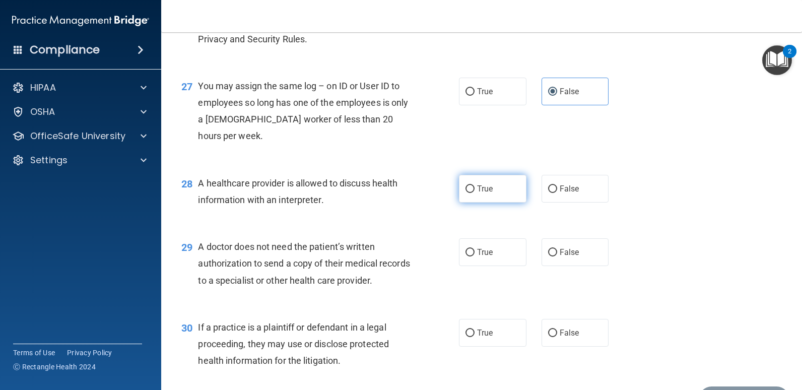
click at [477, 193] on span "True" at bounding box center [485, 189] width 16 height 10
click at [474, 193] on input "True" at bounding box center [469, 189] width 9 height 8
radio input "true"
click at [486, 257] on span "True" at bounding box center [485, 252] width 16 height 10
click at [474, 256] on input "True" at bounding box center [469, 253] width 9 height 8
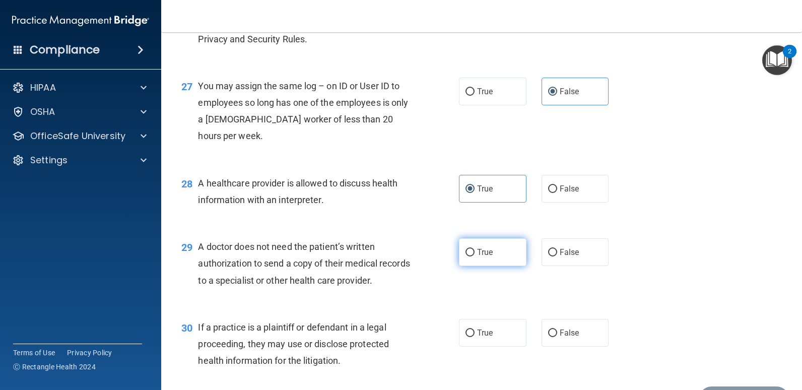
radio input "true"
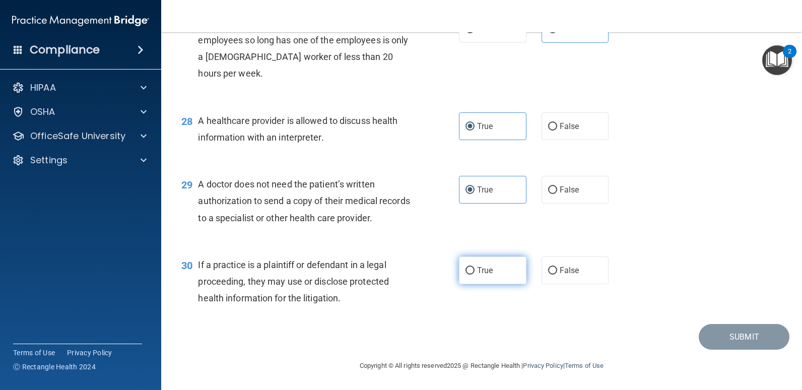
click at [500, 269] on label "True" at bounding box center [492, 270] width 67 height 28
click at [474, 269] on input "True" at bounding box center [469, 271] width 9 height 8
radio input "true"
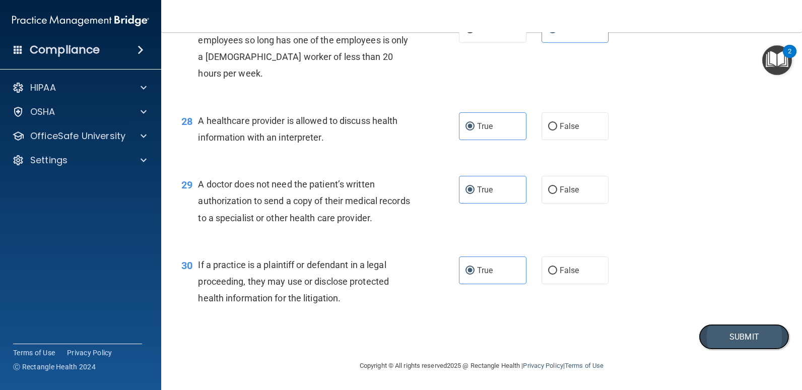
click at [715, 328] on button "Submit" at bounding box center [743, 337] width 91 height 26
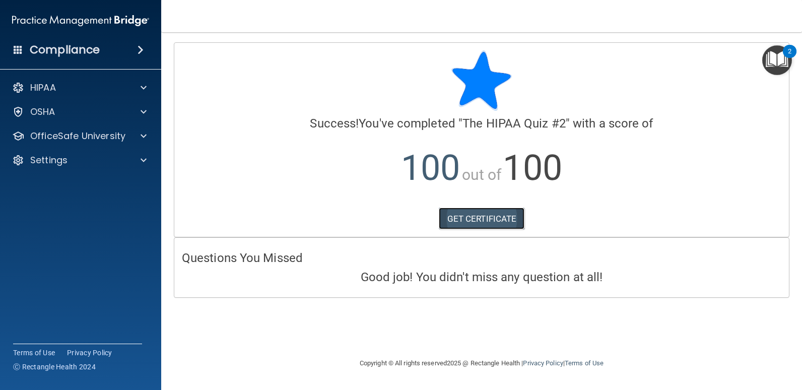
click at [487, 218] on link "GET CERTIFICATE" at bounding box center [482, 218] width 86 height 22
click at [76, 140] on p "OfficeSafe University" at bounding box center [77, 136] width 95 height 12
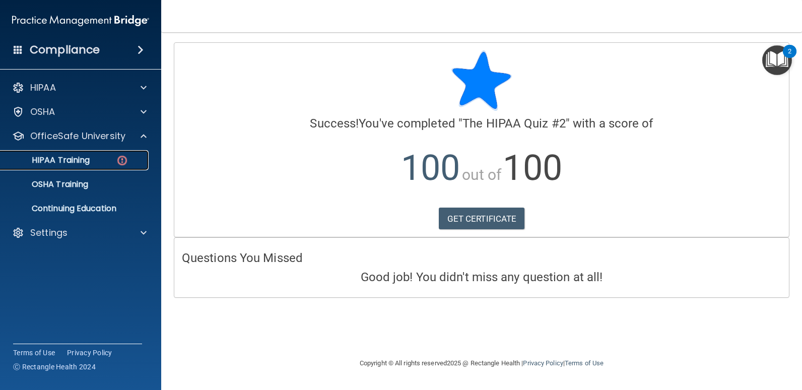
click at [79, 160] on p "HIPAA Training" at bounding box center [48, 160] width 83 height 10
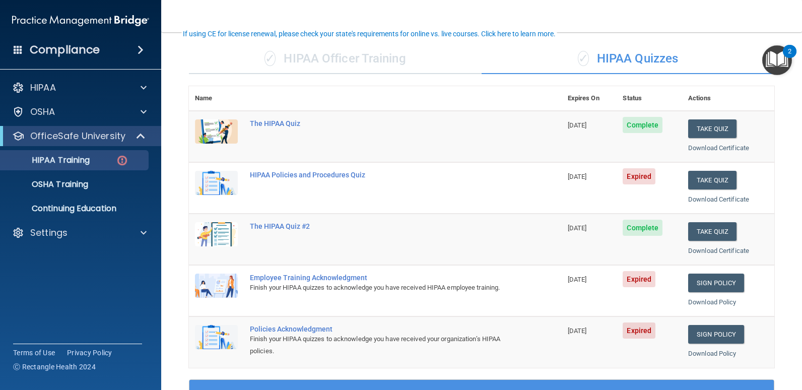
scroll to position [69, 0]
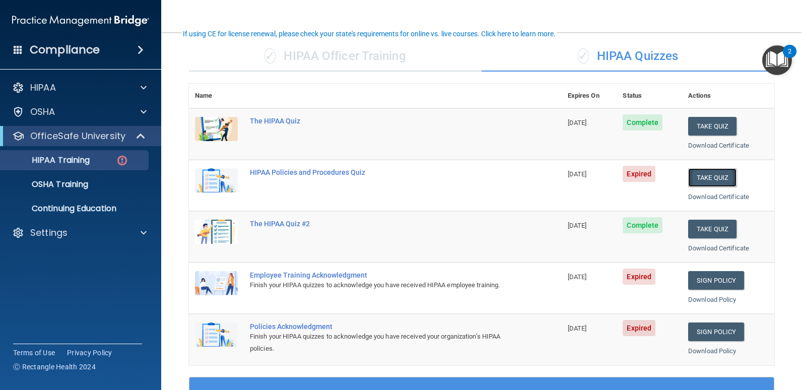
click at [709, 177] on button "Take Quiz" at bounding box center [712, 177] width 48 height 19
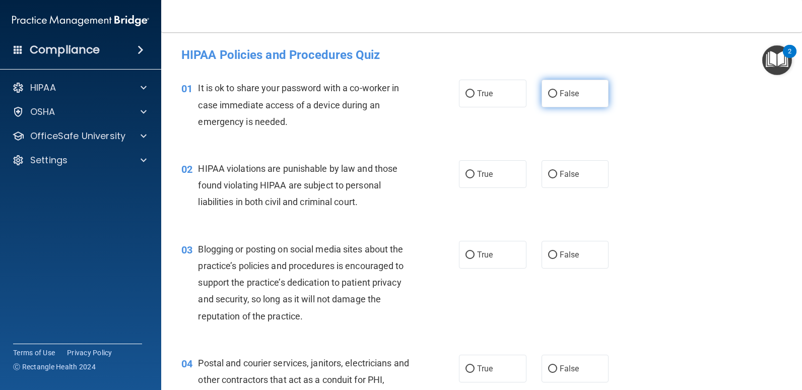
click at [559, 96] on span "False" at bounding box center [569, 94] width 20 height 10
click at [556, 96] on input "False" at bounding box center [552, 94] width 9 height 8
radio input "true"
click at [647, 162] on div "02 HIPAA violations are punishable by law and those found violating HIPAA are s…" at bounding box center [481, 188] width 615 height 81
click at [505, 175] on label "True" at bounding box center [492, 174] width 67 height 28
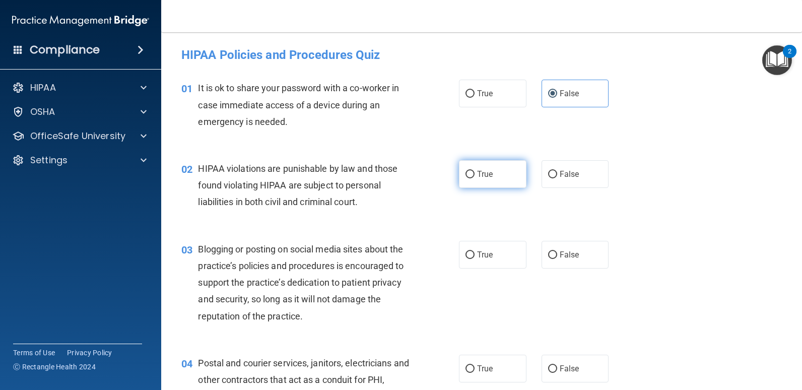
click at [474, 175] on input "True" at bounding box center [469, 175] width 9 height 8
radio input "true"
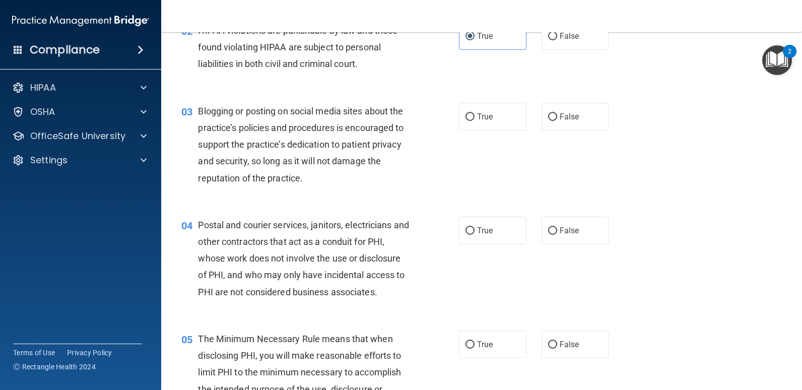
scroll to position [147, 0]
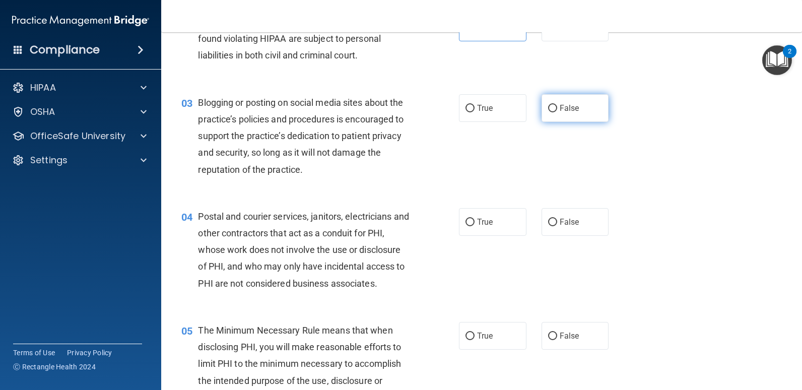
click at [581, 114] on label "False" at bounding box center [574, 108] width 67 height 28
click at [557, 112] on input "False" at bounding box center [552, 109] width 9 height 8
radio input "true"
click at [632, 241] on div "04 Postal and courier services, janitors, electricians and other contractors th…" at bounding box center [481, 252] width 615 height 114
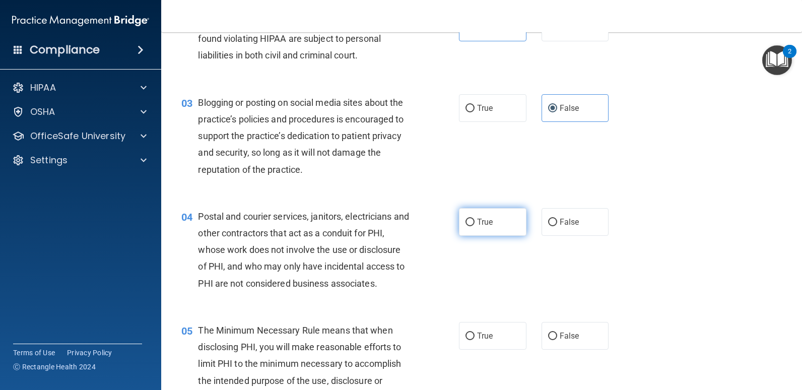
click at [472, 227] on label "True" at bounding box center [492, 222] width 67 height 28
click at [472, 226] on input "True" at bounding box center [469, 223] width 9 height 8
radio input "true"
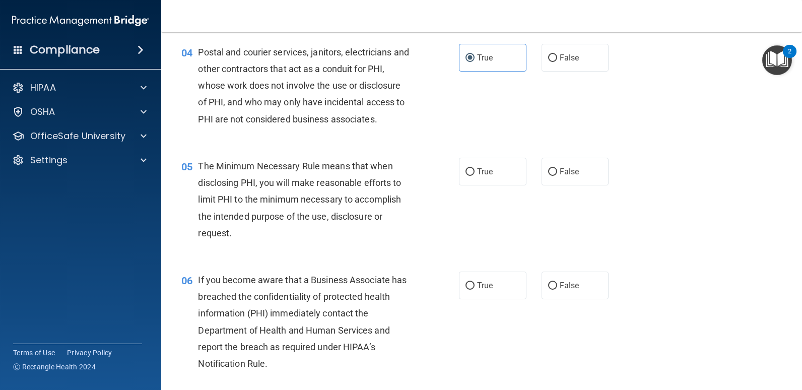
scroll to position [315, 0]
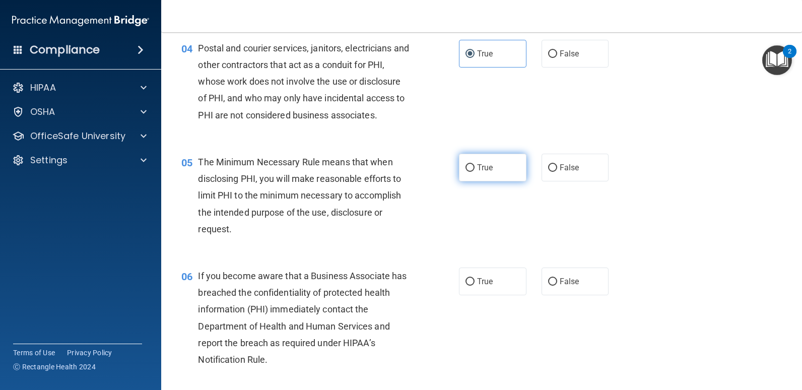
click at [480, 170] on span "True" at bounding box center [485, 168] width 16 height 10
click at [474, 170] on input "True" at bounding box center [469, 168] width 9 height 8
radio input "true"
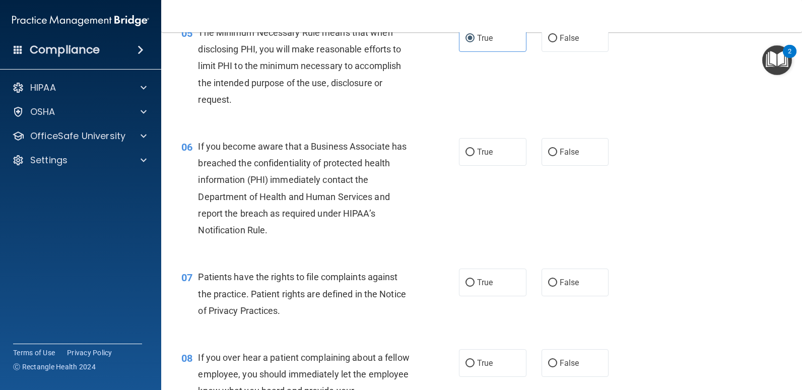
scroll to position [453, 0]
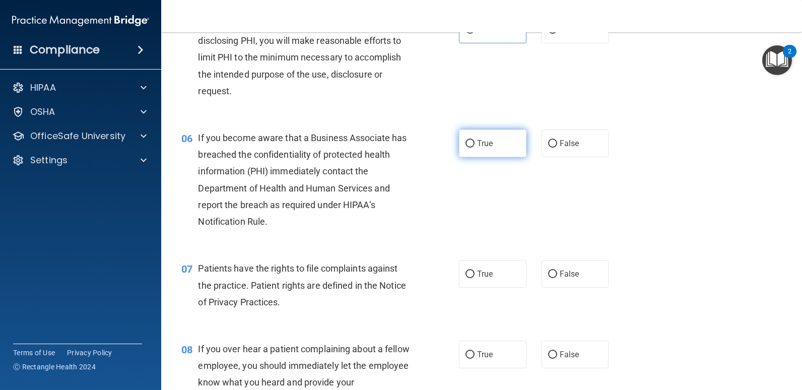
click at [483, 135] on label "True" at bounding box center [492, 143] width 67 height 28
click at [474, 140] on input "True" at bounding box center [469, 144] width 9 height 8
radio input "true"
click at [490, 272] on label "True" at bounding box center [492, 274] width 67 height 28
click at [474, 272] on input "True" at bounding box center [469, 274] width 9 height 8
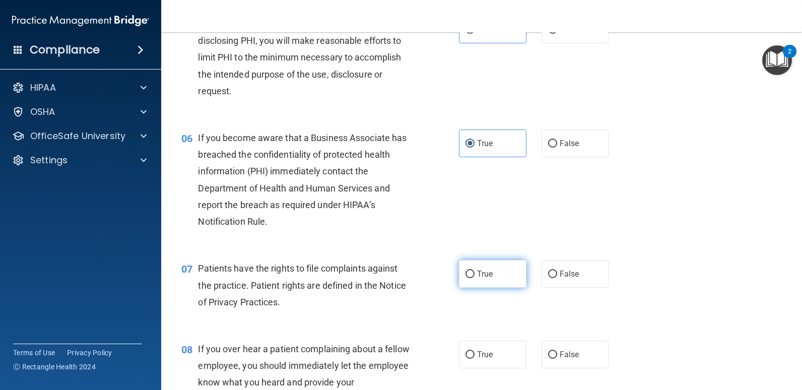
radio input "true"
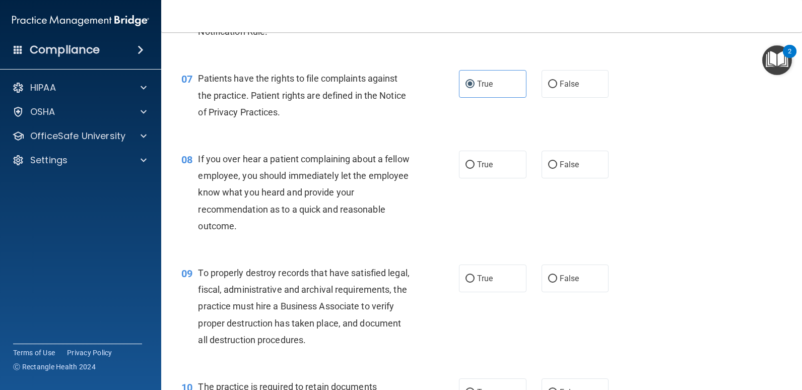
scroll to position [647, 0]
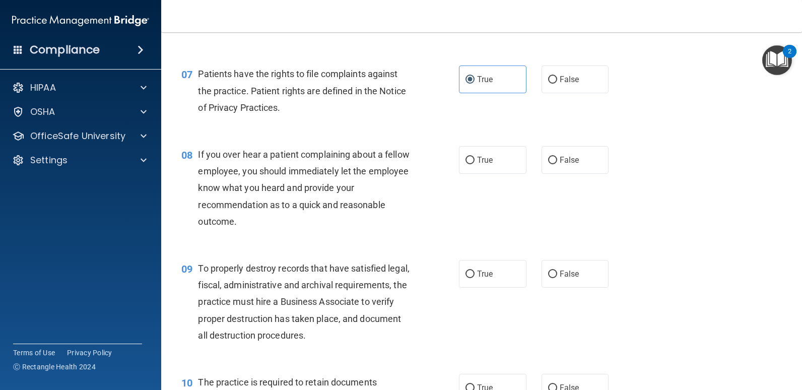
click at [399, 203] on div "If you over hear a patient complaining about a fellow employee, you should imme…" at bounding box center [308, 188] width 220 height 84
click at [562, 158] on span "False" at bounding box center [569, 160] width 20 height 10
click at [557, 158] on input "False" at bounding box center [552, 161] width 9 height 8
radio input "true"
click at [469, 278] on input "True" at bounding box center [469, 274] width 9 height 8
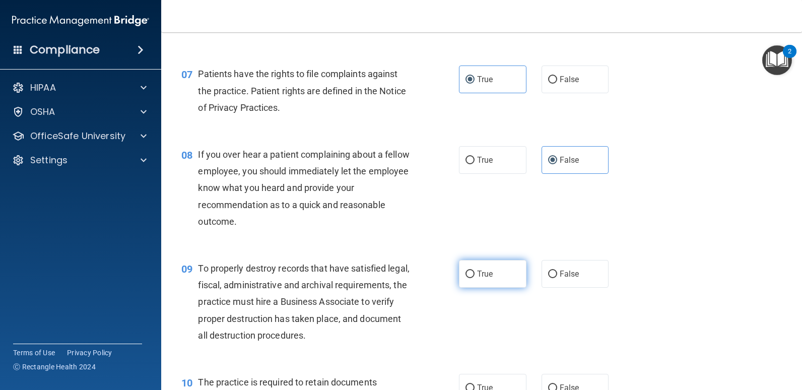
radio input "true"
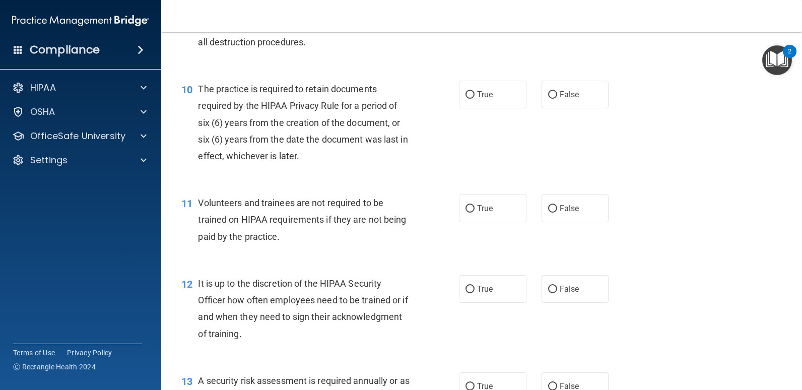
scroll to position [949, 0]
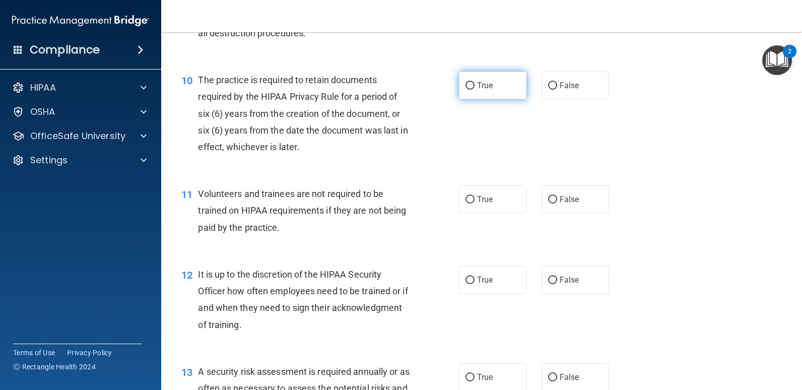
click at [482, 88] on span "True" at bounding box center [485, 86] width 16 height 10
click at [474, 88] on input "True" at bounding box center [469, 86] width 9 height 8
radio input "true"
click at [549, 196] on input "False" at bounding box center [552, 200] width 9 height 8
radio input "true"
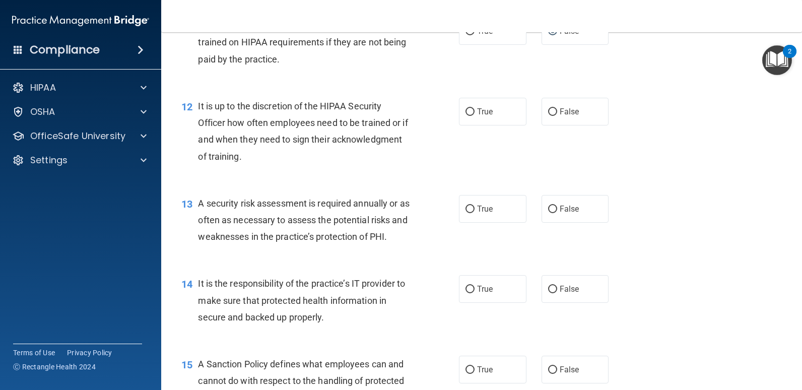
scroll to position [1126, 0]
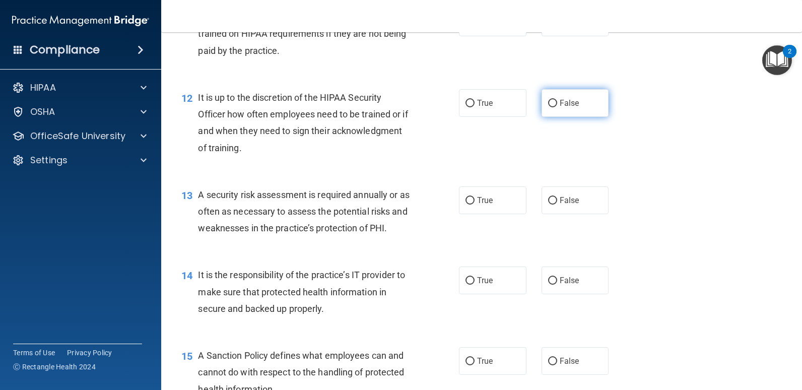
click at [581, 103] on label "False" at bounding box center [574, 103] width 67 height 28
click at [557, 103] on input "False" at bounding box center [552, 104] width 9 height 8
radio input "true"
click at [473, 198] on label "True" at bounding box center [492, 200] width 67 height 28
click at [473, 198] on input "True" at bounding box center [469, 201] width 9 height 8
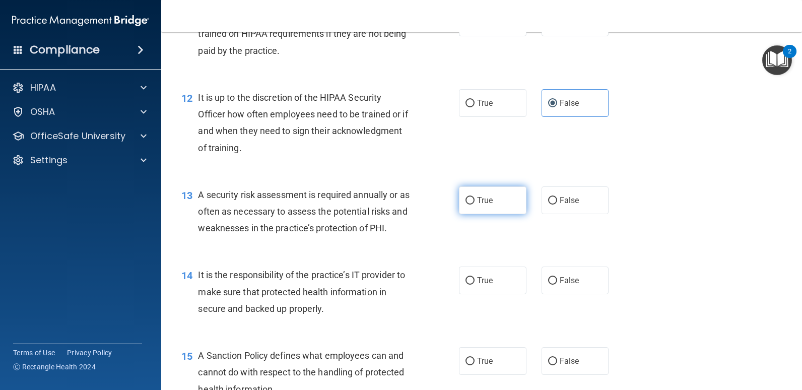
radio input "true"
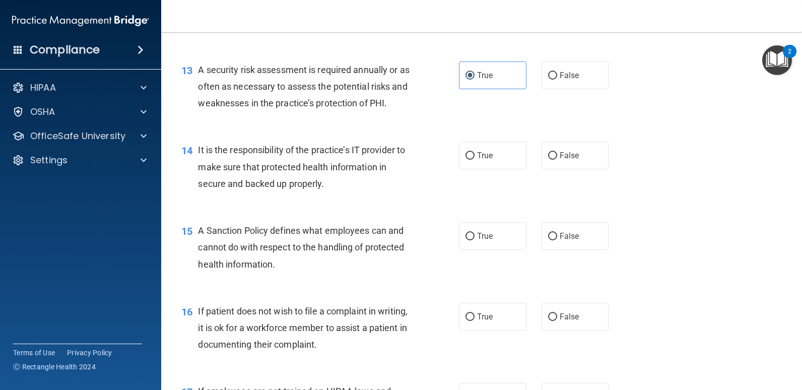
scroll to position [1259, 0]
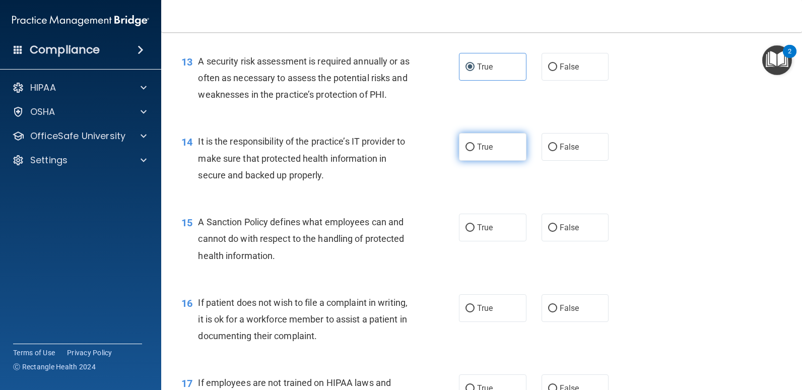
click at [481, 146] on span "True" at bounding box center [485, 147] width 16 height 10
click at [474, 146] on input "True" at bounding box center [469, 148] width 9 height 8
radio input "true"
click at [459, 228] on label "True" at bounding box center [492, 228] width 67 height 28
click at [465, 228] on input "True" at bounding box center [469, 228] width 9 height 8
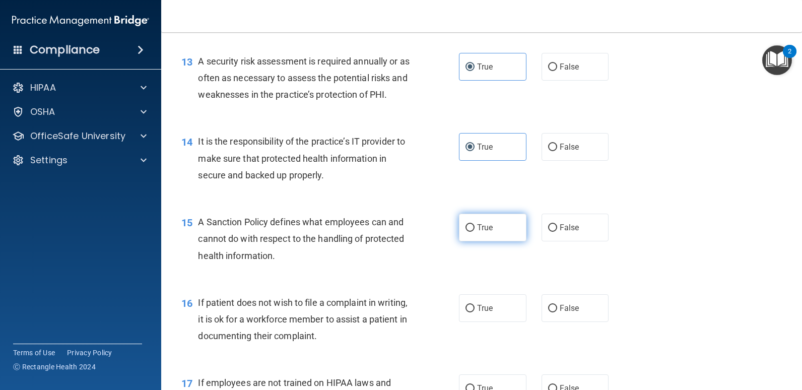
radio input "true"
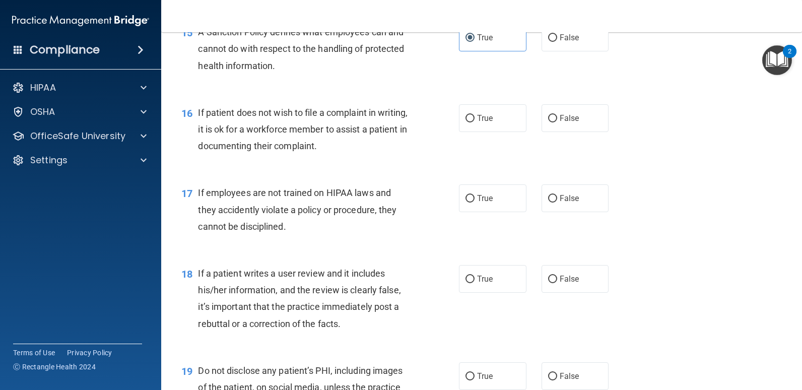
scroll to position [1454, 0]
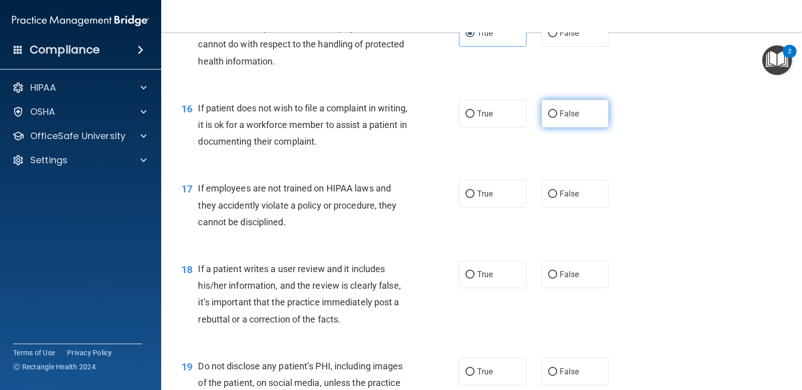
click at [569, 120] on label "False" at bounding box center [574, 114] width 67 height 28
click at [557, 118] on input "False" at bounding box center [552, 114] width 9 height 8
radio input "true"
click at [559, 193] on span "False" at bounding box center [569, 194] width 20 height 10
click at [555, 193] on input "False" at bounding box center [552, 194] width 9 height 8
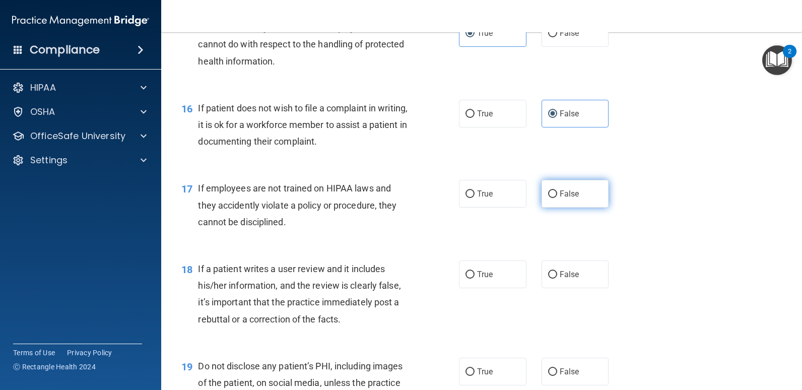
radio input "true"
click at [566, 271] on span "False" at bounding box center [569, 274] width 20 height 10
click at [557, 271] on input "False" at bounding box center [552, 275] width 9 height 8
radio input "true"
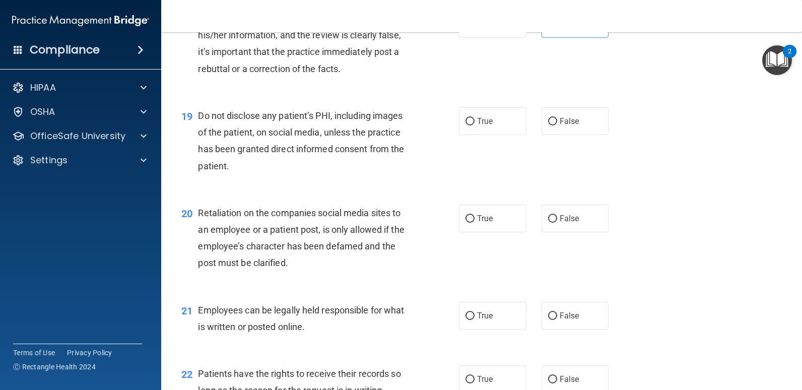
scroll to position [1713, 0]
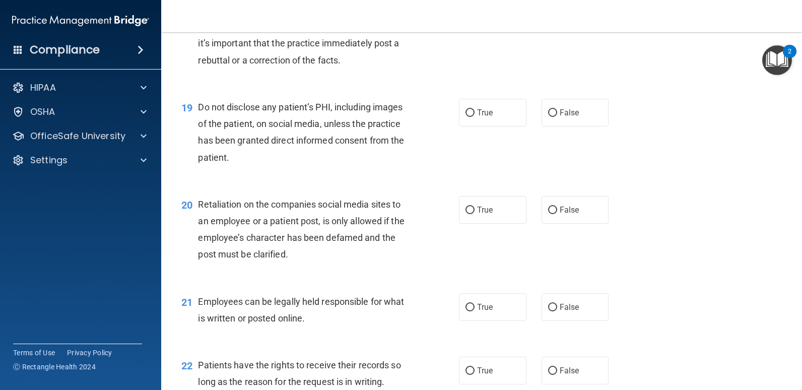
click at [479, 128] on div "19 Do not disclose any patient’s PHI, including images of the patient, on socia…" at bounding box center [481, 134] width 615 height 97
click at [479, 113] on span "True" at bounding box center [485, 113] width 16 height 10
click at [474, 113] on input "True" at bounding box center [469, 113] width 9 height 8
radio input "true"
click at [559, 205] on span "False" at bounding box center [569, 210] width 20 height 10
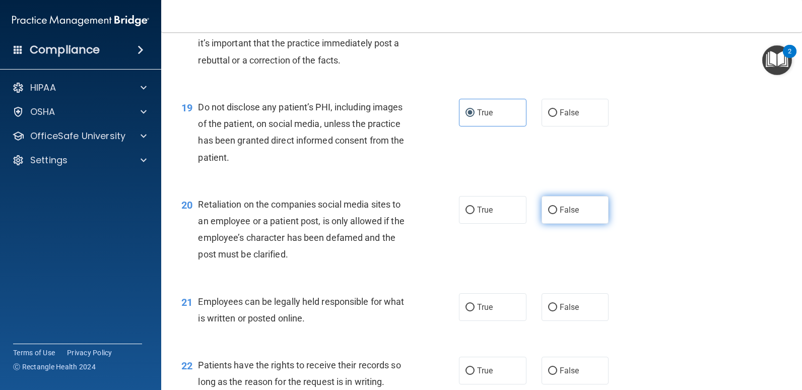
click at [555, 206] on input "False" at bounding box center [552, 210] width 9 height 8
radio input "true"
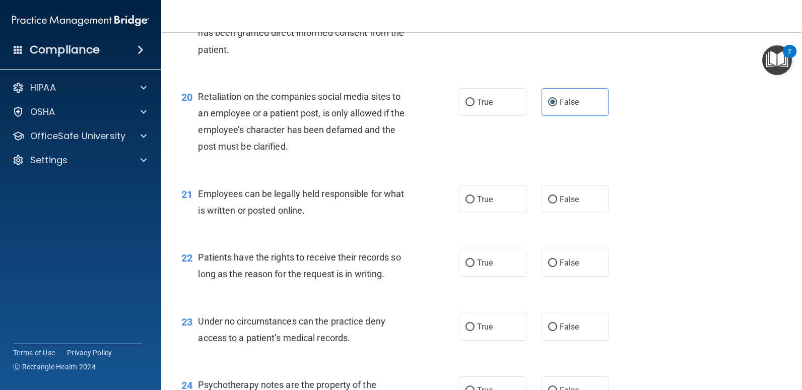
scroll to position [1825, 0]
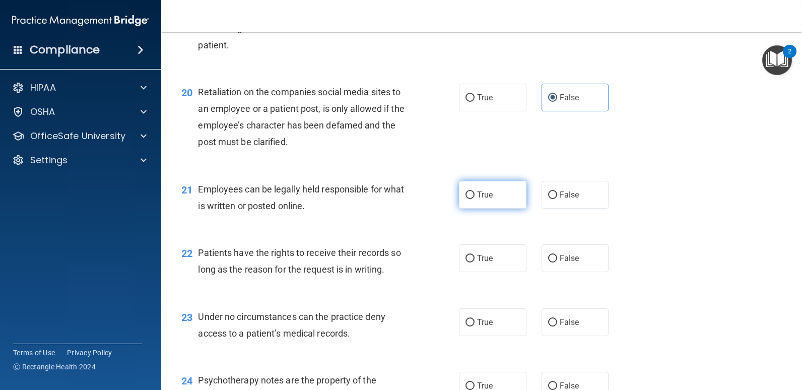
click at [478, 189] on label "True" at bounding box center [492, 195] width 67 height 28
click at [474, 191] on input "True" at bounding box center [469, 195] width 9 height 8
radio input "true"
click at [479, 247] on label "True" at bounding box center [492, 258] width 67 height 28
click at [474, 255] on input "True" at bounding box center [469, 259] width 9 height 8
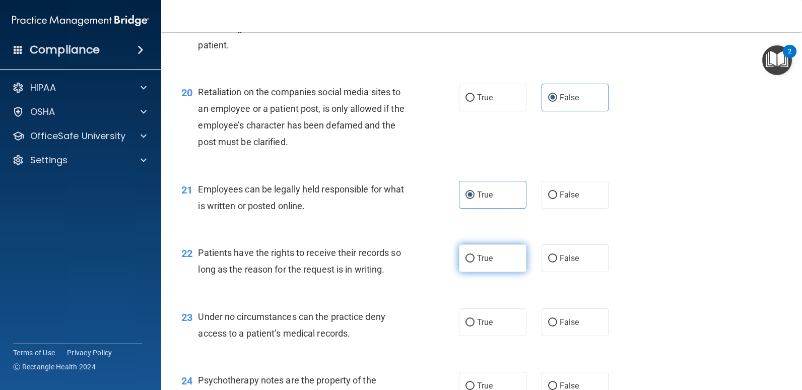
radio input "true"
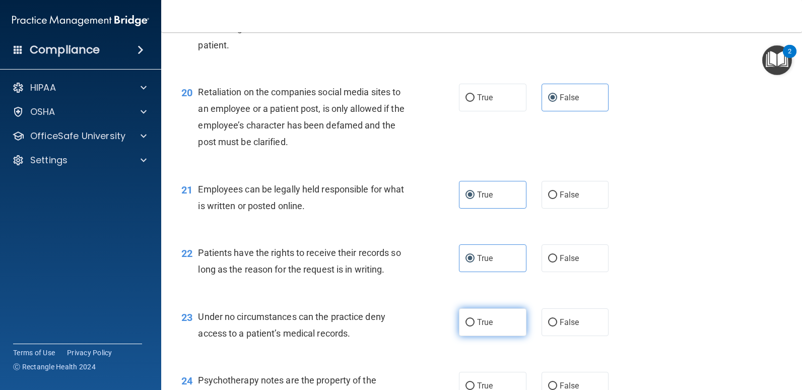
click at [476, 327] on label "True" at bounding box center [492, 322] width 67 height 28
click at [474, 326] on input "True" at bounding box center [469, 323] width 9 height 8
radio input "true"
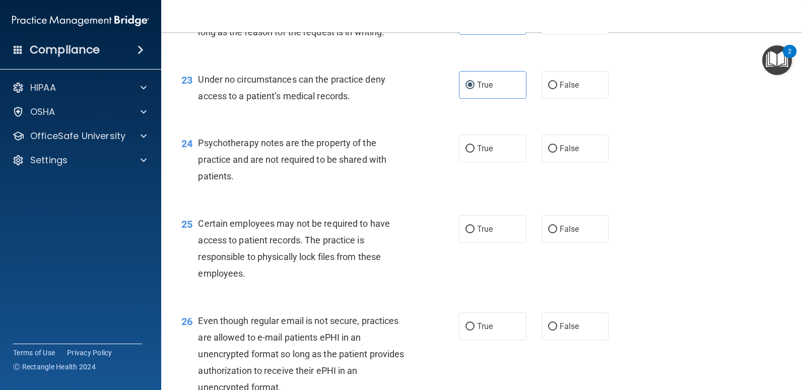
scroll to position [2066, 0]
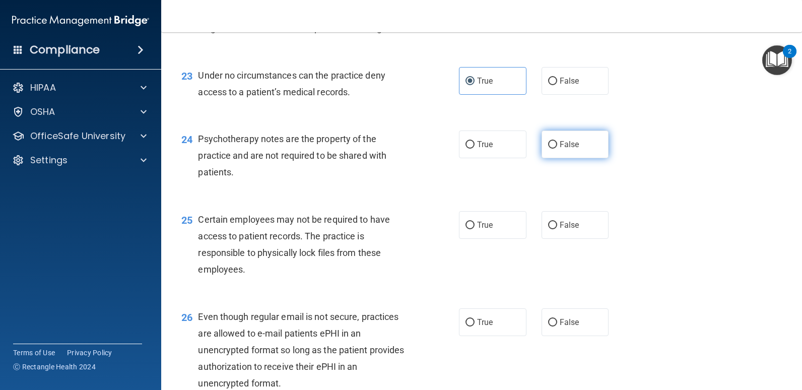
click at [562, 135] on label "False" at bounding box center [574, 144] width 67 height 28
click at [557, 141] on input "False" at bounding box center [552, 145] width 9 height 8
radio input "true"
click at [571, 230] on label "False" at bounding box center [574, 225] width 67 height 28
click at [557, 229] on input "False" at bounding box center [552, 226] width 9 height 8
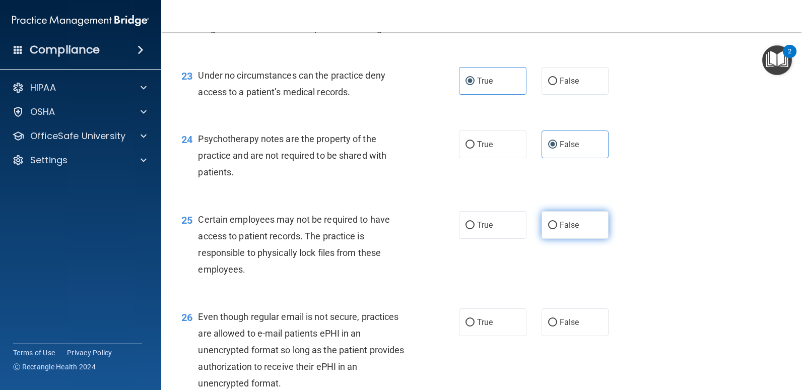
radio input "true"
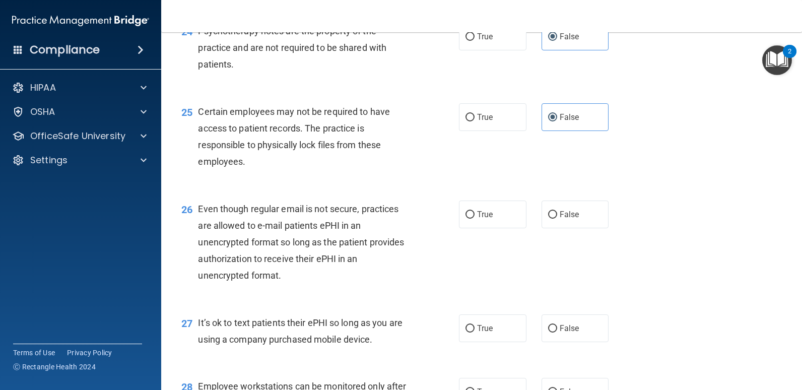
scroll to position [2192, 0]
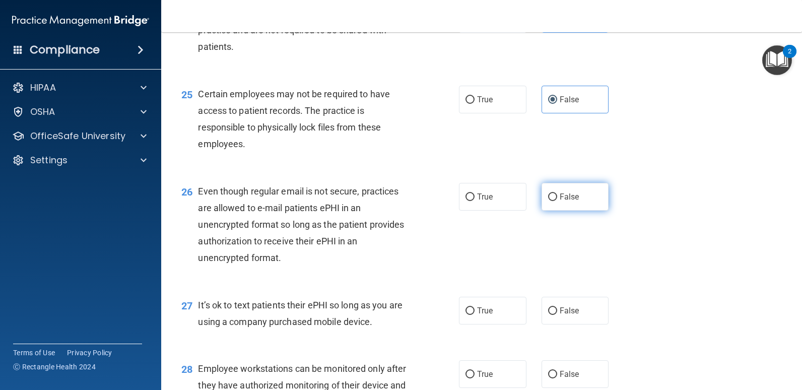
click at [545, 187] on label "False" at bounding box center [574, 197] width 67 height 28
click at [548, 193] on input "False" at bounding box center [552, 197] width 9 height 8
radio input "true"
click at [560, 314] on span "False" at bounding box center [569, 311] width 20 height 10
click at [557, 314] on input "False" at bounding box center [552, 311] width 9 height 8
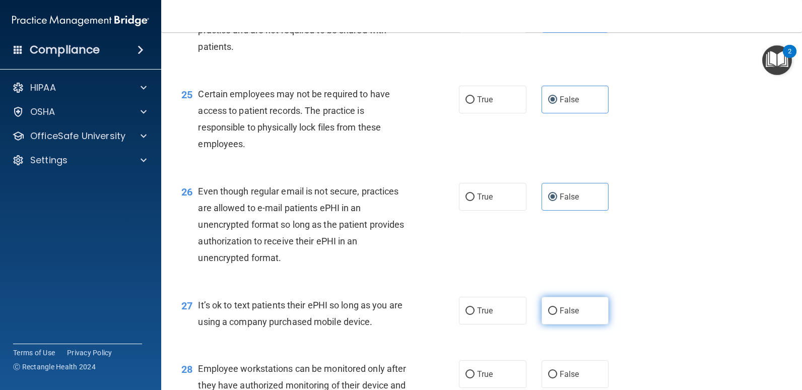
radio input "true"
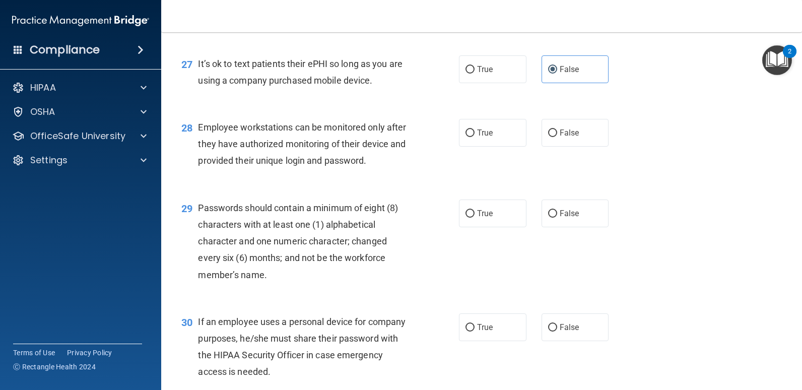
scroll to position [2437, 0]
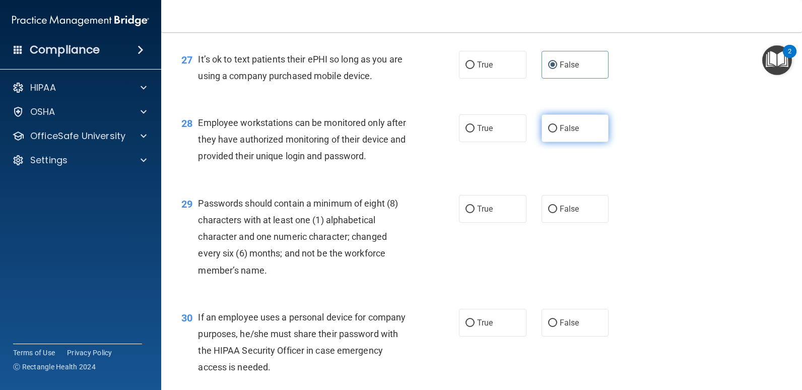
click at [552, 121] on label "False" at bounding box center [574, 128] width 67 height 28
click at [552, 125] on input "False" at bounding box center [552, 129] width 9 height 8
radio input "true"
click at [481, 223] on div "29 Passwords should contain a minimum of eight (8) characters with at least one…" at bounding box center [481, 239] width 615 height 114
click at [473, 205] on label "True" at bounding box center [492, 209] width 67 height 28
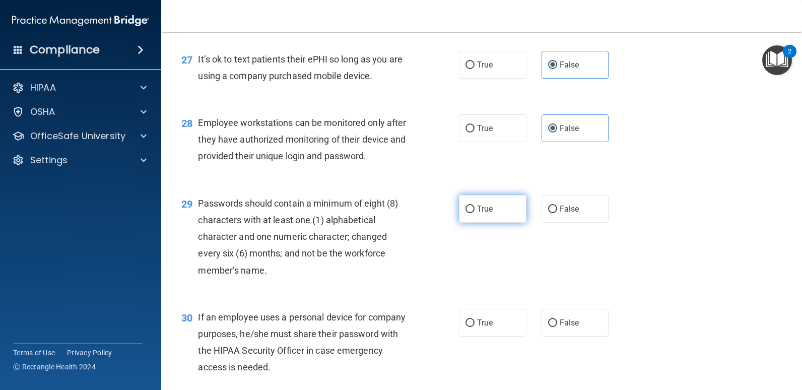
click at [473, 205] on input "True" at bounding box center [469, 209] width 9 height 8
radio input "true"
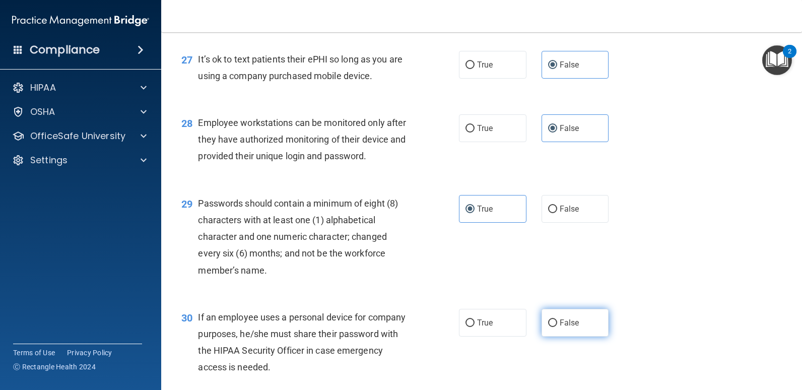
click at [545, 314] on label "False" at bounding box center [574, 323] width 67 height 28
click at [548, 319] on input "False" at bounding box center [552, 323] width 9 height 8
radio input "true"
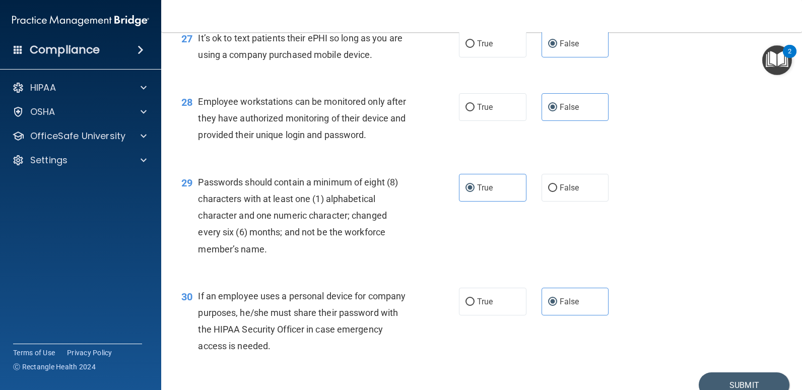
scroll to position [2461, 0]
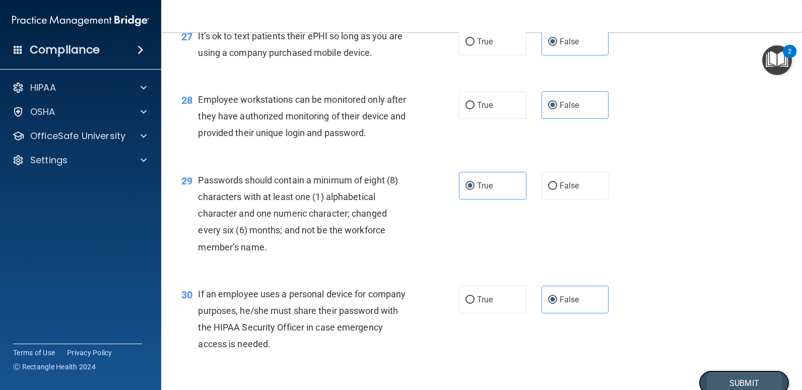
click at [720, 376] on button "Submit" at bounding box center [743, 383] width 91 height 26
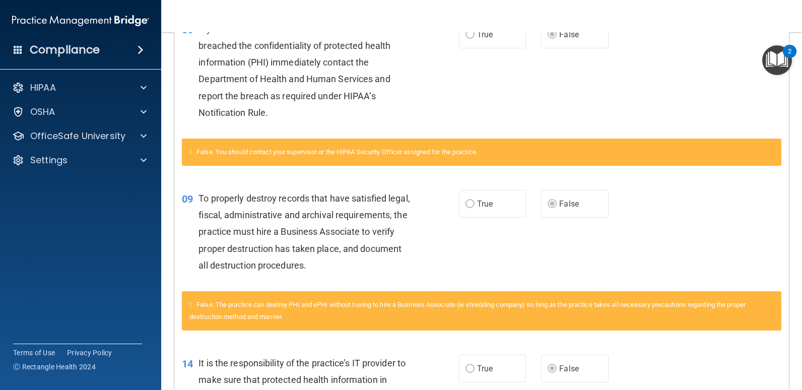
scroll to position [246, 0]
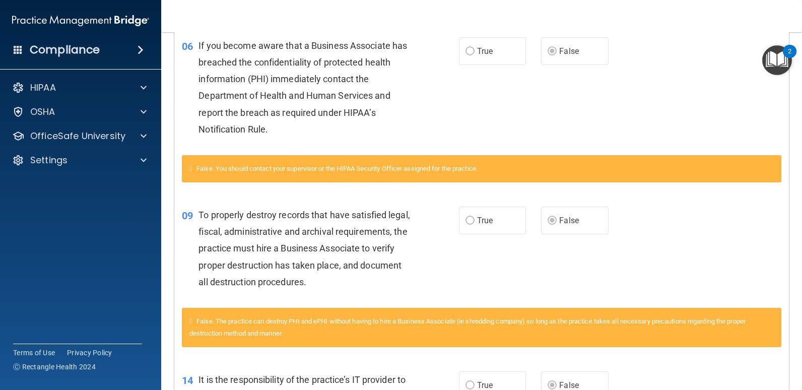
click at [445, 14] on nav "Toggle navigation Amy Kiviaho amykiviaho@icloud.com Manage My Enterprise Brenne…" at bounding box center [481, 16] width 641 height 32
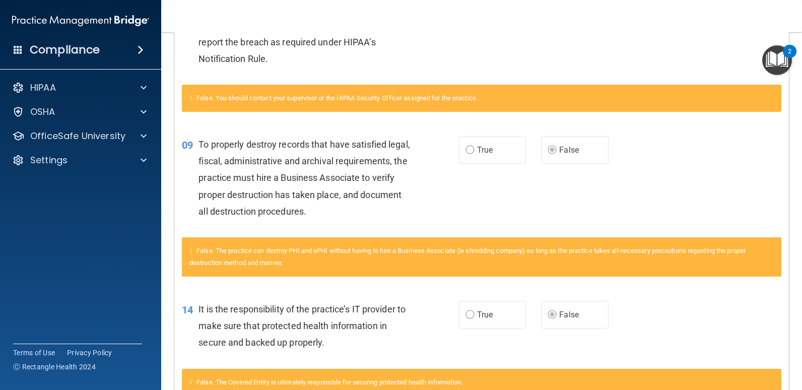
scroll to position [321, 0]
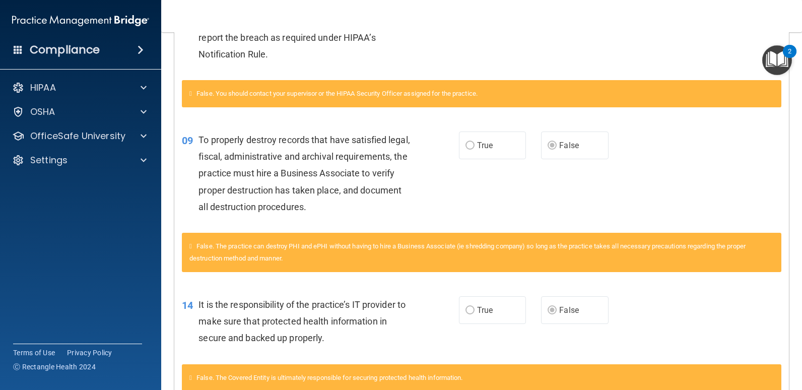
click at [208, 201] on span "To properly destroy records that have satisfied legal, fiscal, administrative a…" at bounding box center [303, 173] width 211 height 78
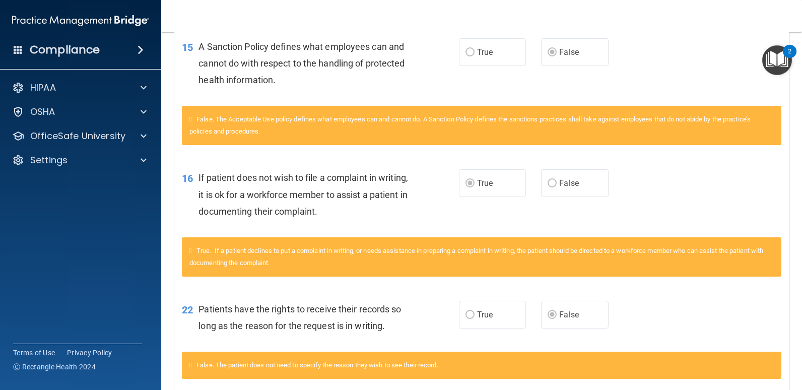
scroll to position [703, 0]
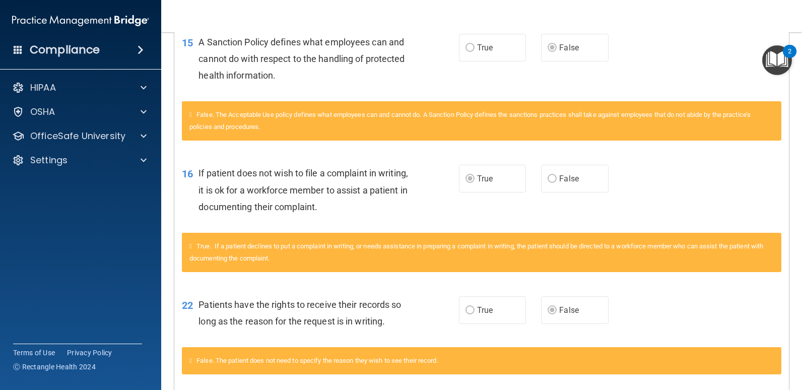
click at [197, 158] on div "16 If patient does not wish to file a complaint in writing, it is ok for a work…" at bounding box center [481, 192] width 614 height 81
click at [171, 201] on div "16 If patient does not wish to file a complaint in writing, it is ok for a work…" at bounding box center [320, 192] width 307 height 55
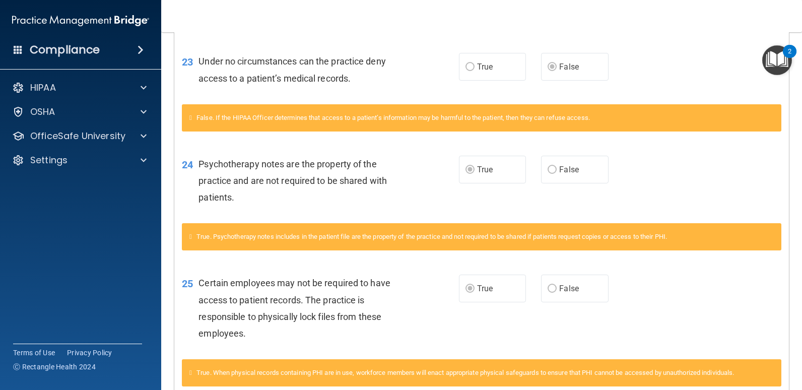
scroll to position [1051, 0]
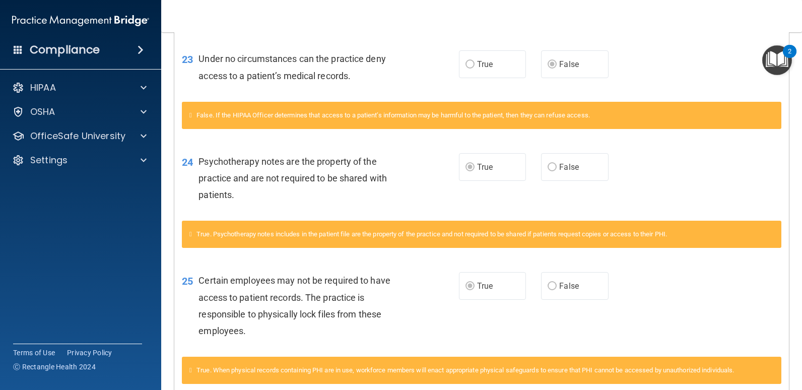
click at [341, 24] on nav "Toggle navigation Amy Kiviaho amykiviaho@icloud.com Manage My Enterprise Brenne…" at bounding box center [481, 16] width 641 height 32
click at [191, 192] on div "24 Psychotherapy notes are the property of the practice and are not required to…" at bounding box center [320, 180] width 307 height 55
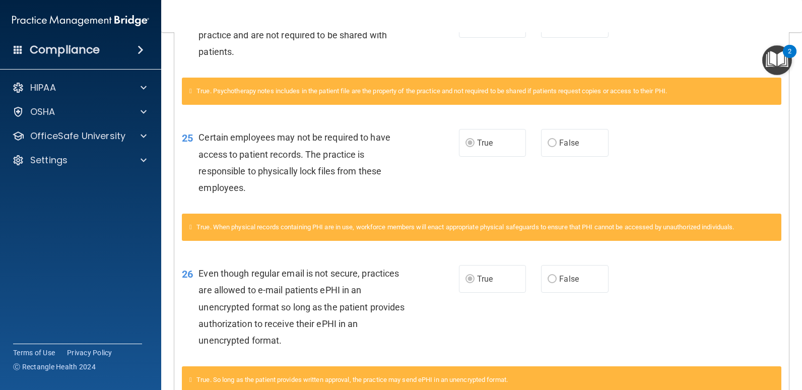
scroll to position [1257, 0]
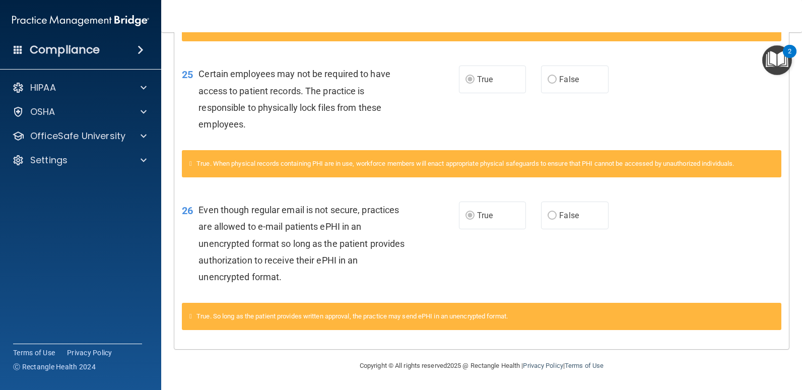
click at [183, 254] on div "26 Even though regular email is not secure, practices are allowed to e-mail pat…" at bounding box center [320, 245] width 307 height 89
click at [163, 253] on main "Calculating your score.... You did not pass the " HIPAA Policies and Procedures…" at bounding box center [481, 211] width 641 height 358
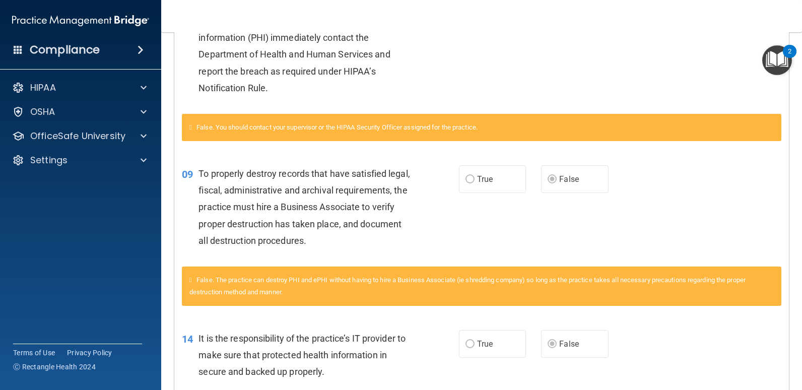
scroll to position [0, 0]
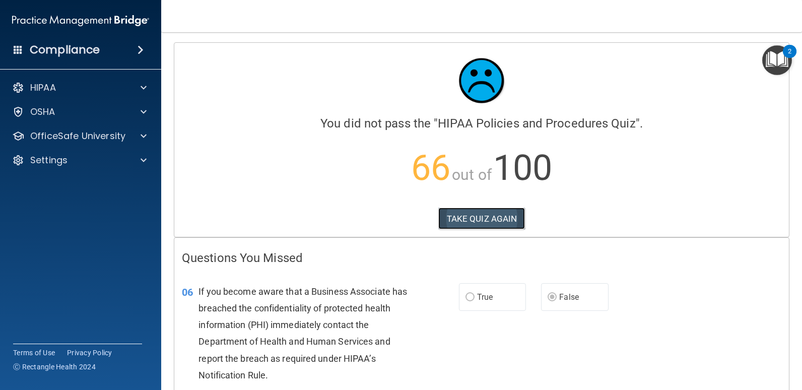
click at [478, 223] on button "TAKE QUIZ AGAIN" at bounding box center [481, 218] width 87 height 22
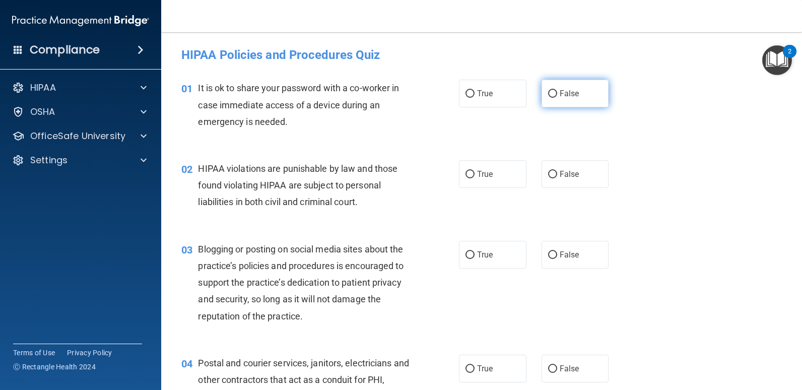
click at [557, 103] on label "False" at bounding box center [574, 94] width 67 height 28
click at [557, 98] on input "False" at bounding box center [552, 94] width 9 height 8
radio input "true"
click at [484, 172] on span "True" at bounding box center [485, 174] width 16 height 10
click at [474, 172] on input "True" at bounding box center [469, 175] width 9 height 8
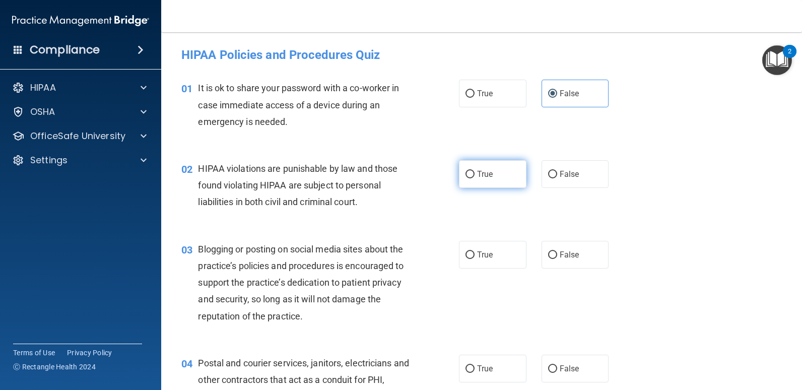
radio input "true"
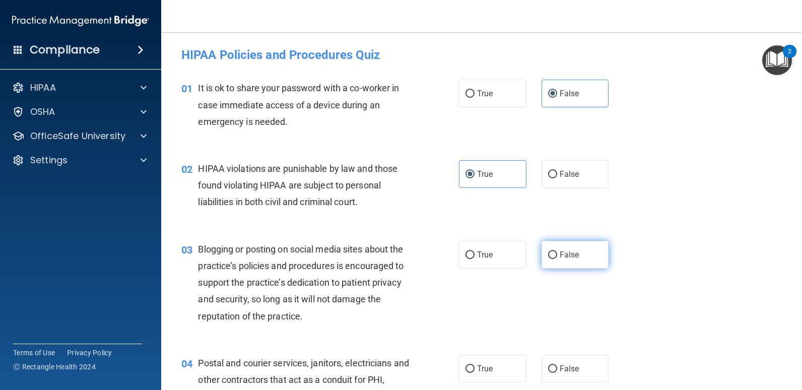
drag, startPoint x: 583, startPoint y: 253, endPoint x: 554, endPoint y: 250, distance: 28.9
click at [559, 250] on span "False" at bounding box center [569, 255] width 20 height 10
click at [554, 251] on input "False" at bounding box center [552, 255] width 9 height 8
radio input "true"
click at [468, 369] on input "True" at bounding box center [469, 369] width 9 height 8
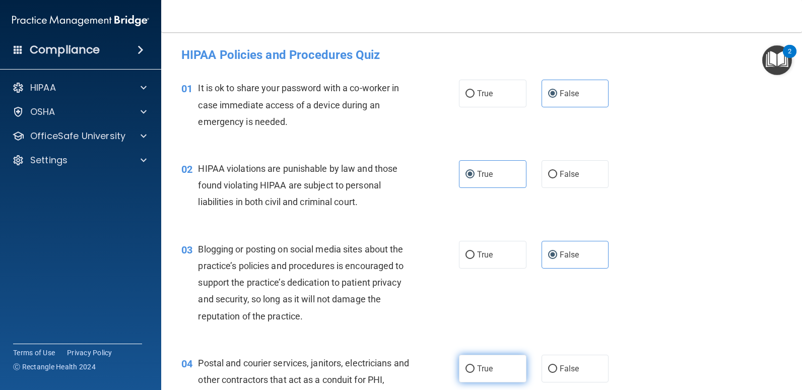
radio input "true"
click at [458, 41] on main "- HIPAA Policies and Procedures Quiz This quiz doesn’t expire until 08/07/2025.…" at bounding box center [481, 211] width 641 height 358
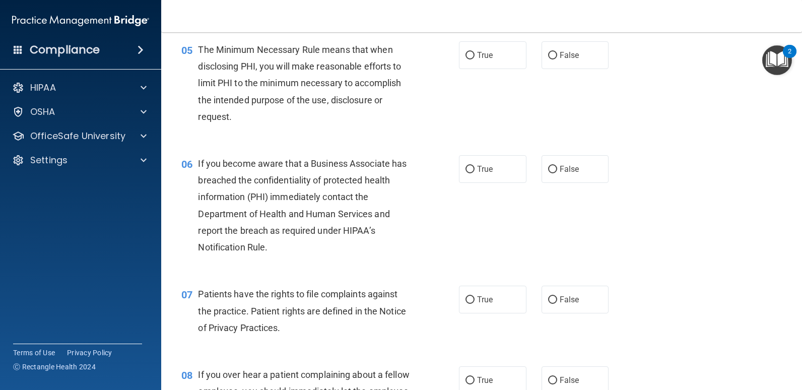
scroll to position [423, 0]
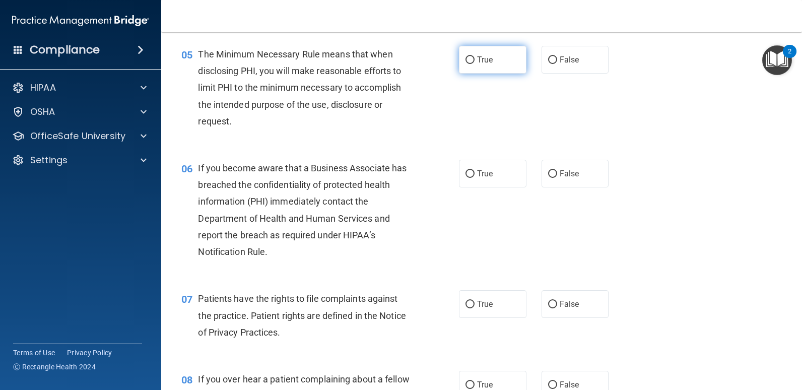
click at [475, 53] on label "True" at bounding box center [492, 60] width 67 height 28
click at [474, 56] on input "True" at bounding box center [469, 60] width 9 height 8
radio input "true"
click at [479, 174] on span "True" at bounding box center [485, 174] width 16 height 10
click at [474, 174] on input "True" at bounding box center [469, 174] width 9 height 8
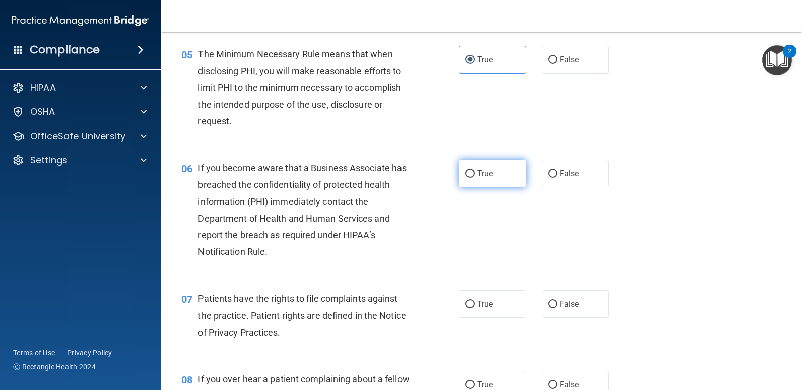
radio input "true"
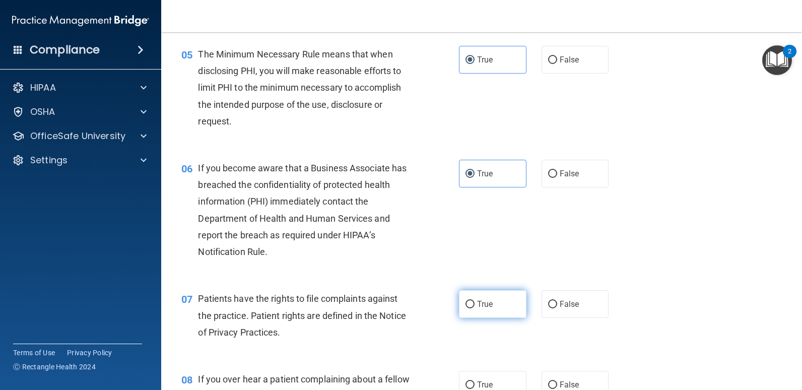
click at [483, 299] on span "True" at bounding box center [485, 304] width 16 height 10
click at [474, 301] on input "True" at bounding box center [469, 305] width 9 height 8
radio input "true"
click at [623, 17] on nav "Toggle navigation Amy Kiviaho amykiviaho@icloud.com Manage My Enterprise Brenne…" at bounding box center [481, 16] width 641 height 32
click at [556, 168] on label "False" at bounding box center [574, 174] width 67 height 28
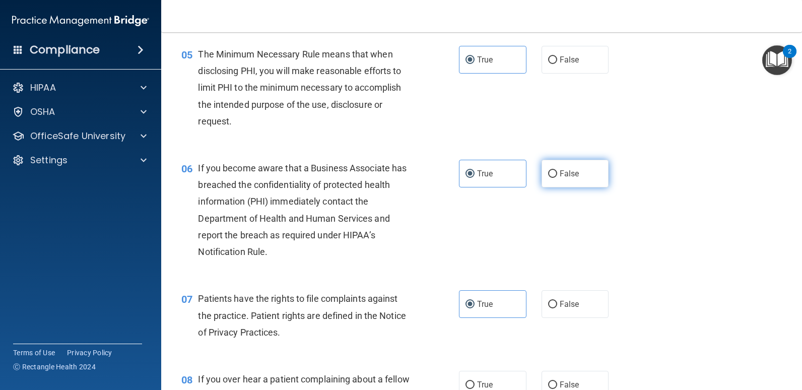
click at [556, 170] on input "False" at bounding box center [552, 174] width 9 height 8
radio input "true"
radio input "false"
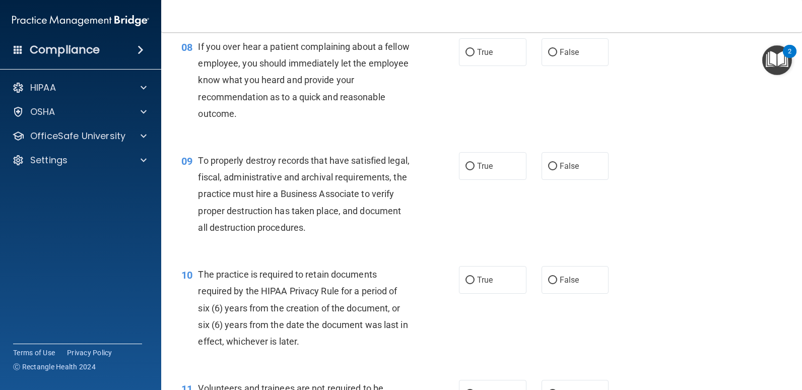
scroll to position [763, 0]
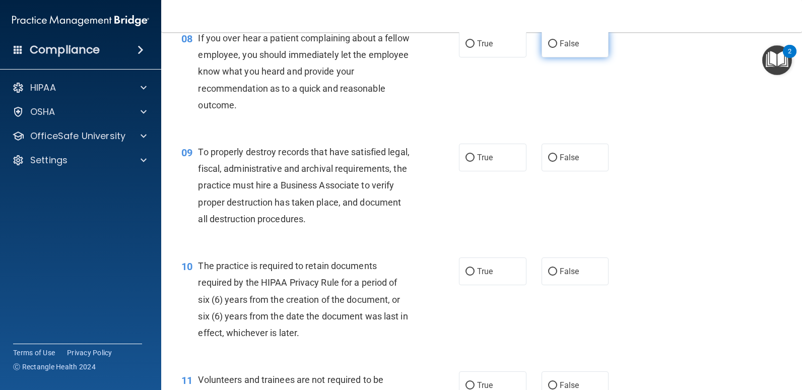
click at [571, 41] on span "False" at bounding box center [569, 44] width 20 height 10
click at [557, 41] on input "False" at bounding box center [552, 44] width 9 height 8
radio input "true"
click at [548, 161] on input "False" at bounding box center [552, 158] width 9 height 8
radio input "true"
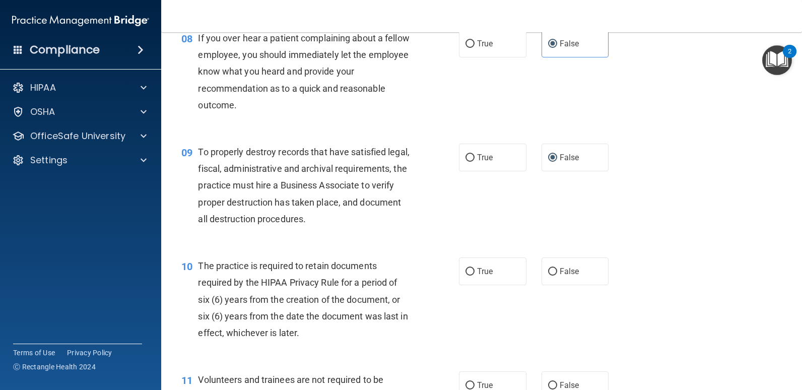
click at [671, 25] on nav "Toggle navigation Amy Kiviaho amykiviaho@icloud.com Manage My Enterprise Brenne…" at bounding box center [481, 16] width 641 height 32
click at [479, 274] on span "True" at bounding box center [485, 271] width 16 height 10
click at [474, 274] on input "True" at bounding box center [469, 272] width 9 height 8
radio input "true"
click at [569, 378] on label "False" at bounding box center [574, 385] width 67 height 28
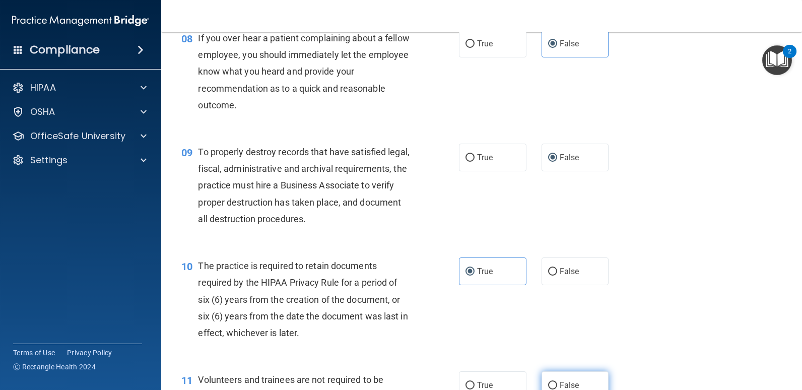
click at [557, 382] on input "False" at bounding box center [552, 386] width 9 height 8
radio input "true"
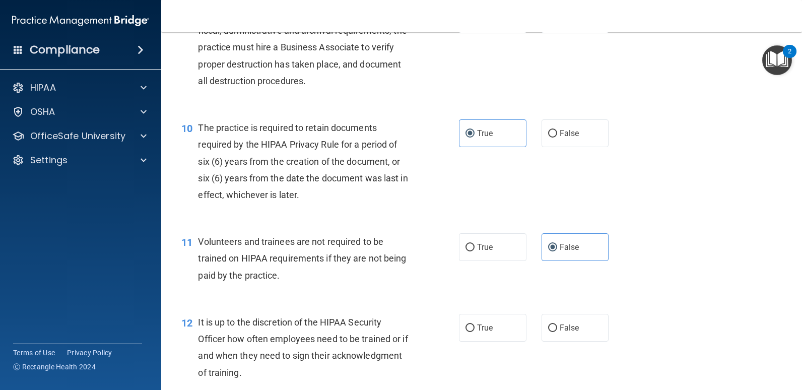
scroll to position [906, 0]
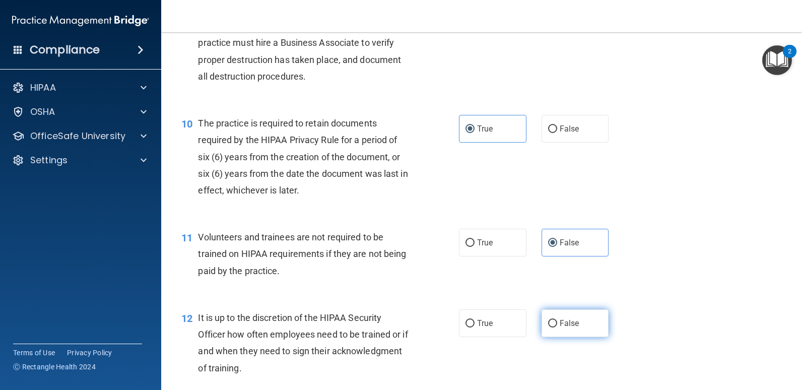
click at [563, 311] on label "False" at bounding box center [574, 323] width 67 height 28
click at [557, 320] on input "False" at bounding box center [552, 324] width 9 height 8
radio input "true"
click at [181, 204] on div "10 The practice is required to retain documents required by the HIPAA Privacy R…" at bounding box center [481, 159] width 615 height 114
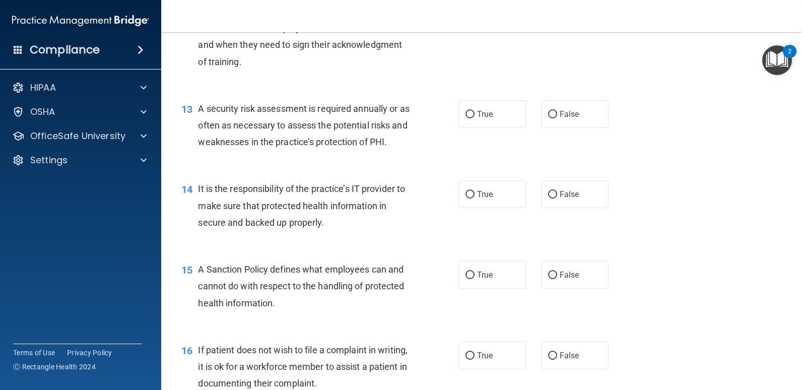
scroll to position [1217, 0]
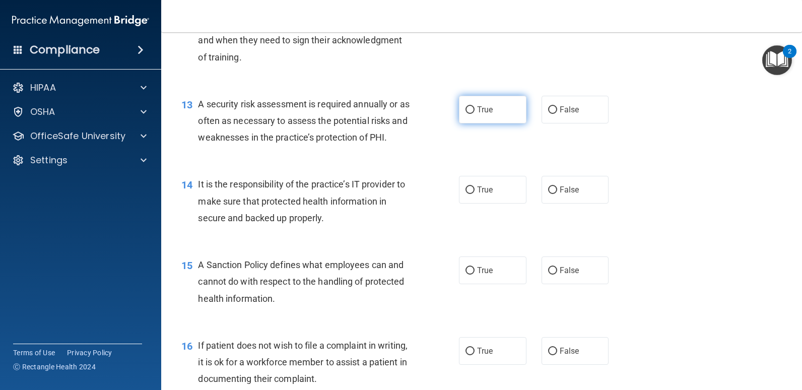
click at [479, 107] on span "True" at bounding box center [485, 110] width 16 height 10
click at [474, 107] on input "True" at bounding box center [469, 110] width 9 height 8
radio input "true"
click at [473, 192] on label "True" at bounding box center [492, 190] width 67 height 28
click at [473, 192] on input "True" at bounding box center [469, 190] width 9 height 8
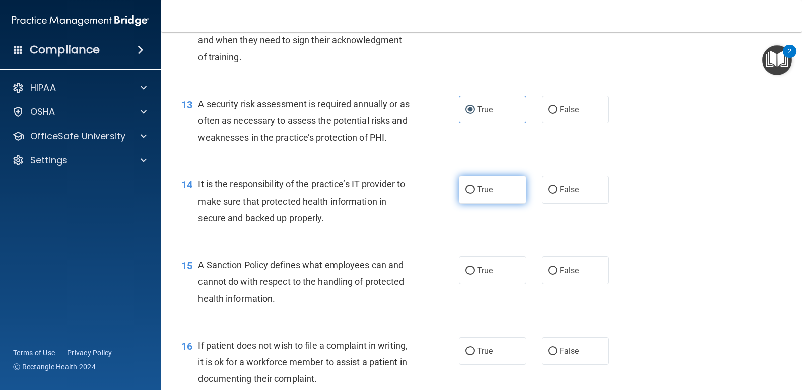
radio input "true"
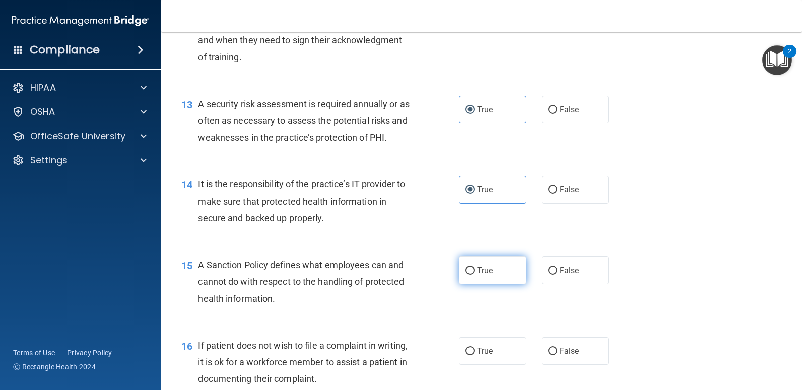
click at [477, 272] on span "True" at bounding box center [485, 270] width 16 height 10
click at [474, 272] on input "True" at bounding box center [469, 271] width 9 height 8
radio input "true"
click at [569, 344] on label "False" at bounding box center [574, 351] width 67 height 28
click at [557, 347] on input "False" at bounding box center [552, 351] width 9 height 8
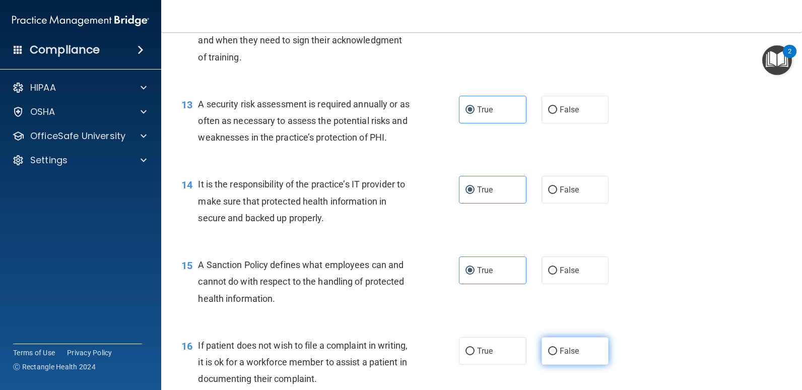
radio input "true"
click at [537, 27] on nav "Toggle navigation Amy Kiviaho amykiviaho@icloud.com Manage My Enterprise Brenne…" at bounding box center [481, 16] width 641 height 32
click at [579, 192] on label "False" at bounding box center [574, 190] width 67 height 28
click at [557, 192] on input "False" at bounding box center [552, 190] width 9 height 8
radio input "true"
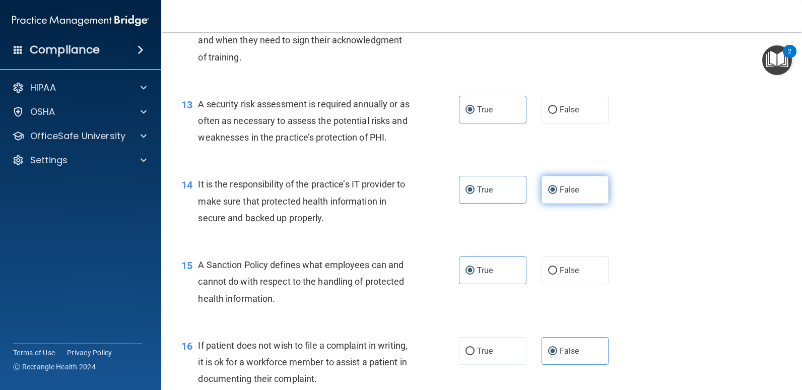
radio input "false"
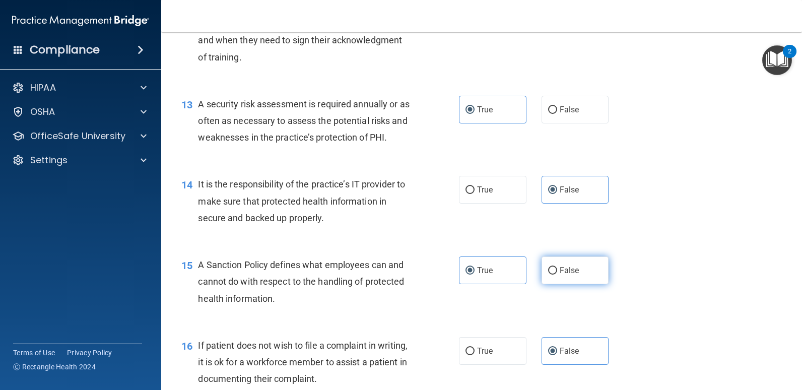
click at [563, 275] on label "False" at bounding box center [574, 270] width 67 height 28
click at [557, 274] on input "False" at bounding box center [552, 271] width 9 height 8
radio input "true"
radio input "false"
click at [490, 342] on label "True" at bounding box center [492, 351] width 67 height 28
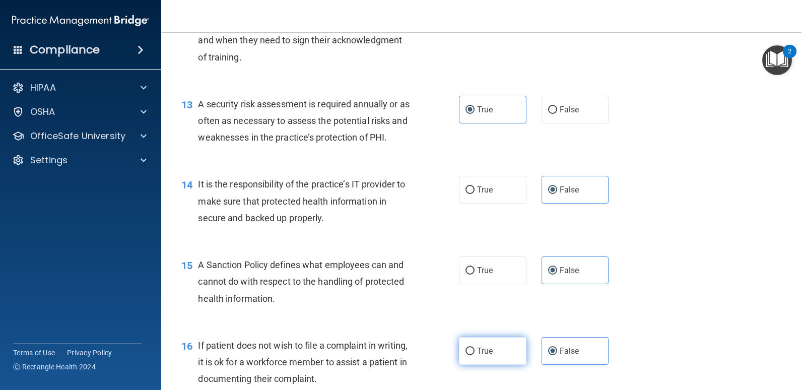
click at [474, 347] on input "True" at bounding box center [469, 351] width 9 height 8
radio input "true"
radio input "false"
click at [190, 164] on div "14 It is the responsibility of the practice’s IT provider to make sure that pro…" at bounding box center [481, 203] width 615 height 81
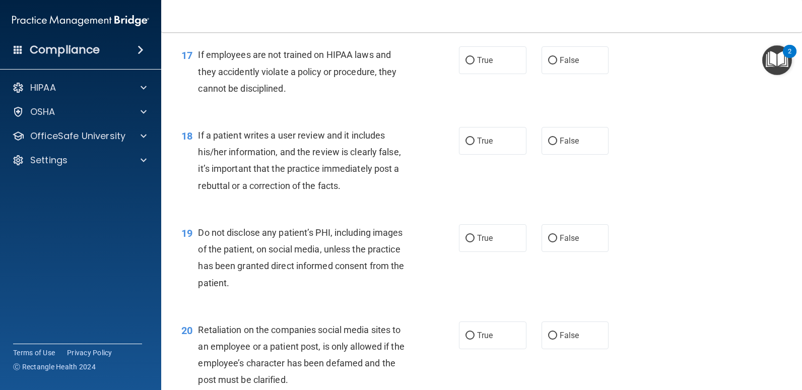
scroll to position [1592, 0]
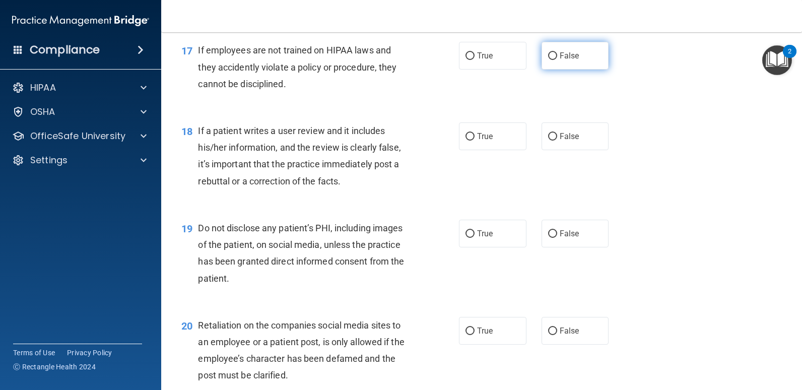
drag, startPoint x: 564, startPoint y: 60, endPoint x: 553, endPoint y: 50, distance: 14.6
click at [553, 50] on label "False" at bounding box center [574, 56] width 67 height 28
click at [553, 52] on input "False" at bounding box center [552, 56] width 9 height 8
radio input "true"
click at [559, 139] on span "False" at bounding box center [569, 136] width 20 height 10
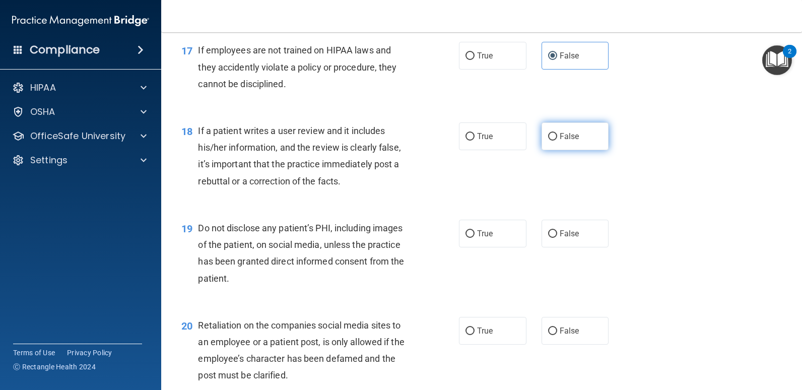
click at [554, 139] on input "False" at bounding box center [552, 137] width 9 height 8
radio input "true"
click at [491, 228] on label "True" at bounding box center [492, 234] width 67 height 28
click at [474, 230] on input "True" at bounding box center [469, 234] width 9 height 8
radio input "true"
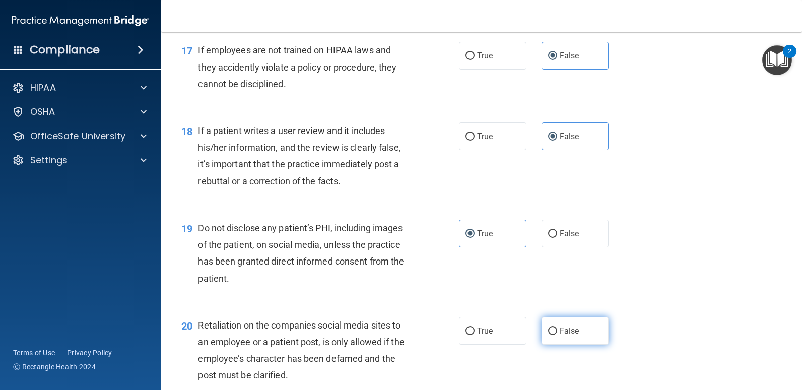
drag, startPoint x: 574, startPoint y: 331, endPoint x: 547, endPoint y: 341, distance: 28.5
click at [547, 341] on label "False" at bounding box center [574, 331] width 67 height 28
click at [548, 335] on input "False" at bounding box center [552, 331] width 9 height 8
radio input "true"
click at [548, 340] on label "False" at bounding box center [574, 331] width 67 height 28
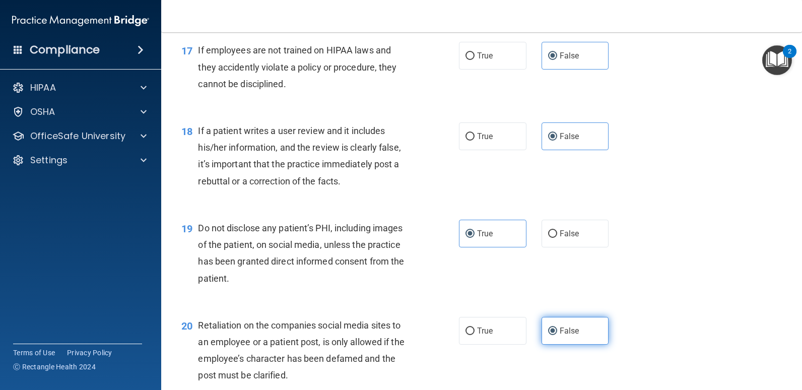
click at [548, 335] on input "False" at bounding box center [552, 331] width 9 height 8
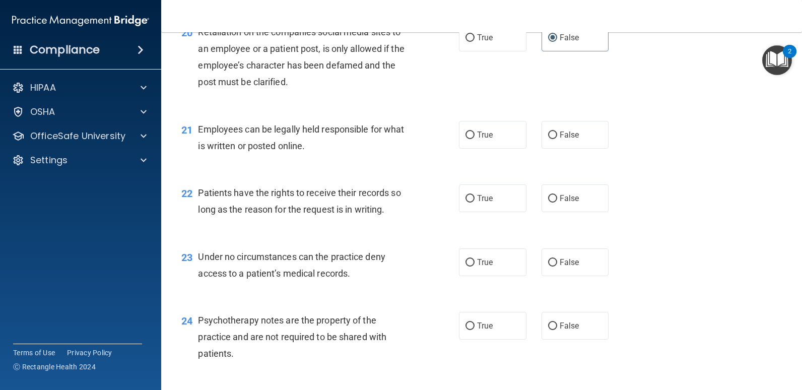
scroll to position [1894, 0]
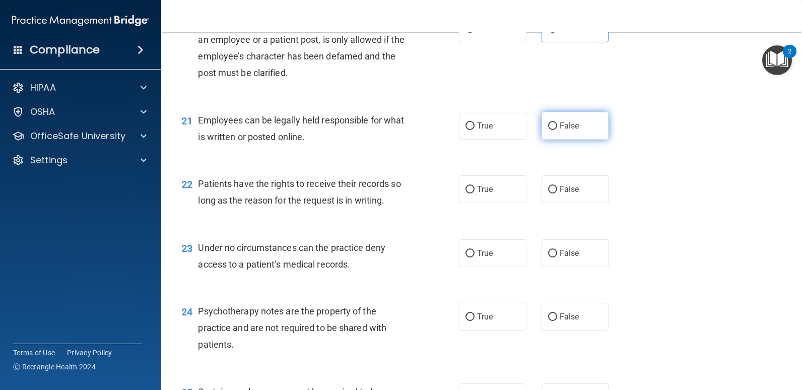
click at [572, 127] on span "False" at bounding box center [569, 126] width 20 height 10
click at [557, 127] on input "False" at bounding box center [552, 126] width 9 height 8
radio input "true"
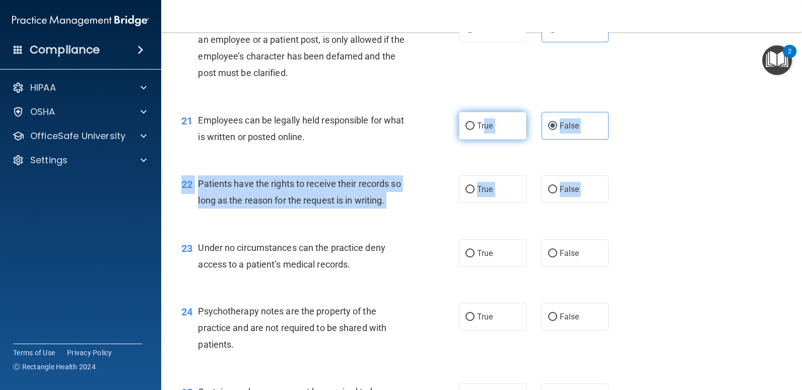
drag, startPoint x: 186, startPoint y: 228, endPoint x: 480, endPoint y: 130, distance: 310.2
drag, startPoint x: 480, startPoint y: 130, endPoint x: 462, endPoint y: 124, distance: 19.7
click at [465, 124] on input "True" at bounding box center [469, 126] width 9 height 8
radio input "true"
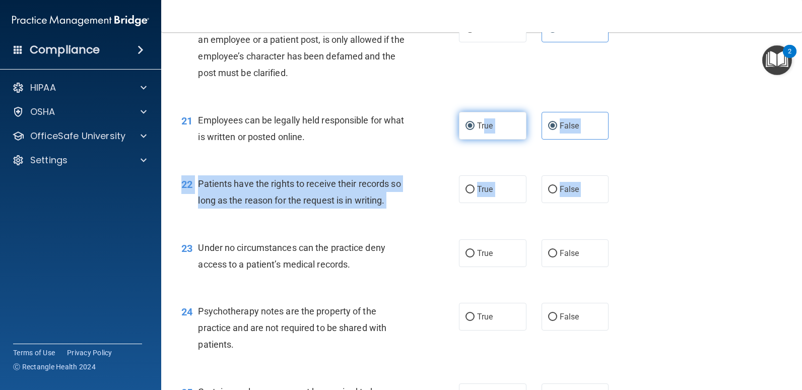
radio input "false"
click at [465, 124] on input "True" at bounding box center [469, 126] width 9 height 8
click at [654, 198] on div "22 Patients have the rights to receive their records so long as the reason for …" at bounding box center [481, 194] width 615 height 63
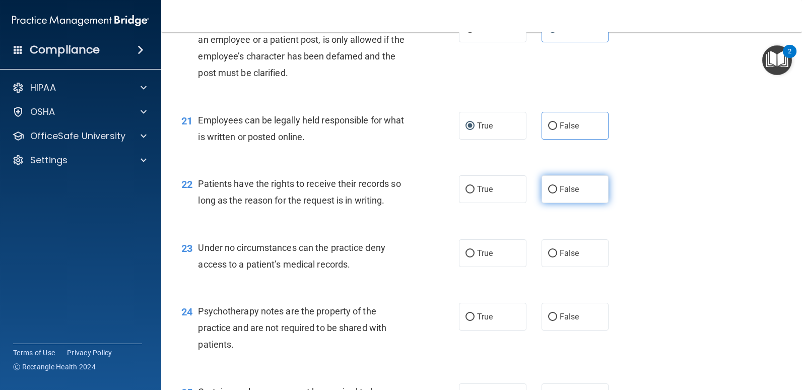
click at [557, 196] on label "False" at bounding box center [574, 189] width 67 height 28
click at [557, 193] on input "False" at bounding box center [552, 190] width 9 height 8
radio input "true"
click at [681, 19] on nav "Toggle navigation Amy Kiviaho amykiviaho@icloud.com Manage My Enterprise Brenne…" at bounding box center [481, 16] width 641 height 32
click at [559, 252] on span "False" at bounding box center [569, 253] width 20 height 10
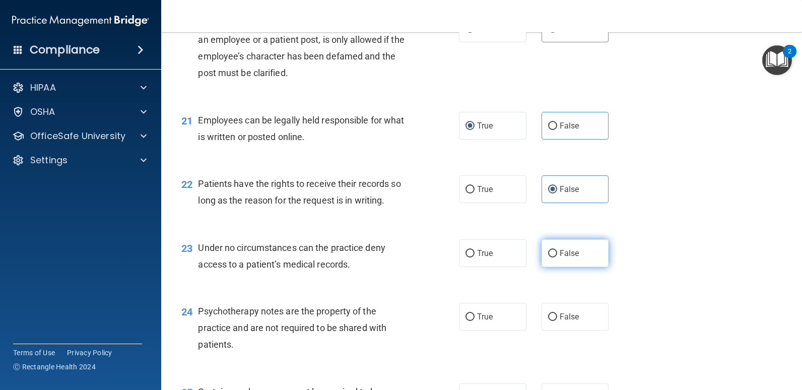
click at [557, 252] on input "False" at bounding box center [552, 254] width 9 height 8
radio input "true"
click at [477, 313] on span "True" at bounding box center [485, 317] width 16 height 10
click at [474, 313] on input "True" at bounding box center [469, 317] width 9 height 8
radio input "true"
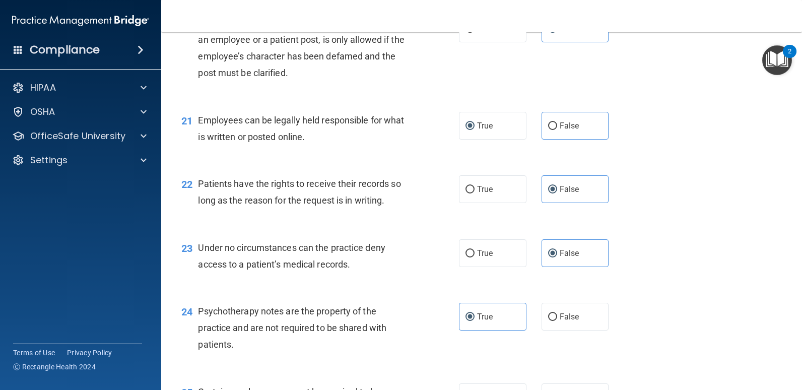
click at [669, 17] on nav "Toggle navigation Amy Kiviaho amykiviaho@icloud.com Manage My Enterprise Brenne…" at bounding box center [481, 16] width 641 height 32
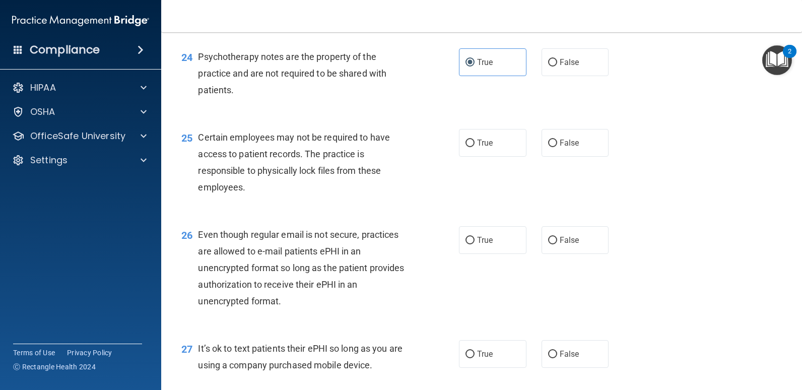
scroll to position [2174, 0]
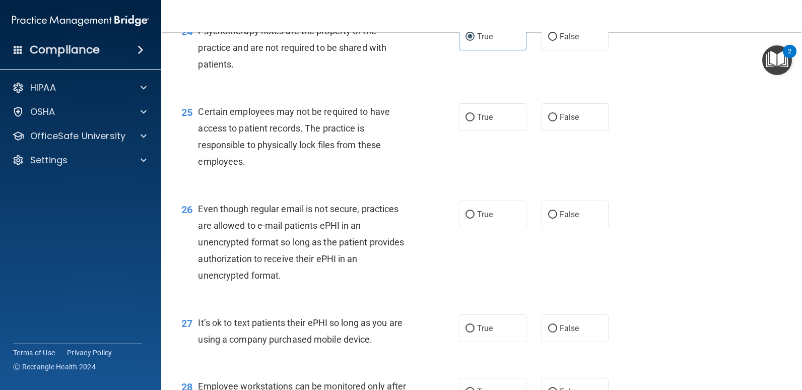
click at [175, 260] on div "26 Even though regular email is not secure, practices are allowed to e-mail pat…" at bounding box center [320, 244] width 308 height 89
click at [465, 115] on input "True" at bounding box center [469, 118] width 9 height 8
radio input "true"
click at [468, 212] on input "True" at bounding box center [469, 215] width 9 height 8
radio input "true"
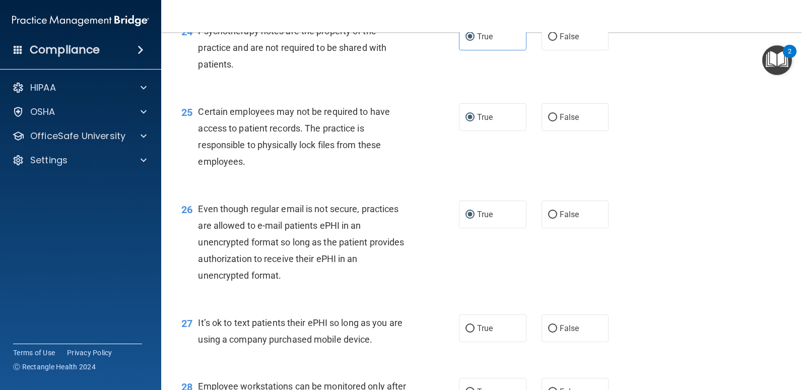
click at [622, 274] on div "26 Even though regular email is not secure, practices are allowed to e-mail pat…" at bounding box center [481, 245] width 615 height 114
click at [559, 328] on span "False" at bounding box center [569, 328] width 20 height 10
click at [555, 328] on input "False" at bounding box center [552, 329] width 9 height 8
radio input "true"
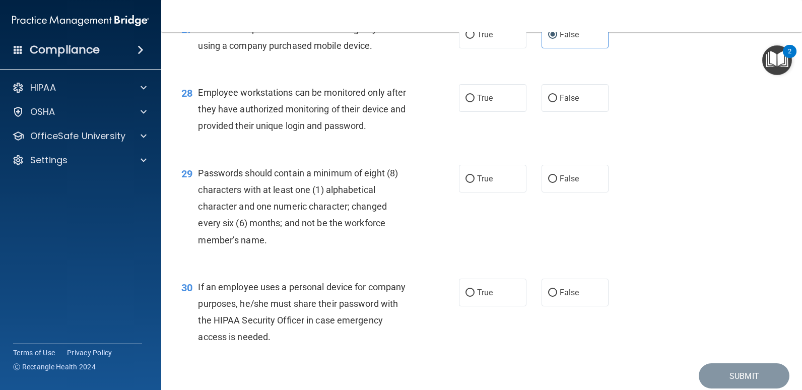
scroll to position [2493, 0]
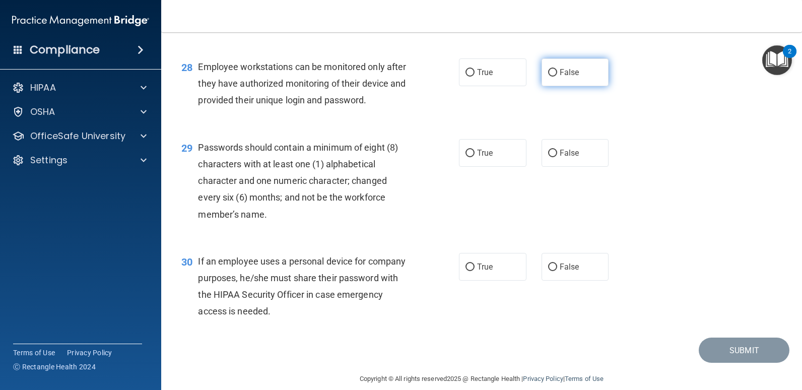
click at [559, 69] on span "False" at bounding box center [569, 72] width 20 height 10
click at [557, 69] on input "False" at bounding box center [552, 73] width 9 height 8
radio input "true"
click at [480, 157] on span "True" at bounding box center [485, 153] width 16 height 10
click at [474, 157] on input "True" at bounding box center [469, 154] width 9 height 8
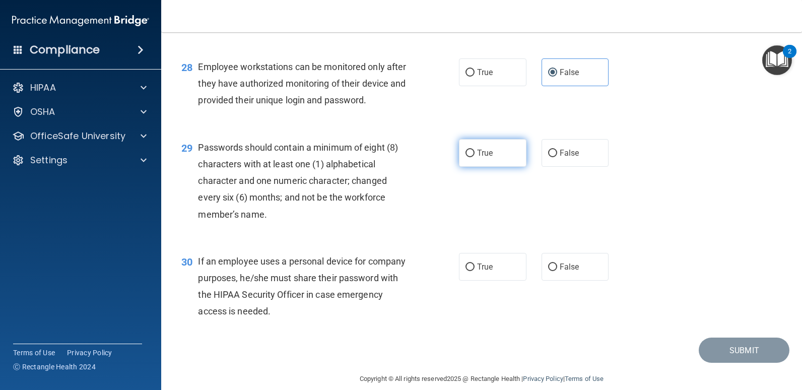
radio input "true"
click at [561, 260] on label "False" at bounding box center [574, 267] width 67 height 28
click at [557, 263] on input "False" at bounding box center [552, 267] width 9 height 8
radio input "true"
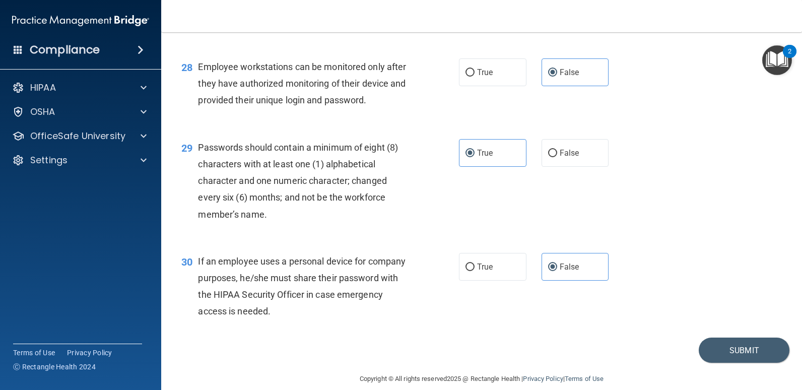
click at [636, 8] on nav "Toggle navigation Amy Kiviaho amykiviaho@icloud.com Manage My Enterprise Brenne…" at bounding box center [481, 16] width 641 height 32
click at [730, 347] on button "Submit" at bounding box center [743, 350] width 91 height 26
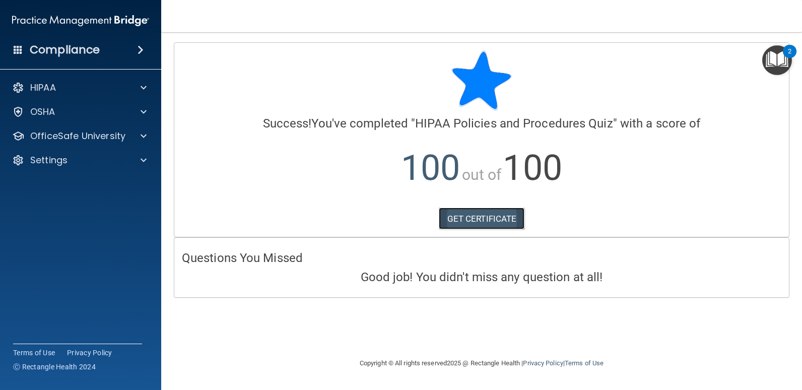
click at [496, 219] on link "GET CERTIFICATE" at bounding box center [482, 218] width 86 height 22
click at [84, 134] on p "OfficeSafe University" at bounding box center [77, 136] width 95 height 12
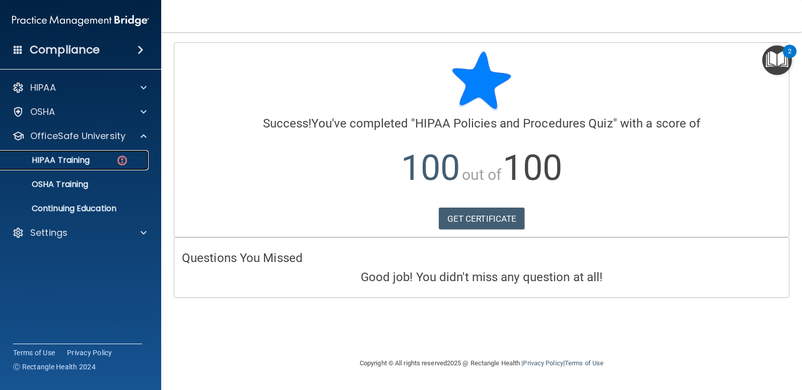
click at [77, 168] on link "HIPAA Training" at bounding box center [69, 160] width 159 height 20
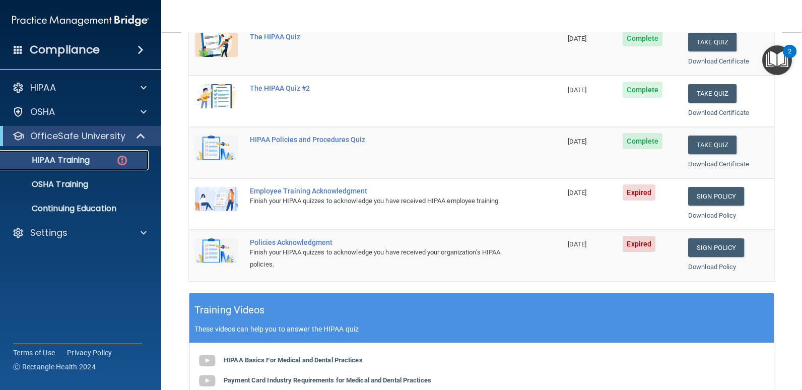
scroll to position [157, 0]
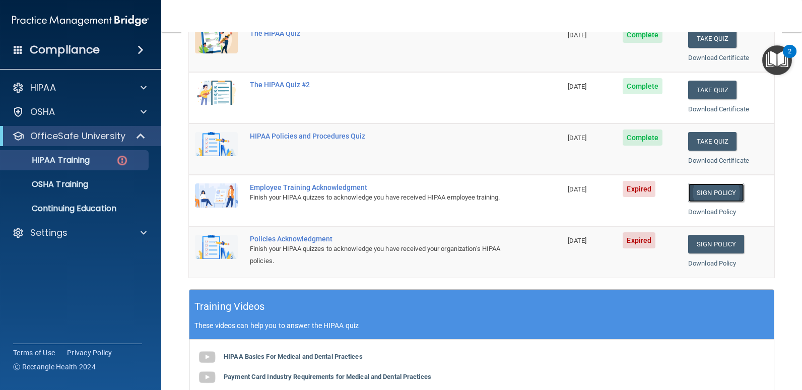
click at [705, 191] on link "Sign Policy" at bounding box center [716, 192] width 56 height 19
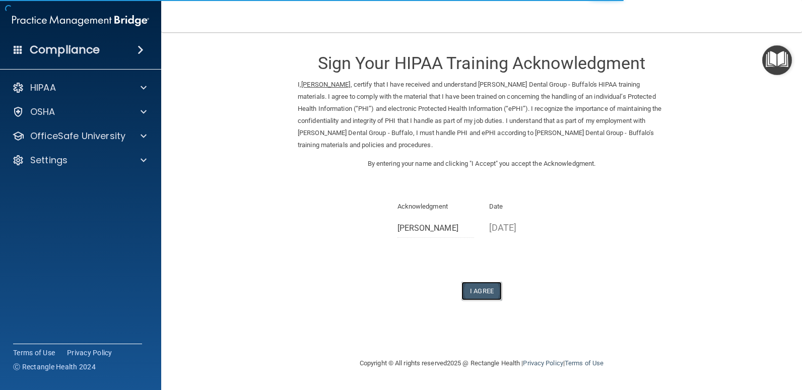
click at [493, 286] on button "I Agree" at bounding box center [481, 291] width 40 height 19
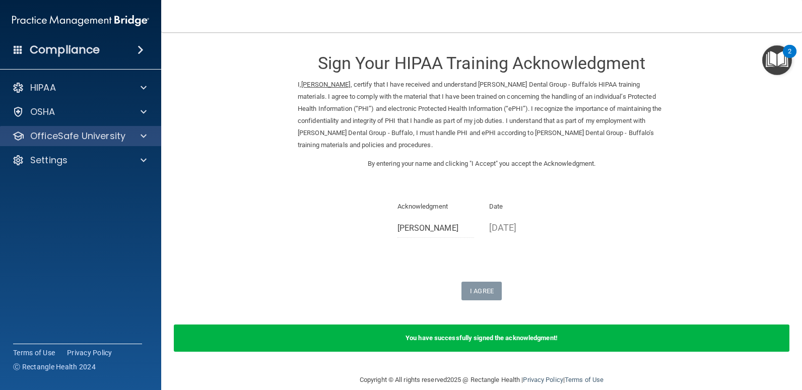
click at [55, 143] on div "OfficeSafe University" at bounding box center [81, 136] width 162 height 20
click at [147, 135] on div at bounding box center [141, 136] width 25 height 12
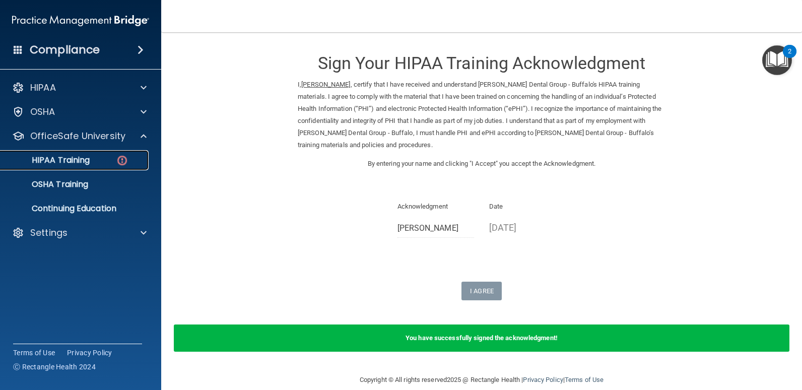
click at [110, 166] on link "HIPAA Training" at bounding box center [69, 160] width 159 height 20
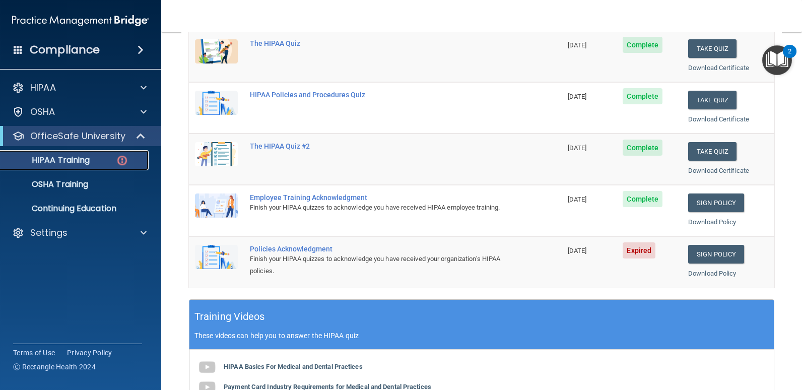
scroll to position [150, 0]
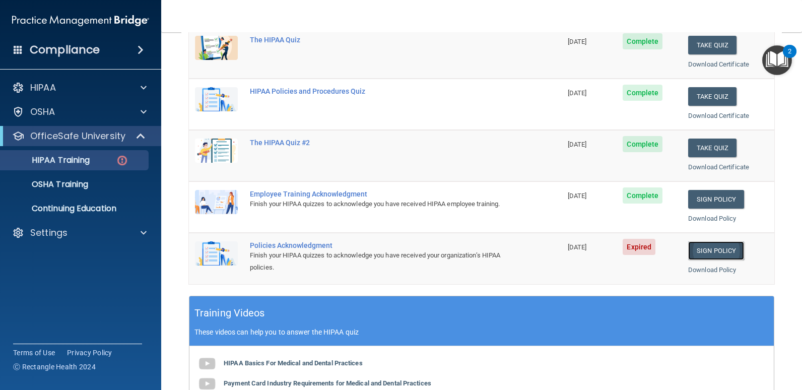
click at [714, 249] on link "Sign Policy" at bounding box center [716, 250] width 56 height 19
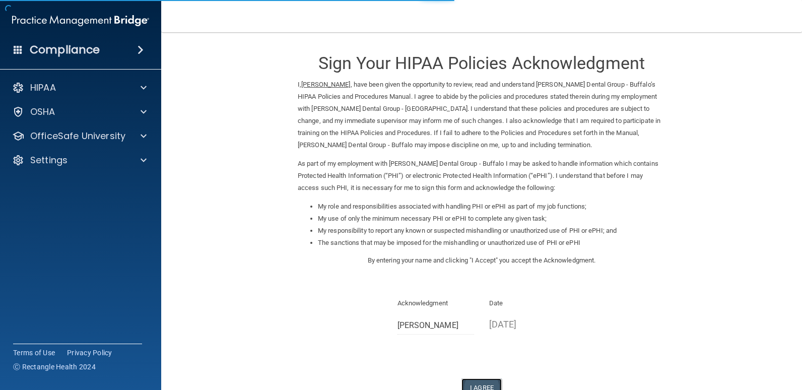
click at [478, 378] on button "I Agree" at bounding box center [481, 387] width 40 height 19
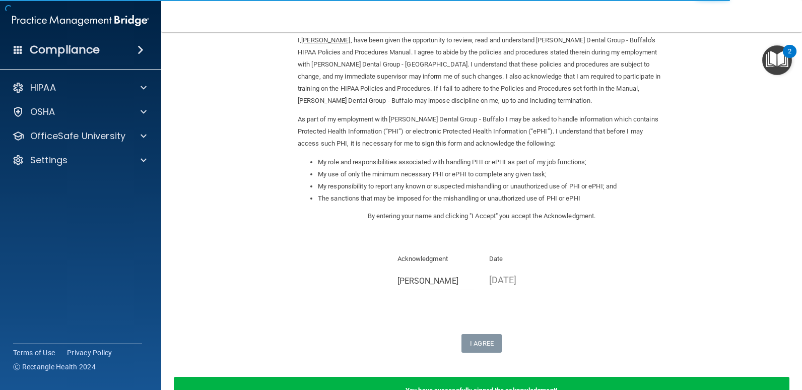
scroll to position [59, 0]
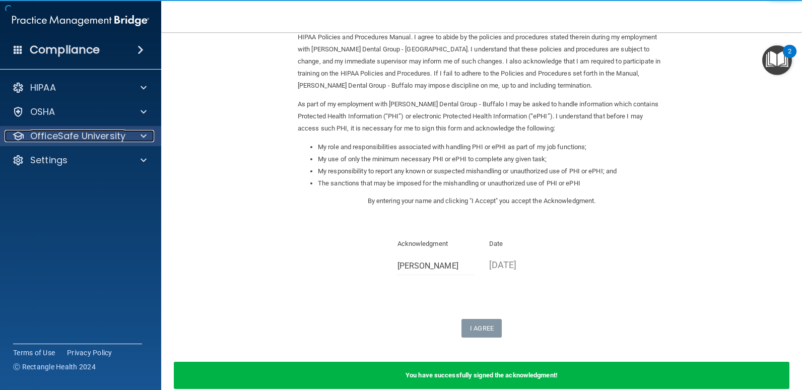
click at [98, 141] on p "OfficeSafe University" at bounding box center [77, 136] width 95 height 12
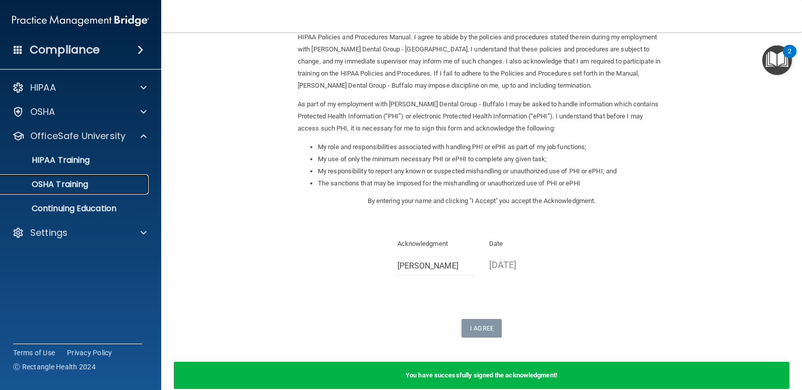
click at [78, 180] on p "OSHA Training" at bounding box center [48, 184] width 82 height 10
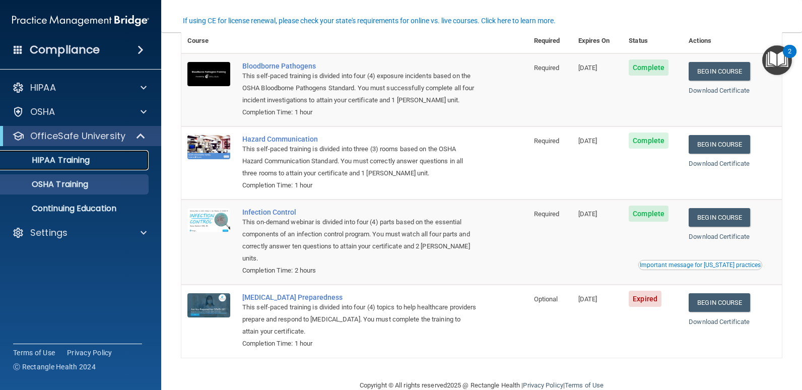
click at [99, 157] on div "HIPAA Training" at bounding box center [75, 160] width 137 height 10
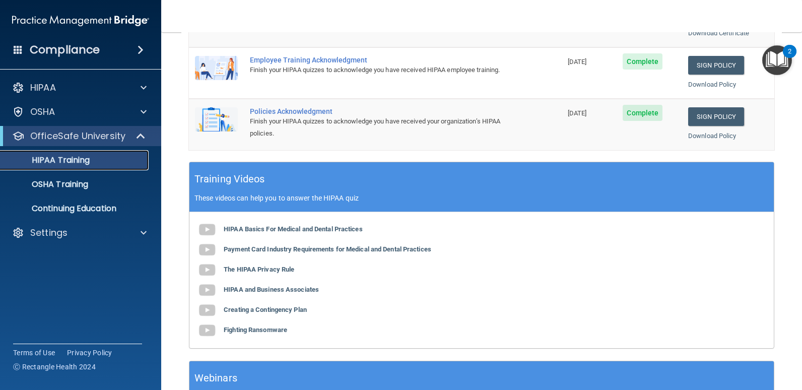
scroll to position [369, 0]
